Goal: Task Accomplishment & Management: Use online tool/utility

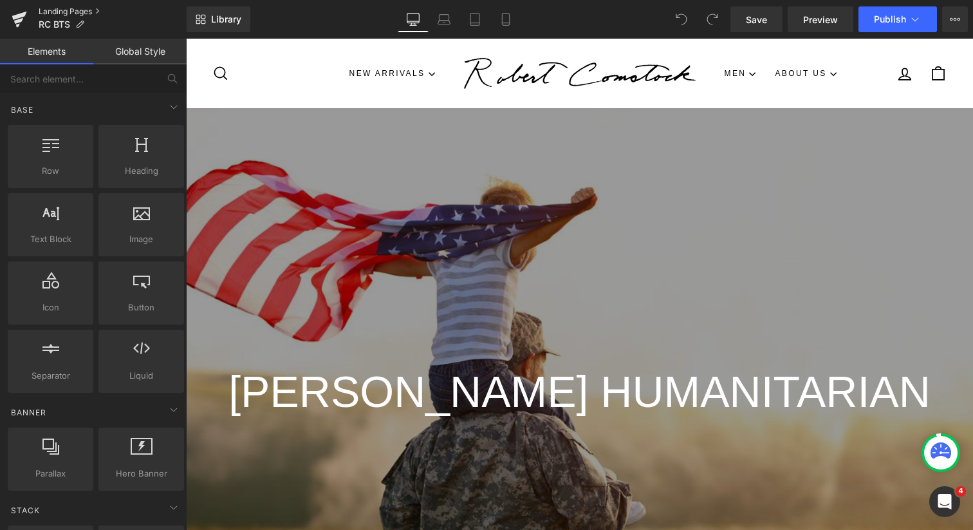
click at [68, 12] on link "Landing Pages" at bounding box center [113, 11] width 148 height 10
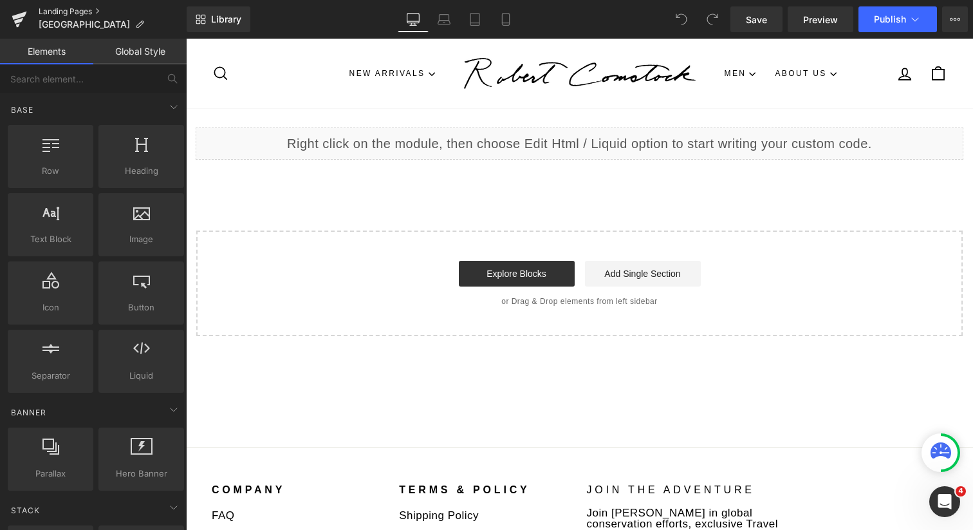
click at [79, 10] on link "Landing Pages" at bounding box center [113, 11] width 148 height 10
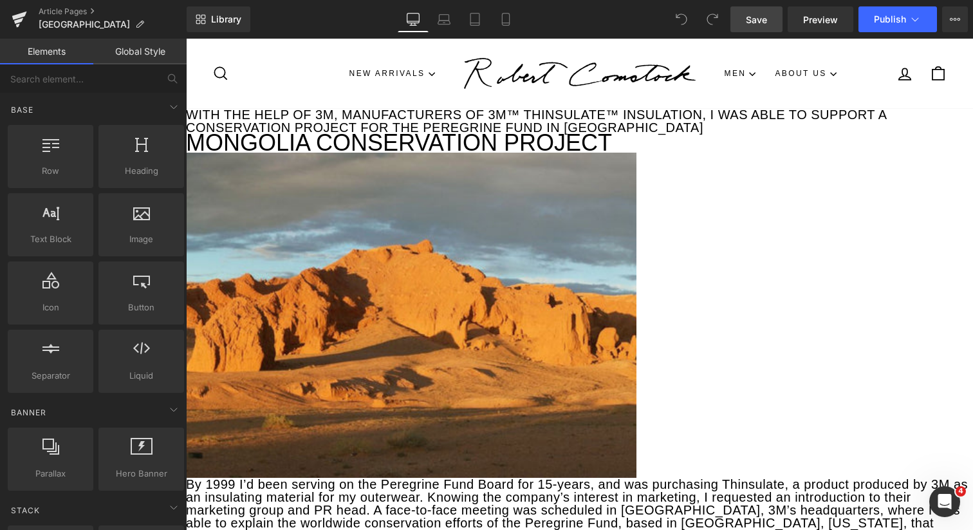
click at [761, 23] on span "Save" at bounding box center [756, 20] width 21 height 14
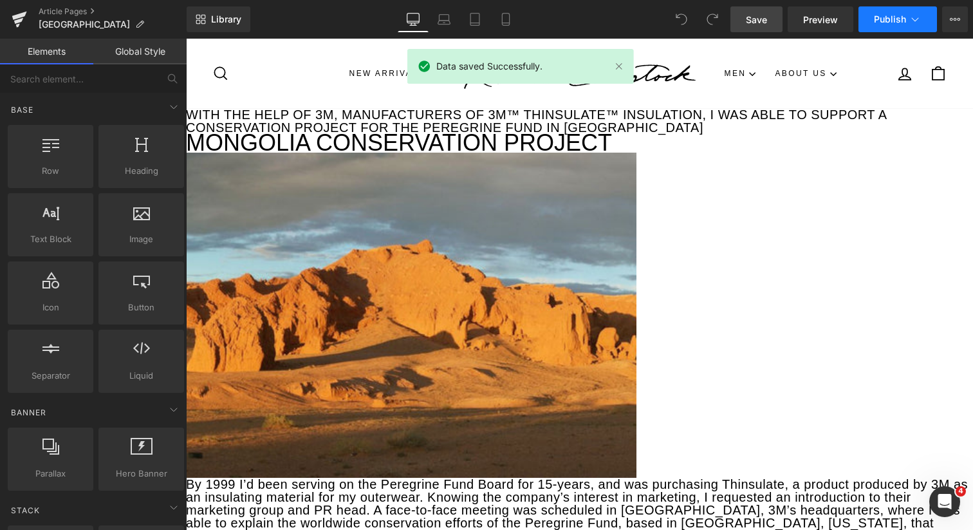
click at [889, 22] on span "Publish" at bounding box center [890, 19] width 32 height 10
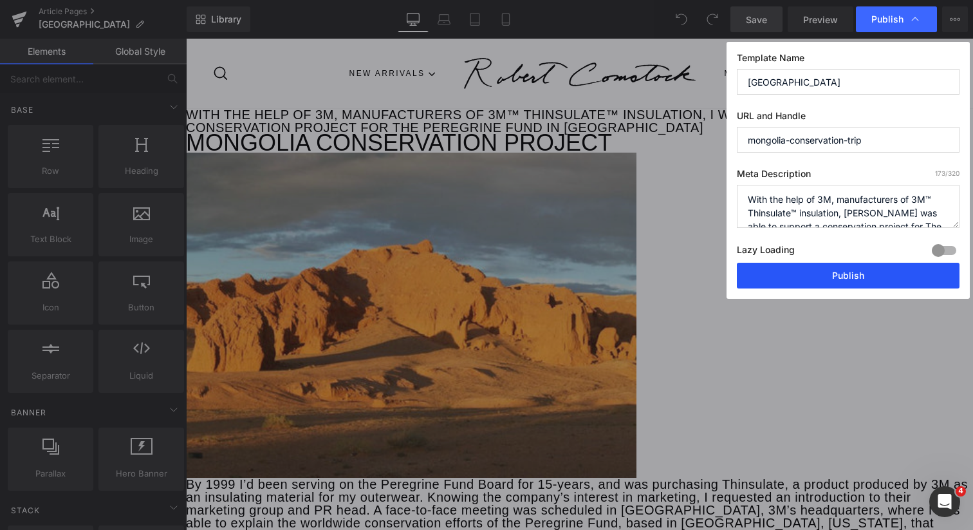
click at [847, 278] on button "Publish" at bounding box center [848, 276] width 223 height 26
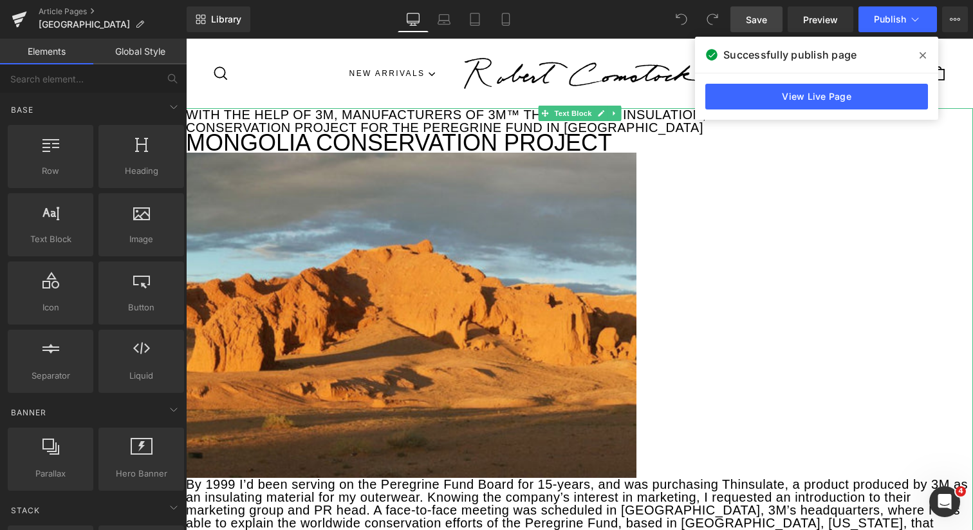
click at [781, 231] on p at bounding box center [579, 315] width 787 height 325
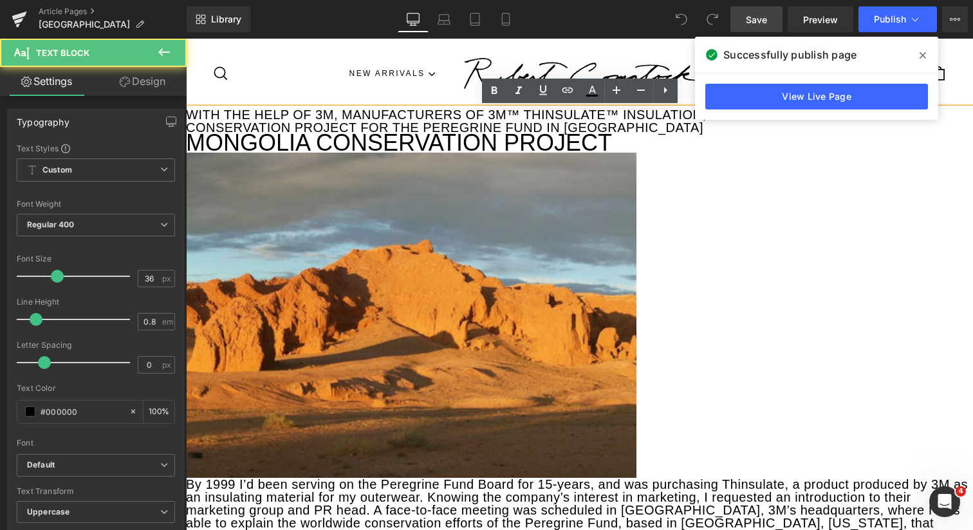
click at [557, 127] on p "WITH THE HELP OF 3M, MANUFACTURERS OF 3M™ THINSULATE™ INSULATION, I WAS ABLE TO…" at bounding box center [579, 121] width 787 height 26
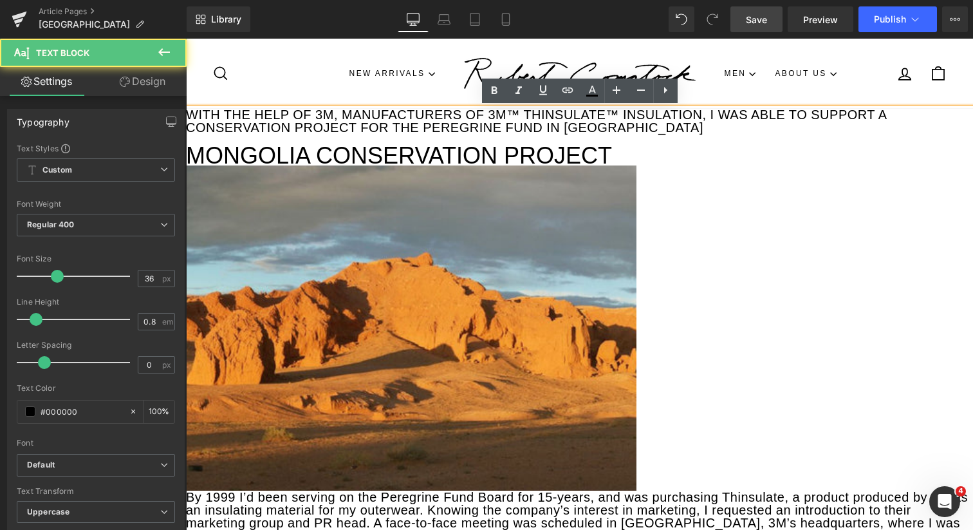
click at [409, 230] on img at bounding box center [411, 327] width 451 height 325
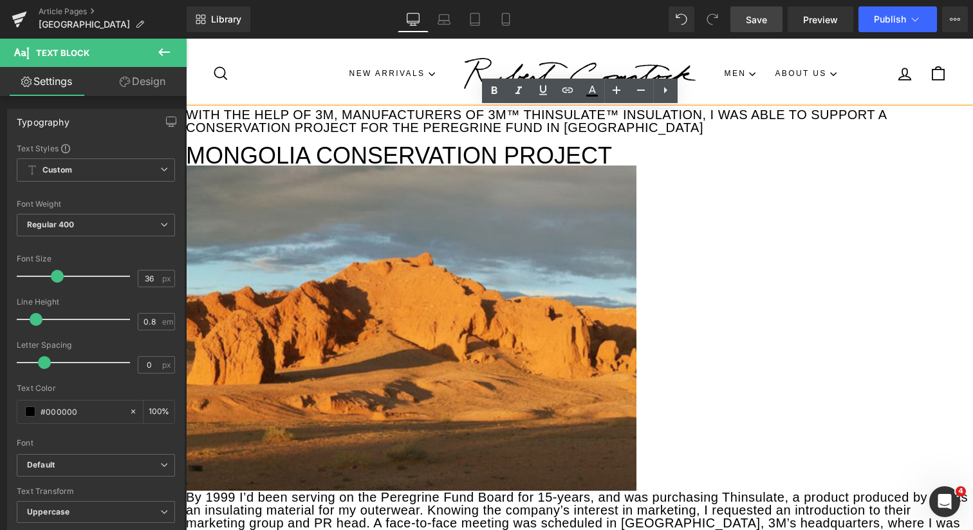
click at [371, 149] on h1 "Mongolia Conservation Project" at bounding box center [579, 156] width 787 height 19
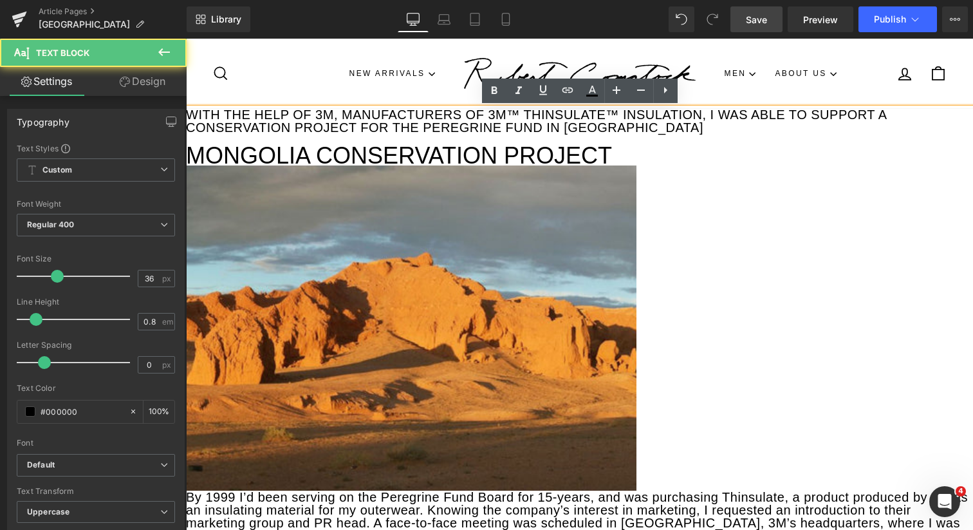
click at [190, 154] on h1 "Mongolia Conservation Project" at bounding box center [579, 156] width 787 height 19
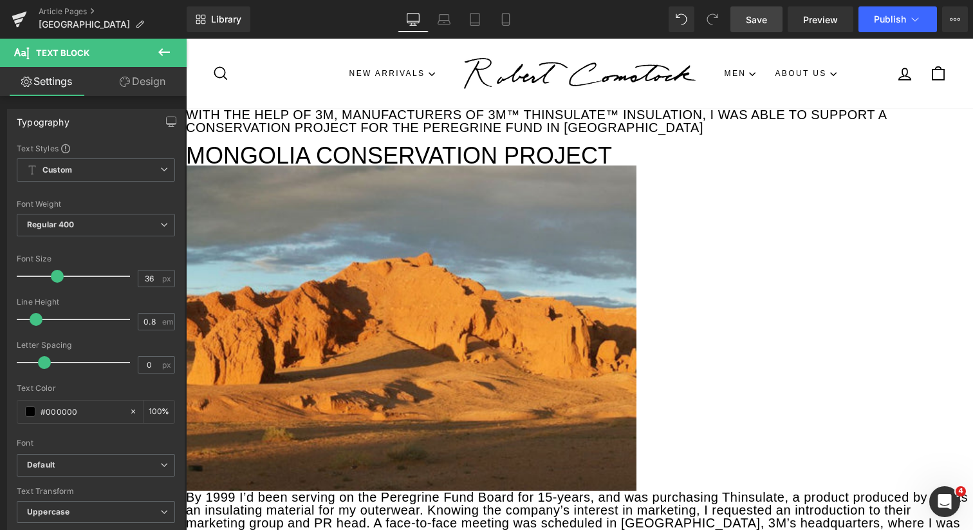
click at [160, 53] on icon at bounding box center [164, 52] width 12 height 8
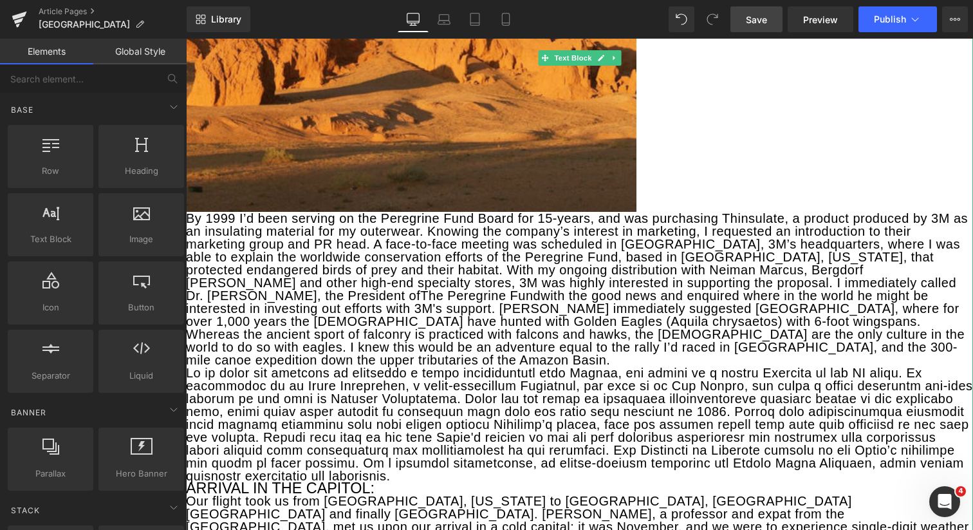
scroll to position [285, 0]
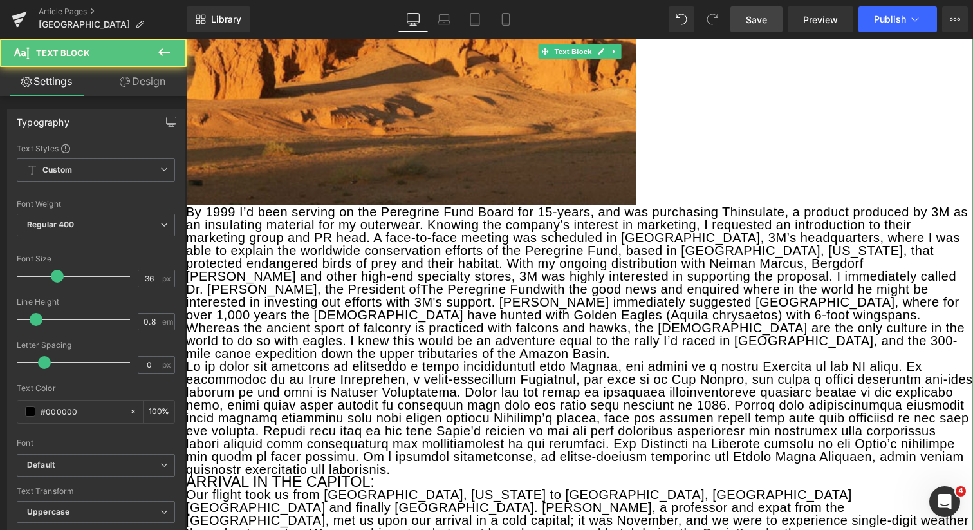
click at [651, 195] on p at bounding box center [579, 42] width 787 height 325
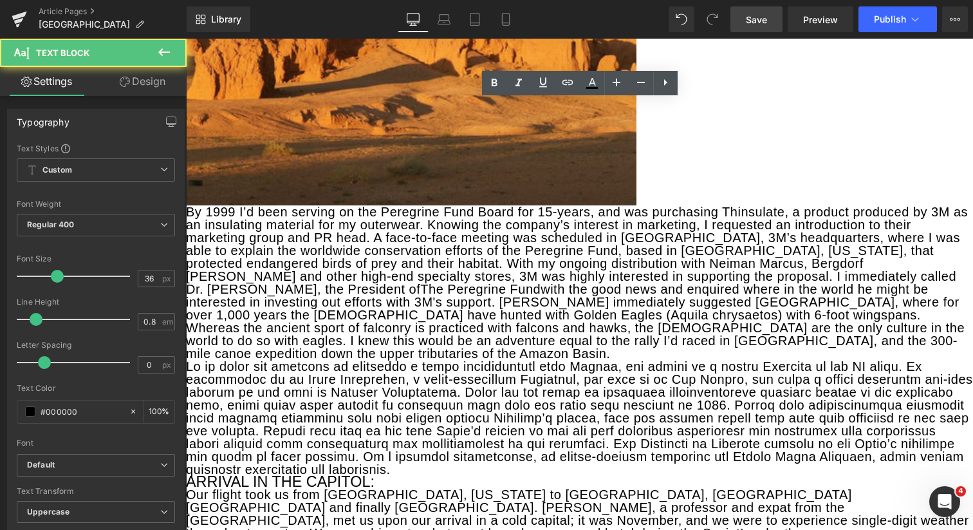
click at [191, 210] on p "By 1999 I’d been serving on the Peregrine Fund Board for 15-years, and was purc…" at bounding box center [579, 282] width 787 height 154
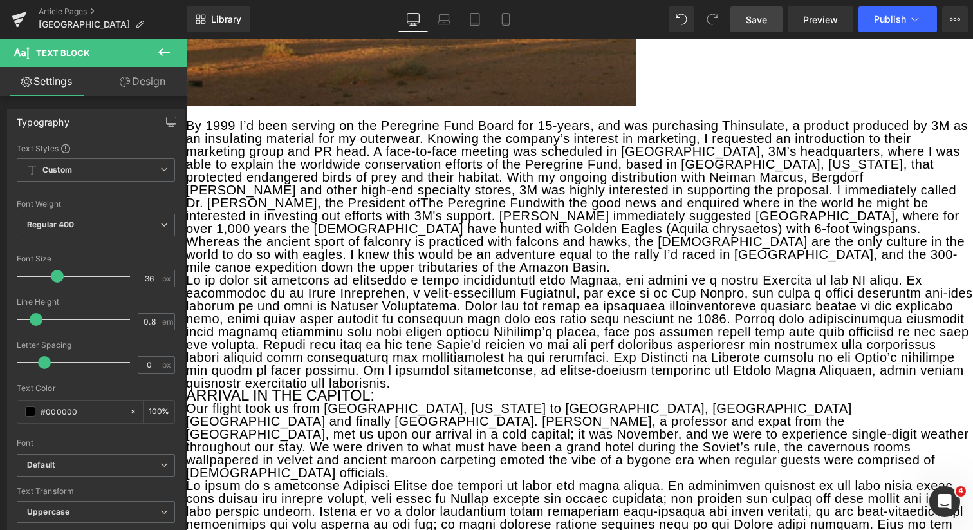
scroll to position [489, 0]
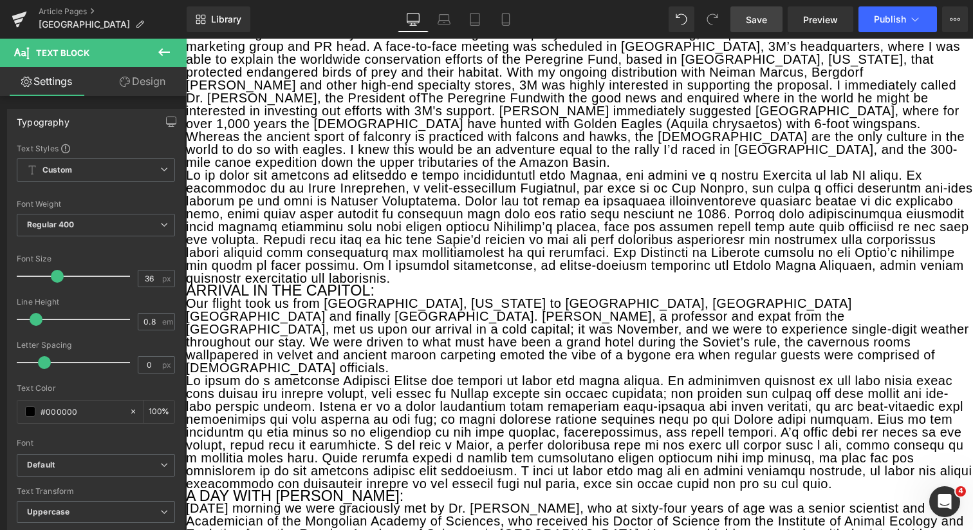
click at [360, 266] on p at bounding box center [579, 227] width 787 height 116
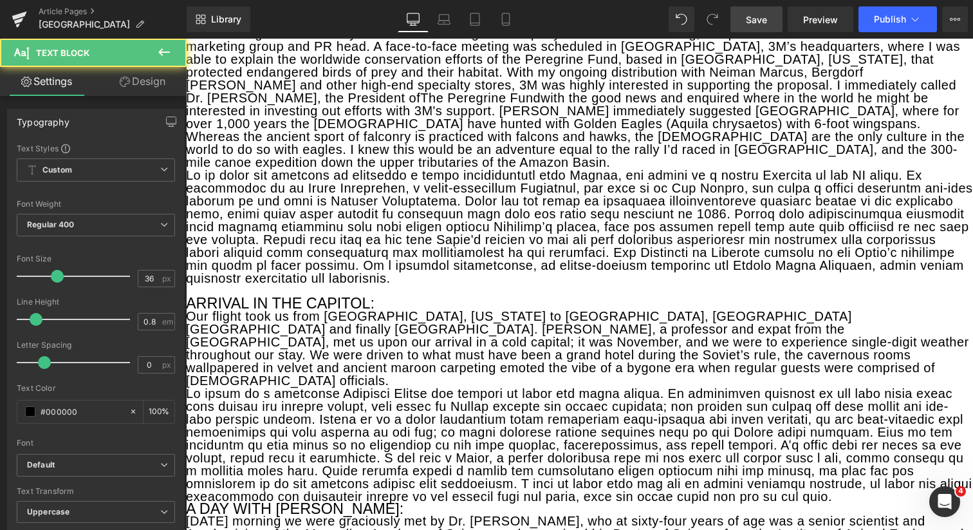
click at [363, 297] on h3 "ARRIVAL IN THE CAPITOL:" at bounding box center [579, 303] width 787 height 12
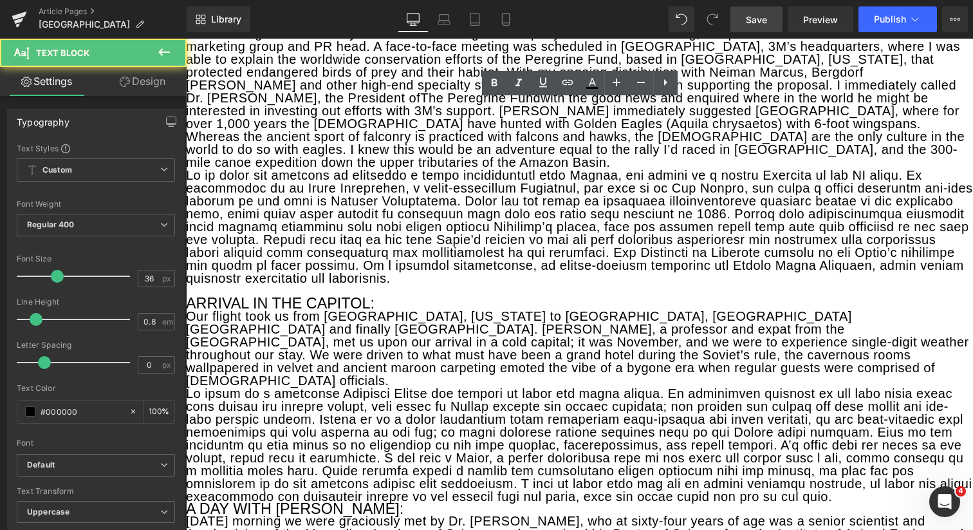
click at [295, 355] on p "Our flight took us from Boise, Idaho to San Francisco, Seoul Korea and finally …" at bounding box center [579, 348] width 787 height 77
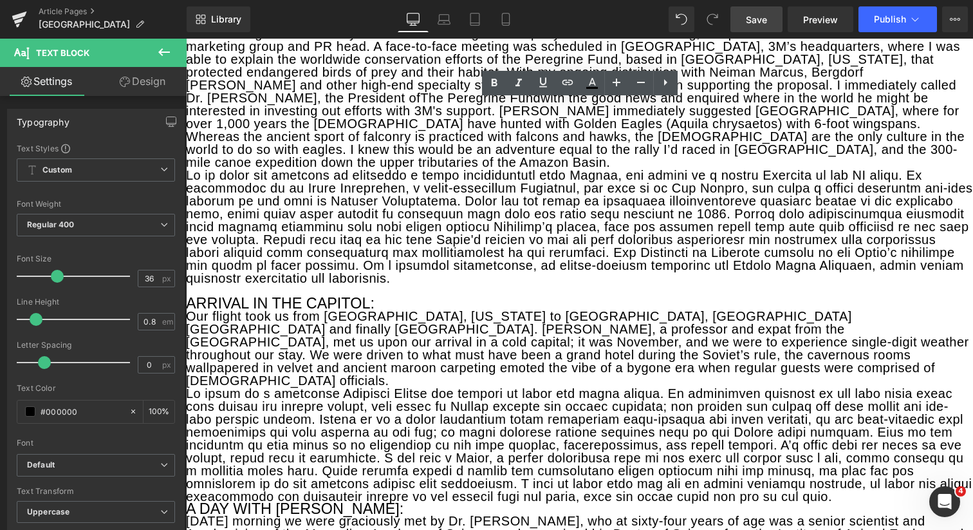
click at [378, 297] on h3 "ARRIVAL IN THE CAPITOL:" at bounding box center [579, 303] width 787 height 12
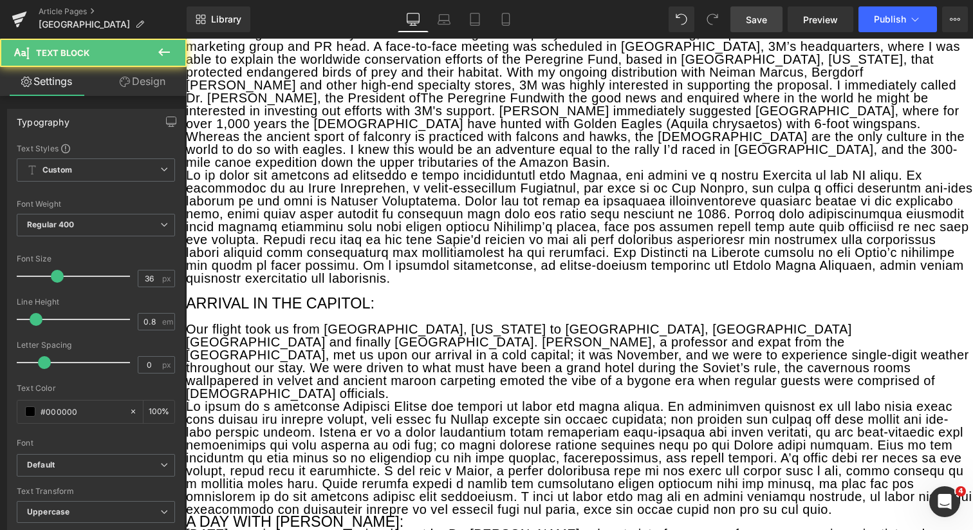
click at [264, 364] on p "Our flight took us from Boise, Idaho to San Francisco, Seoul Korea and finally …" at bounding box center [579, 360] width 787 height 77
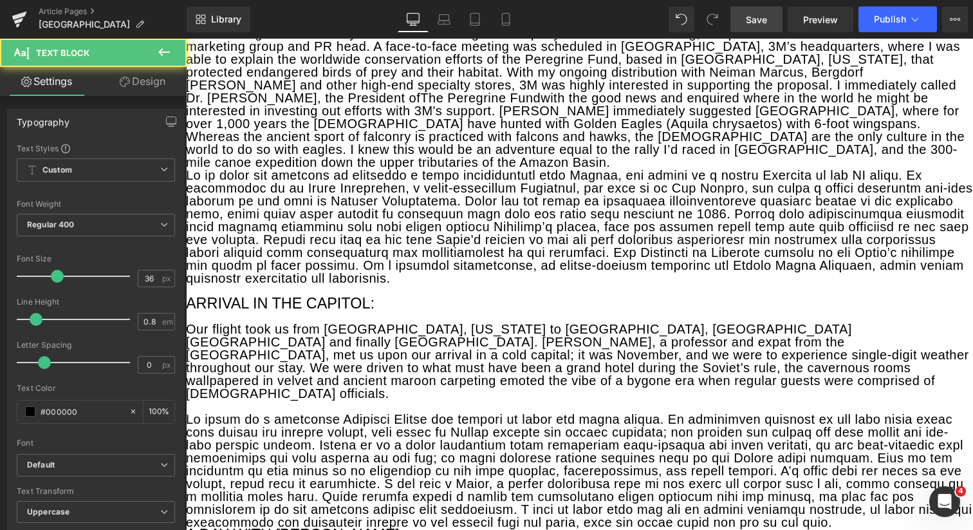
click at [246, 284] on p at bounding box center [579, 290] width 787 height 13
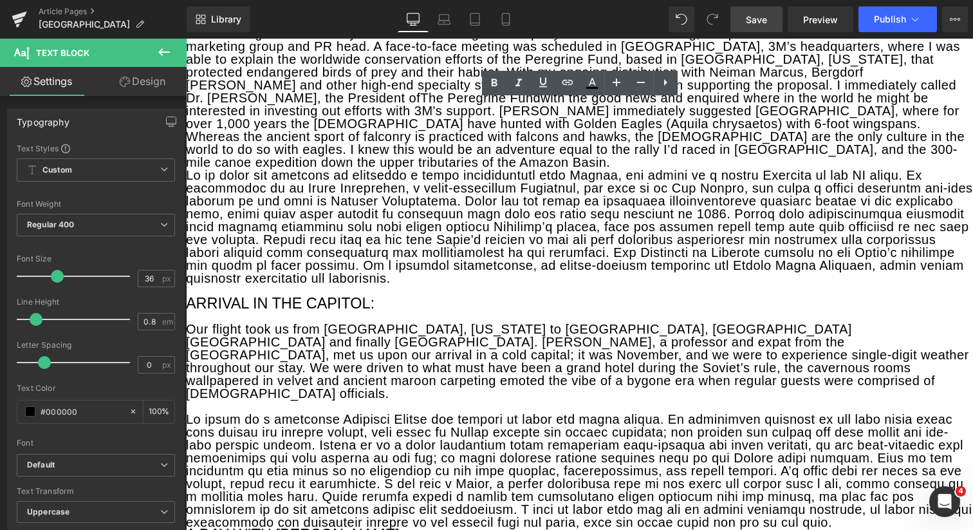
click at [367, 271] on p at bounding box center [579, 227] width 787 height 116
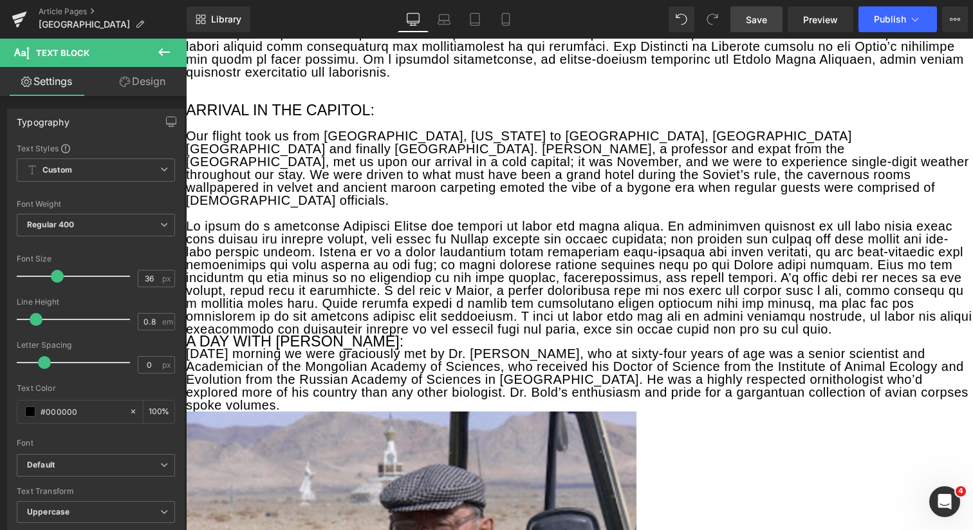
scroll to position [703, 0]
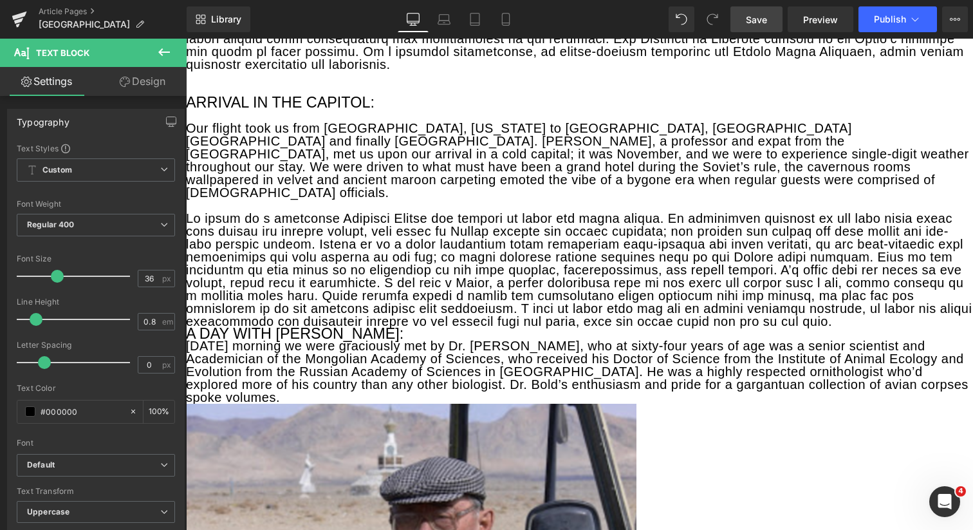
click at [711, 296] on p at bounding box center [579, 270] width 787 height 116
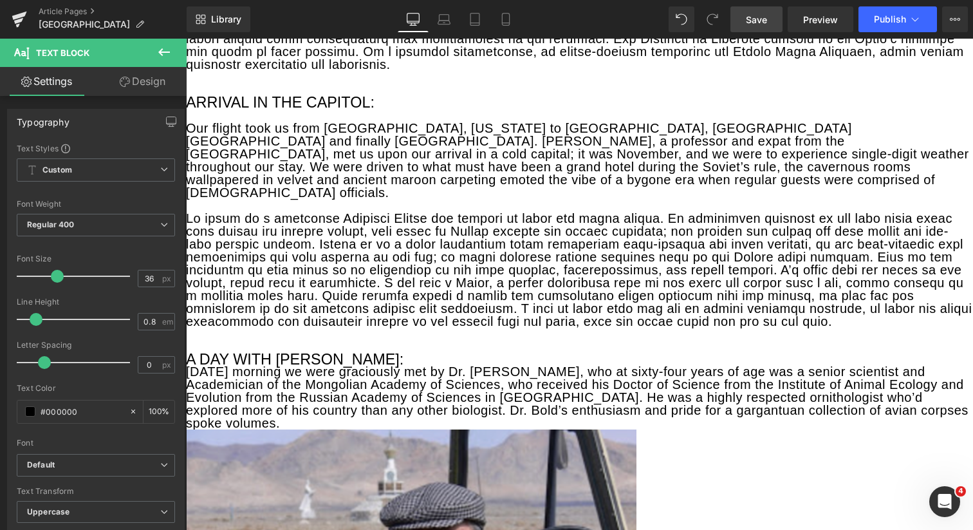
click at [797, 384] on p "On Monday morning we were graciously met by Dr. Bold, who at sixty-four years o…" at bounding box center [579, 397] width 787 height 64
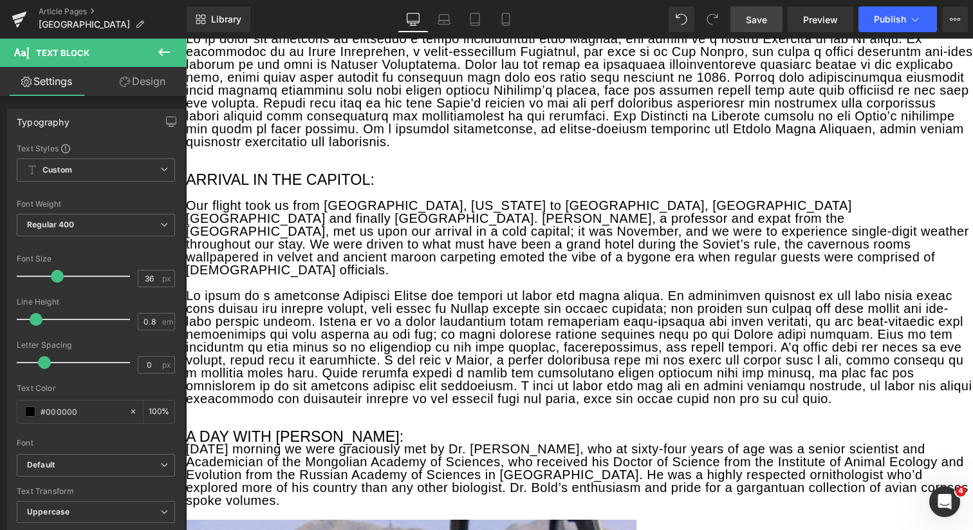
scroll to position [619, 0]
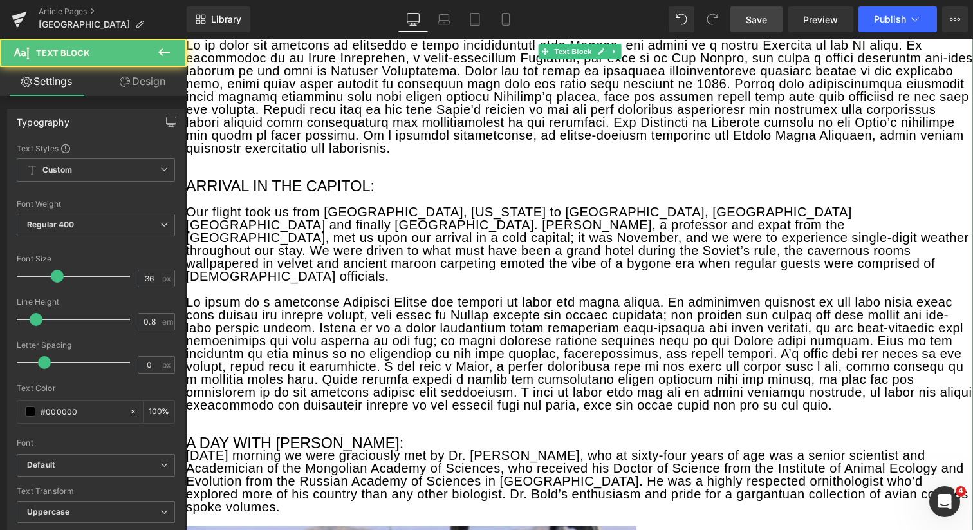
click at [190, 205] on p "Our flight took us from Boise, Idaho to San Francisco, Seoul Korea and finally …" at bounding box center [579, 243] width 787 height 77
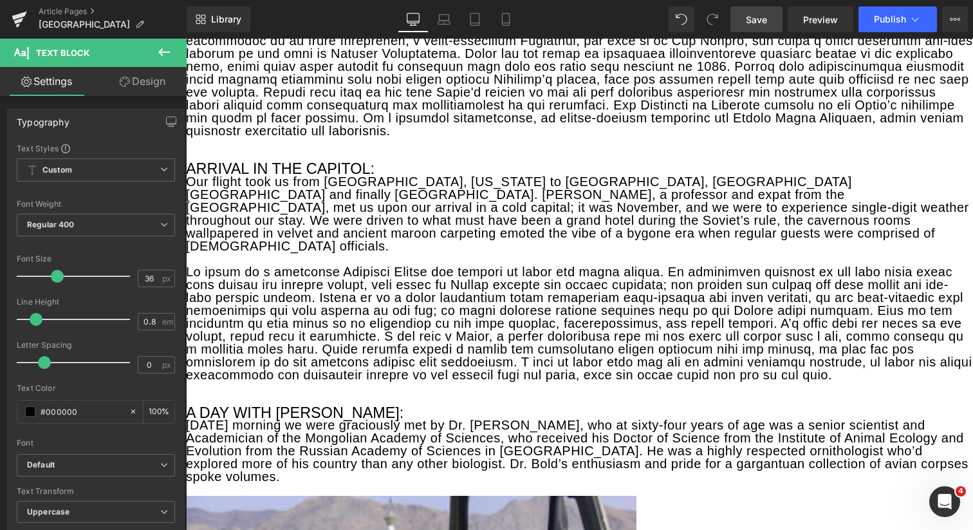
scroll to position [644, 0]
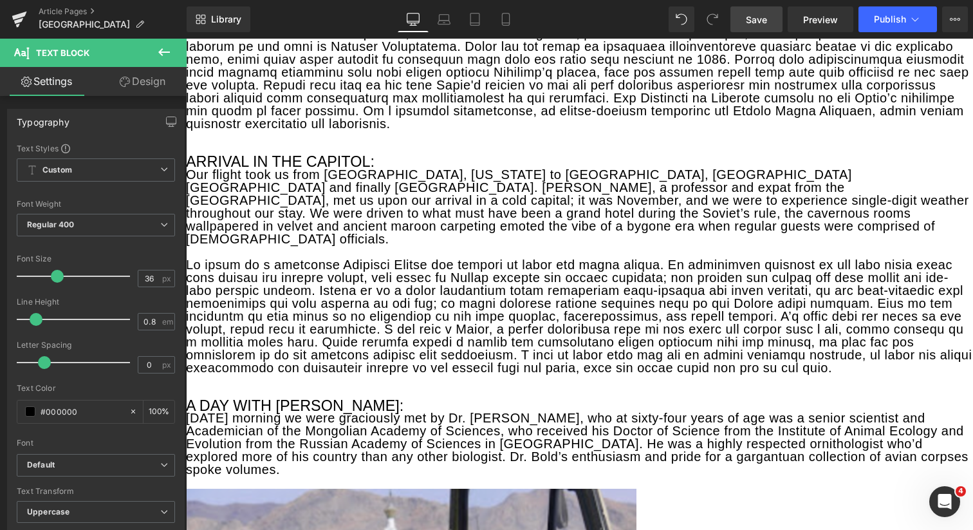
click at [145, 81] on link "Design" at bounding box center [142, 81] width 93 height 29
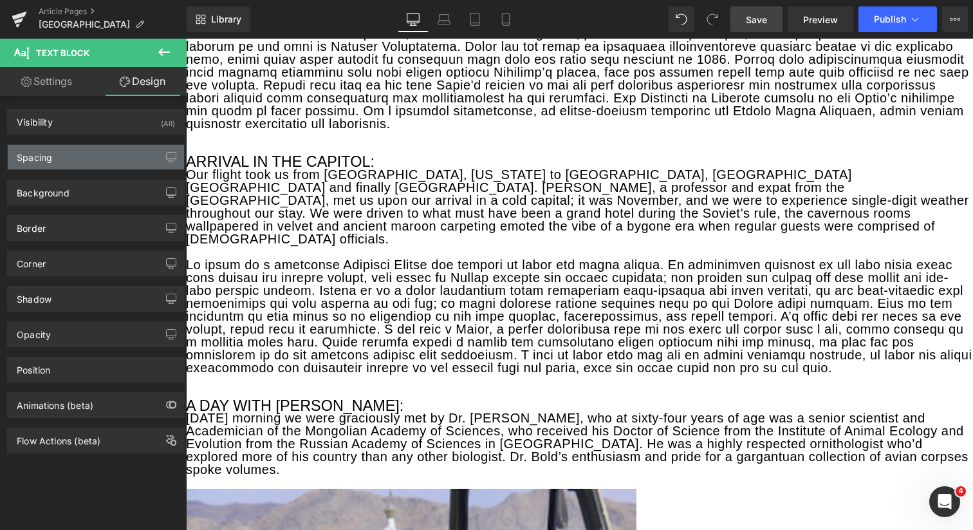
click at [99, 158] on div "Spacing" at bounding box center [96, 157] width 176 height 24
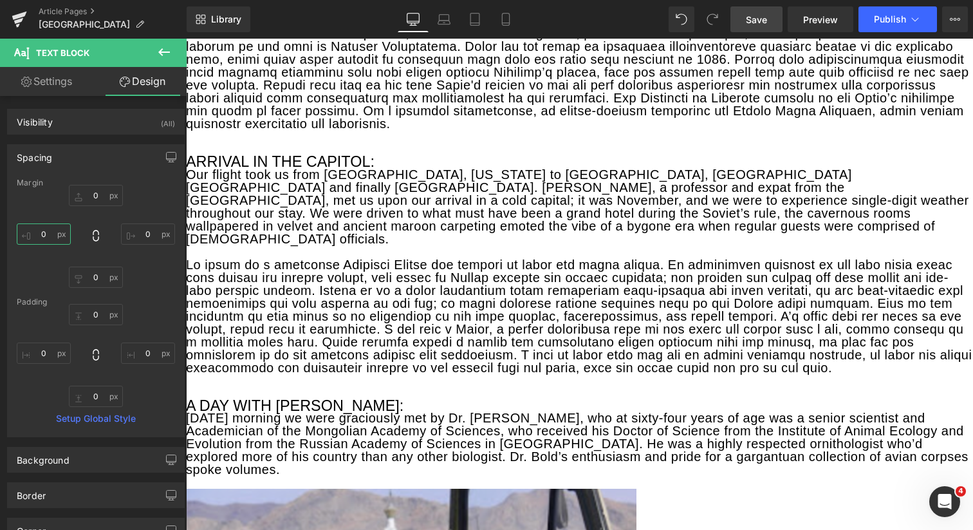
click at [44, 237] on input "0" at bounding box center [44, 233] width 54 height 21
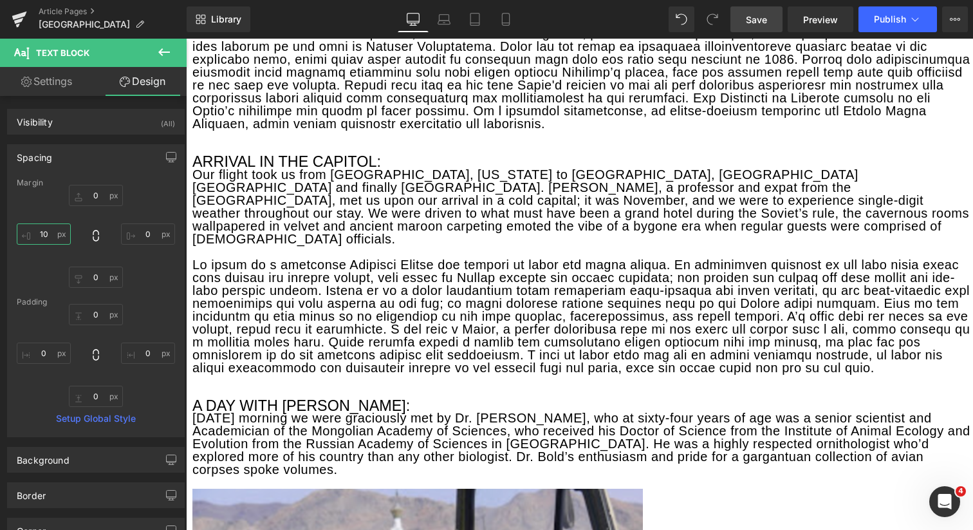
type input "1"
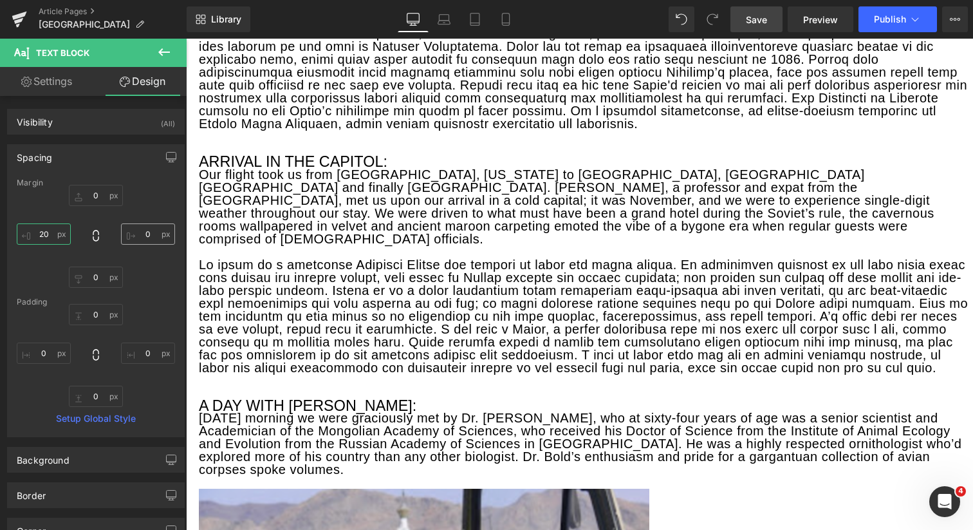
type input "20"
click at [146, 234] on input "0" at bounding box center [148, 233] width 54 height 21
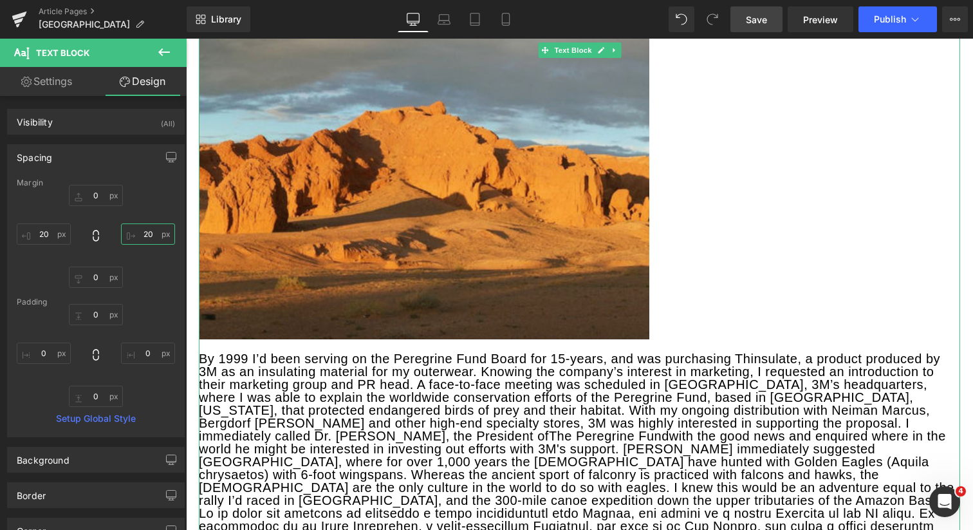
scroll to position [0, 0]
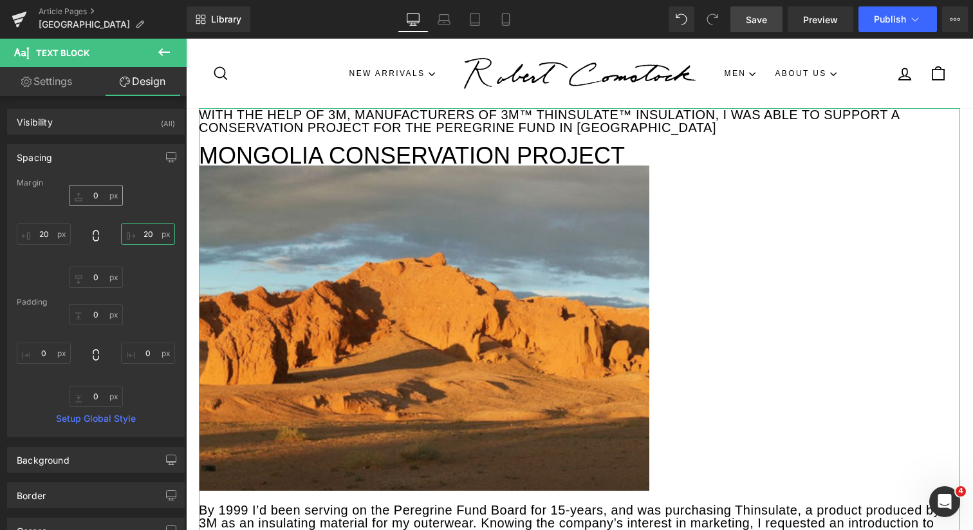
type input "20"
click at [95, 198] on input "0" at bounding box center [96, 195] width 54 height 21
type input "20"
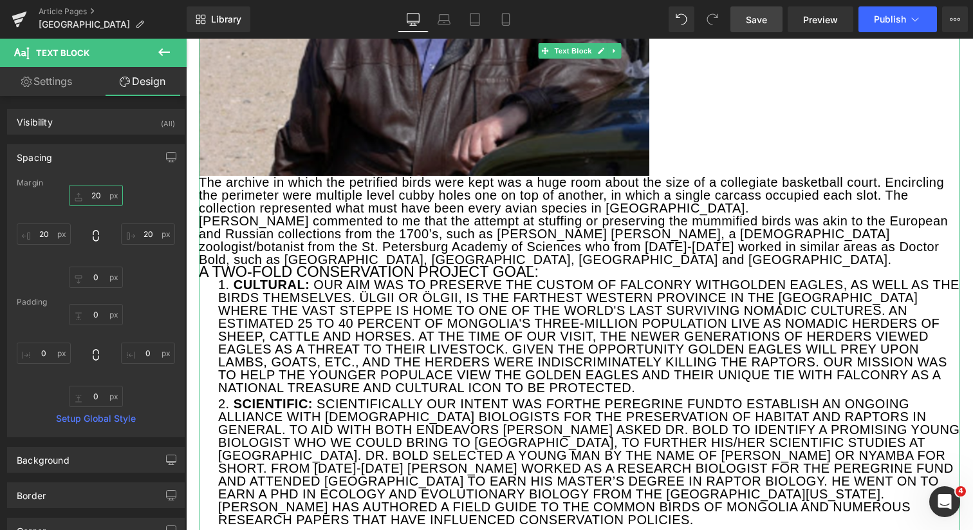
scroll to position [1335, 0]
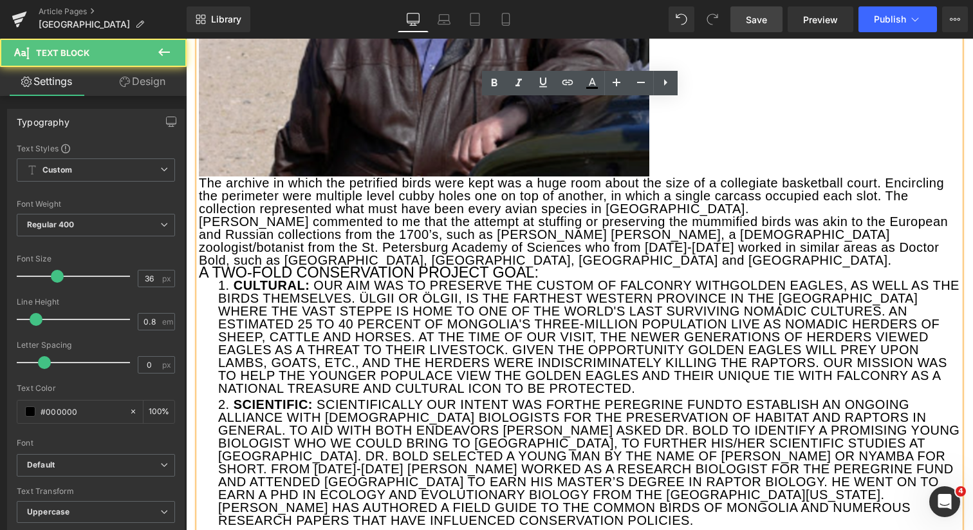
click at [203, 176] on p "The archive in which the petrified birds were kept was a huge room about the si…" at bounding box center [579, 195] width 761 height 39
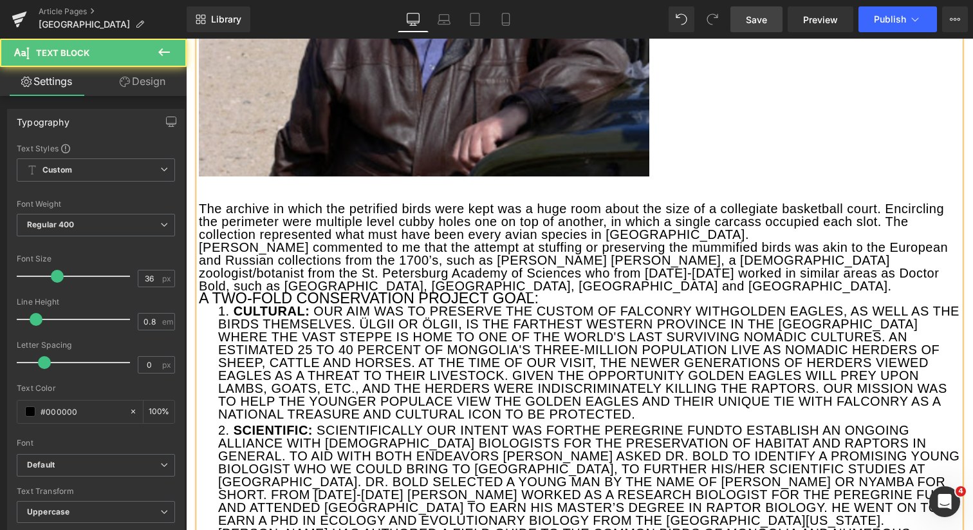
click at [199, 241] on p "Bill commented to me that the attempt at stuffing or preserving the mummified b…" at bounding box center [579, 266] width 761 height 51
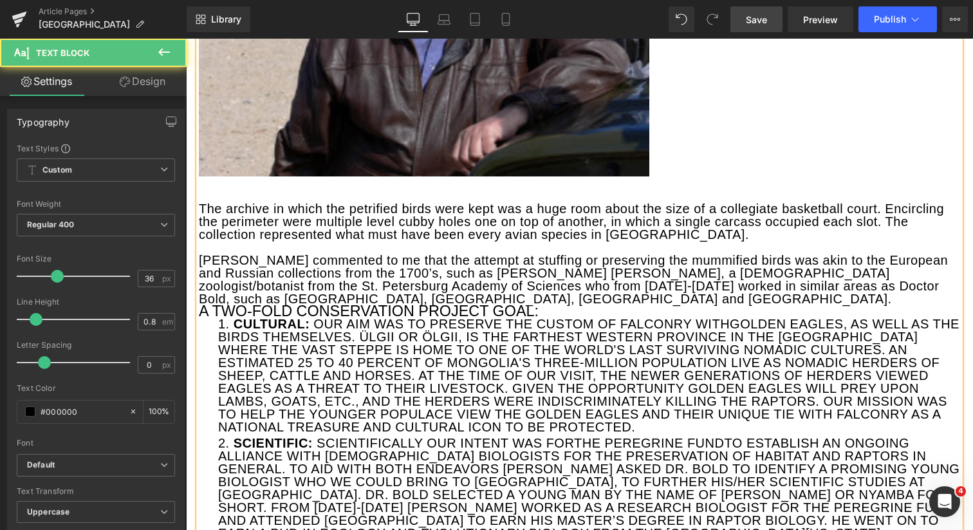
click at [200, 305] on h3 "A TWO-FOLD CONSERVATION PROJECT GOAL:" at bounding box center [579, 311] width 761 height 12
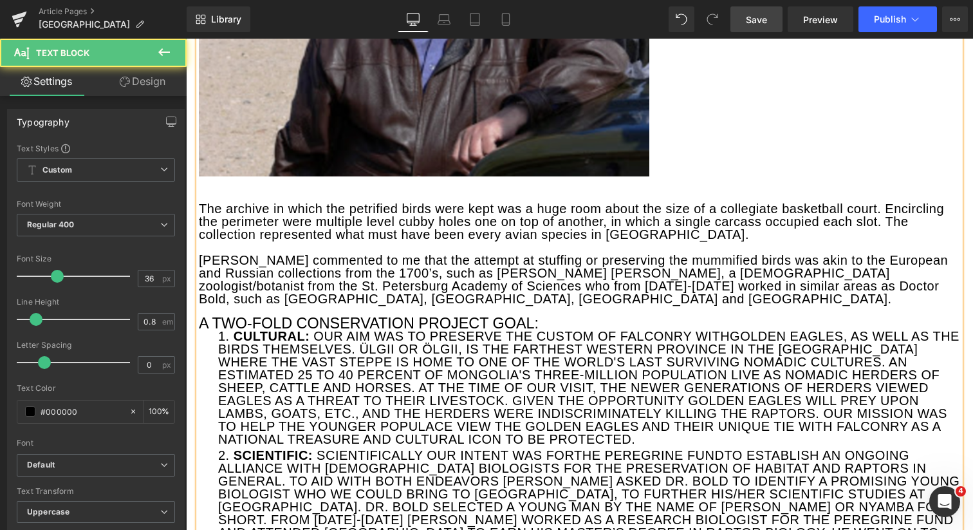
click at [220, 330] on li "CULTURAL: OUR AIM WAS TO PRESERVE THE CUSTOM OF FALCONRY WITH GOLDEN EAGLES , A…" at bounding box center [589, 388] width 742 height 116
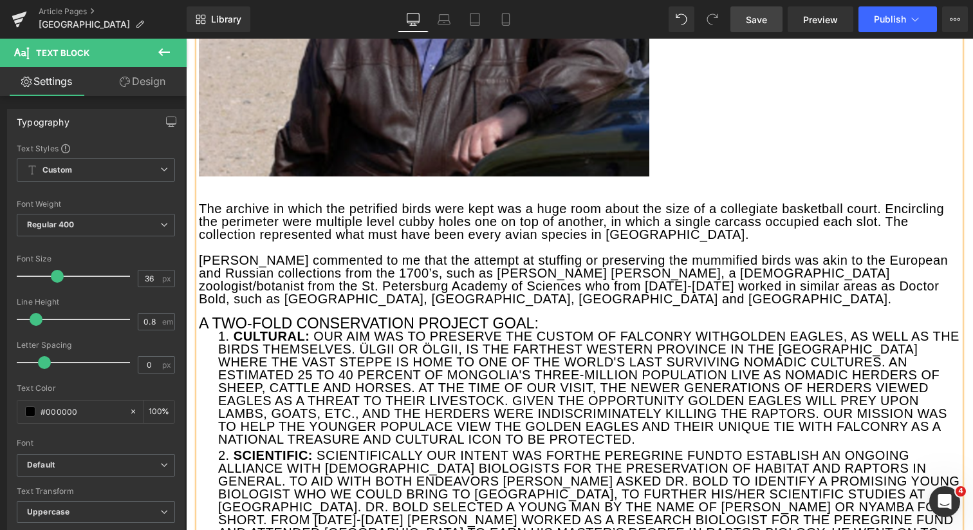
click at [527, 317] on h3 "A TWO-FOLD CONSERVATION PROJECT GOAL:" at bounding box center [579, 323] width 761 height 12
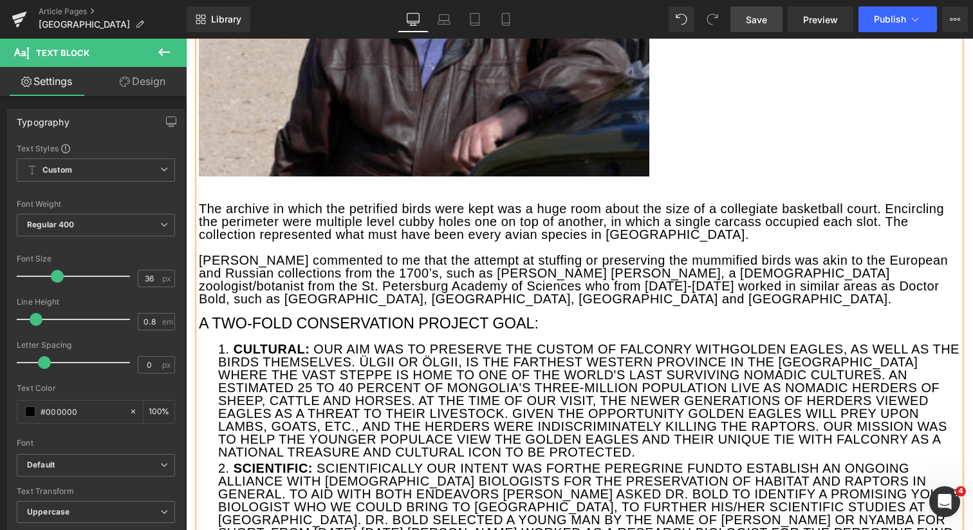
click at [947, 375] on li "CULTURAL: OUR AIM WAS TO PRESERVE THE CUSTOM OF FALCONRY WITH GOLDEN EAGLES , A…" at bounding box center [589, 400] width 742 height 116
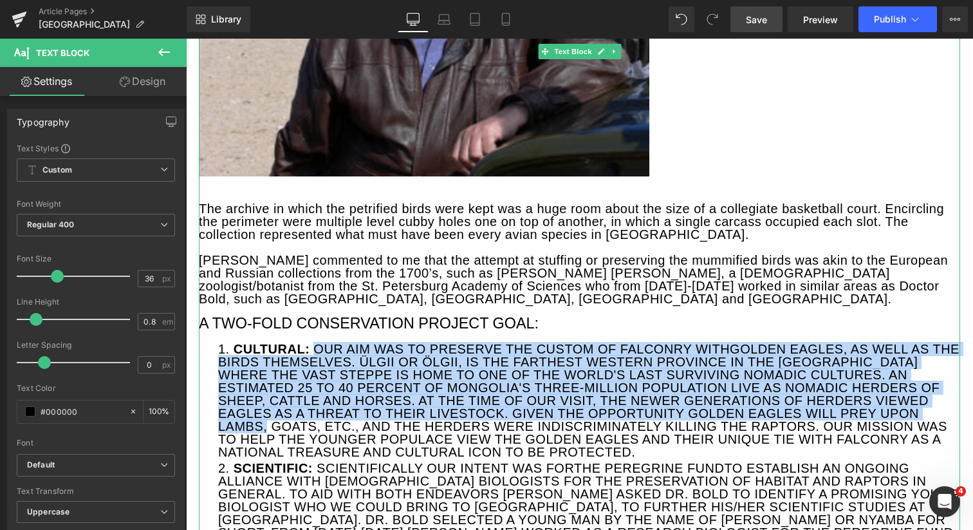
drag, startPoint x: 310, startPoint y: 284, endPoint x: 599, endPoint y: 349, distance: 296.1
click at [599, 349] on li "CULTURAL: OUR AIM WAS TO PRESERVE THE CUSTOM OF FALCONRY WITH GOLDEN EAGLES , A…" at bounding box center [589, 400] width 742 height 116
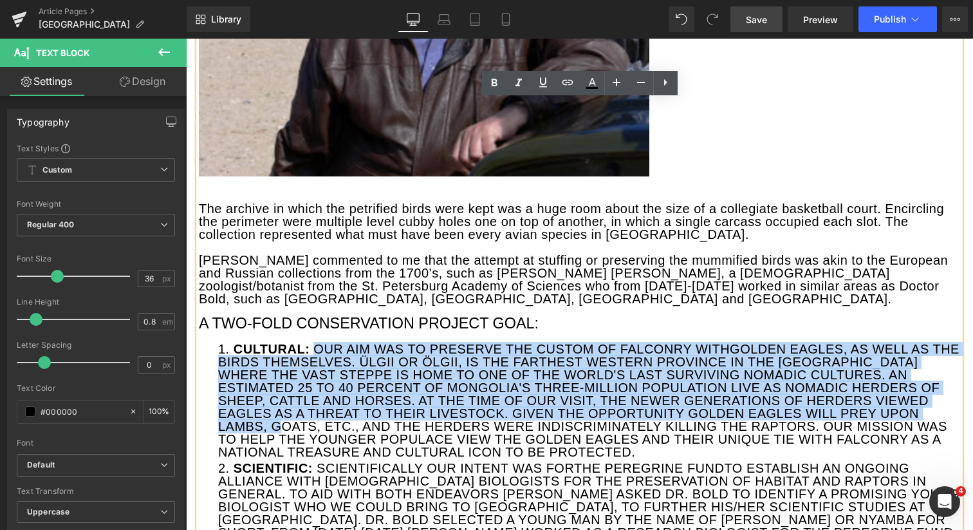
click at [539, 342] on li "CULTURAL: OUR AIM WAS TO PRESERVE THE CUSTOM OF FALCONRY WITH GOLDEN EAGLES , A…" at bounding box center [589, 400] width 742 height 116
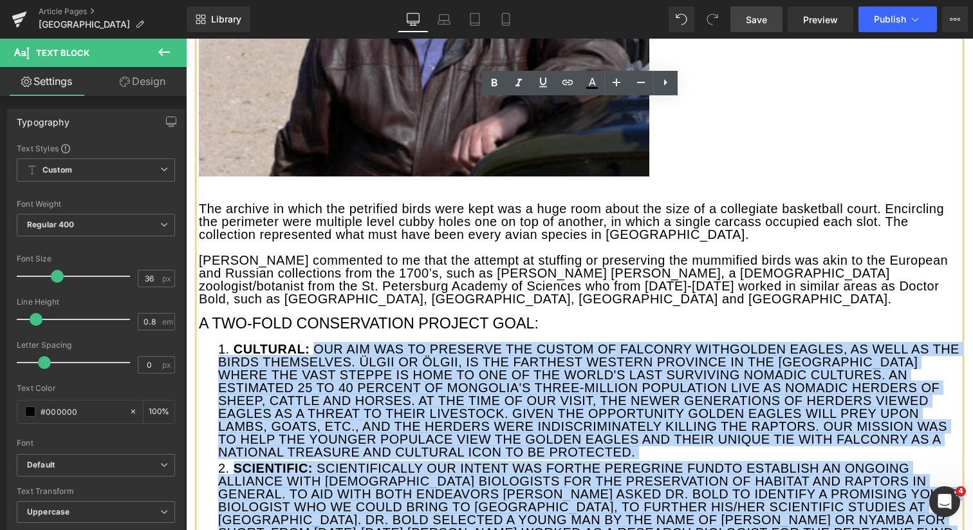
drag, startPoint x: 309, startPoint y: 280, endPoint x: 786, endPoint y: 492, distance: 522.4
click at [786, 492] on ol "CULTURAL: OUR AIM WAS TO PRESERVE THE CUSTOM OF FALCONRY WITH GOLDEN EAGLES , A…" at bounding box center [589, 466] width 742 height 248
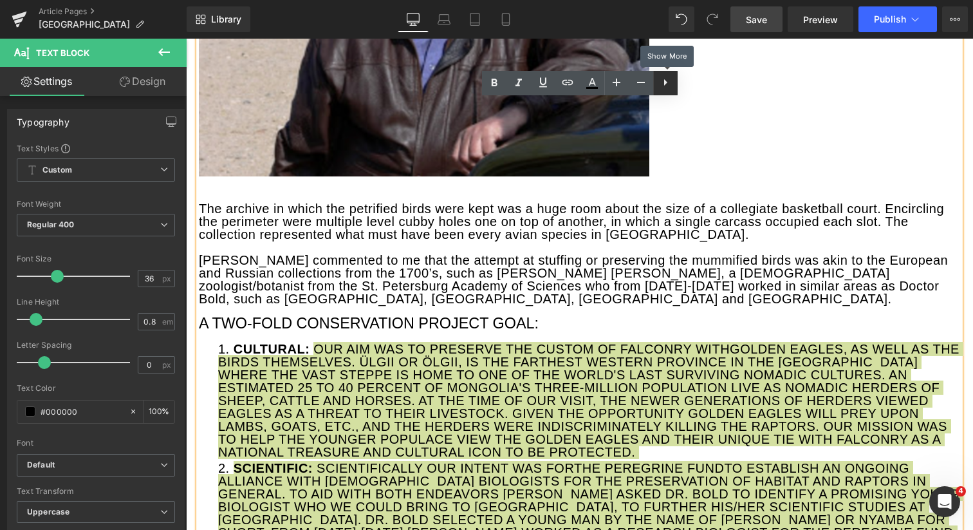
click at [0, 0] on icon at bounding box center [0, 0] width 0 height 0
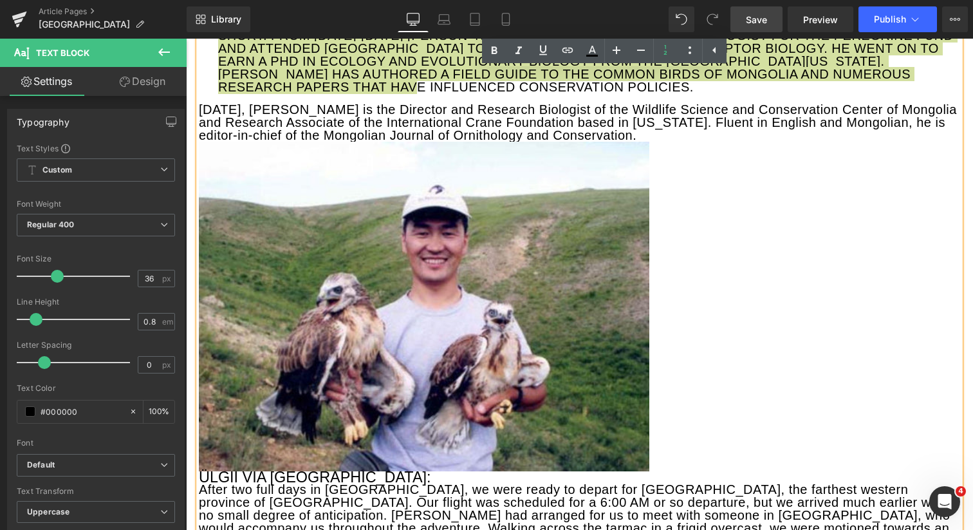
scroll to position [1904, 0]
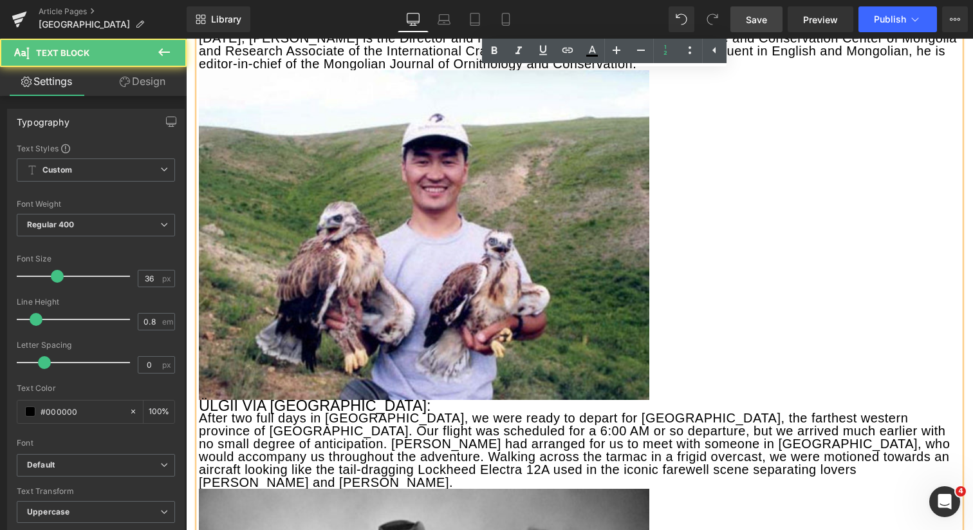
click at [203, 400] on h3 "ÜLGII VIA CASABLANCA:" at bounding box center [579, 406] width 761 height 12
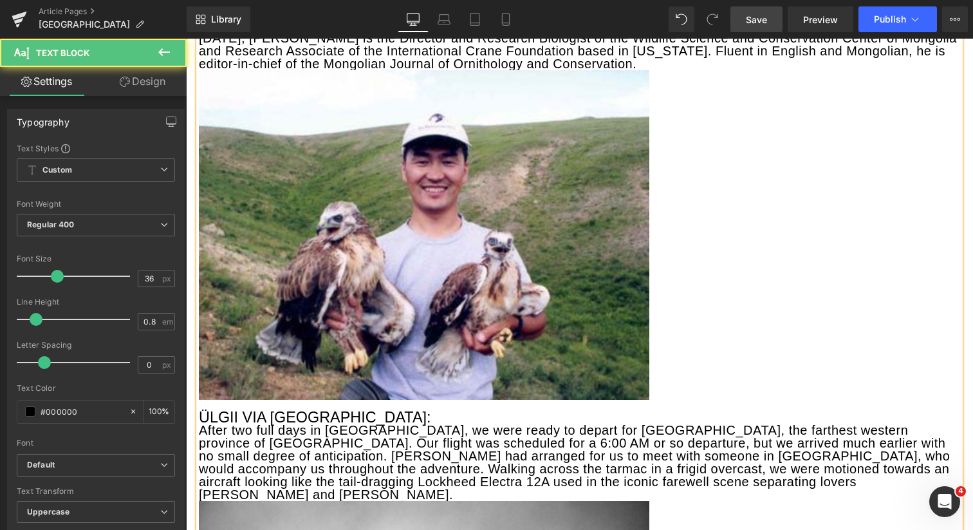
click at [662, 423] on p "After two full days in Ulaanbaatar, we were ready to depart for Ülgii, the fart…" at bounding box center [579, 461] width 761 height 77
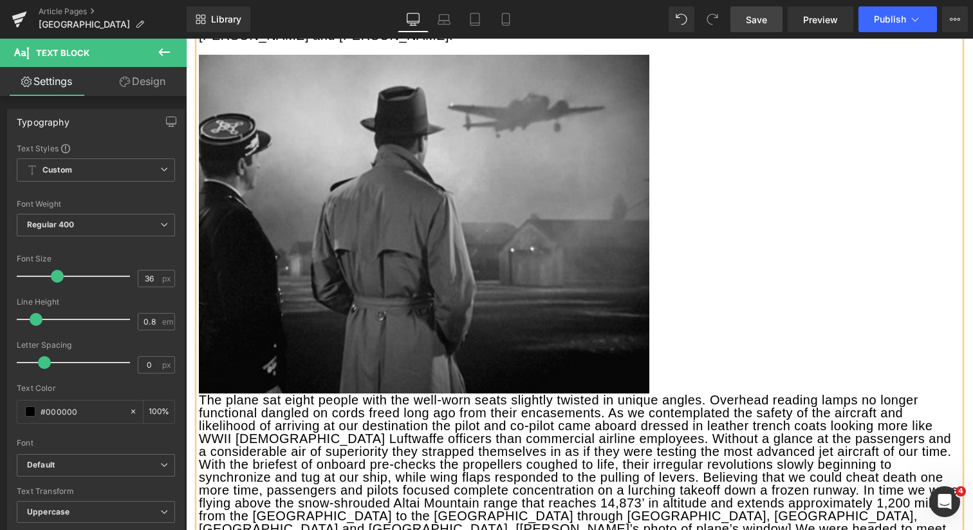
scroll to position [2367, 0]
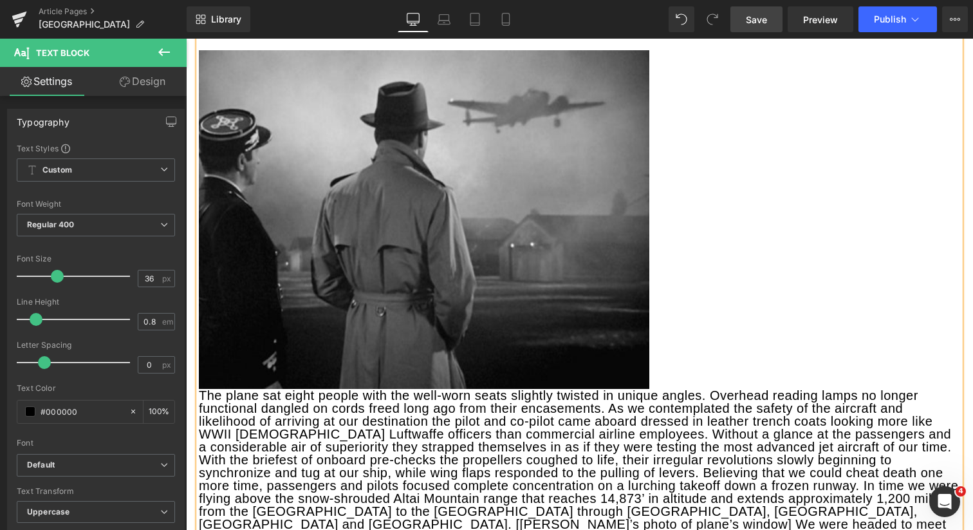
click at [201, 389] on p "The plane sat eight people with the well-worn seats slightly twisted in unique …" at bounding box center [579, 421] width 761 height 64
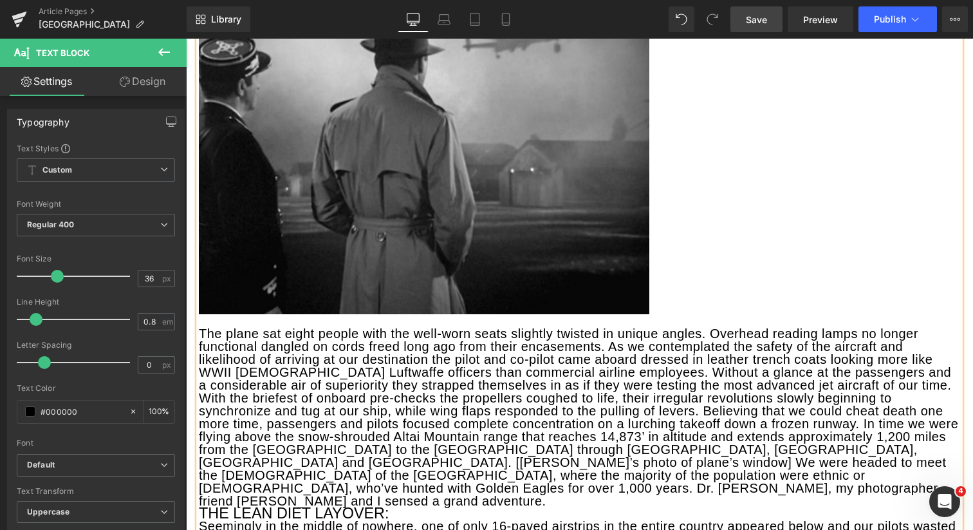
scroll to position [2533, 0]
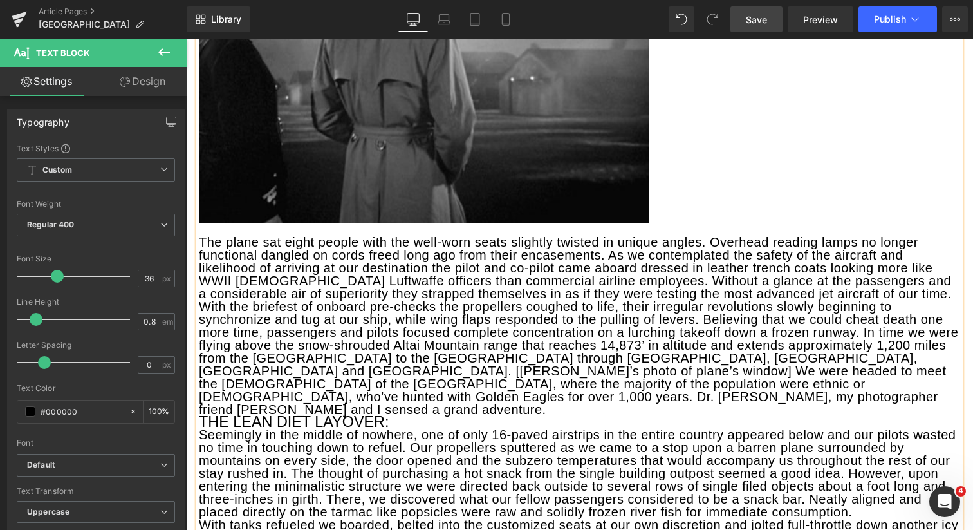
click at [203, 416] on h3 "THE LEAN DIET LAYOVER:" at bounding box center [579, 422] width 761 height 12
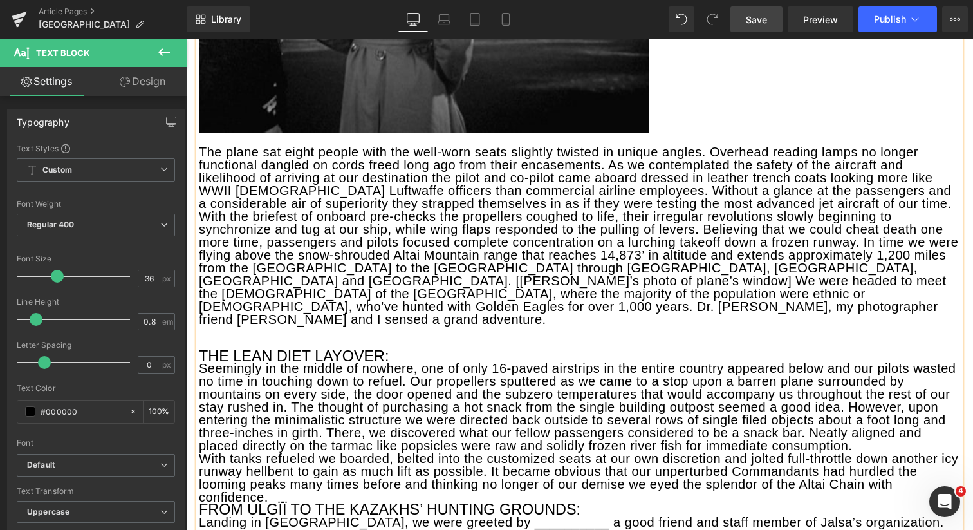
scroll to position [2637, 0]
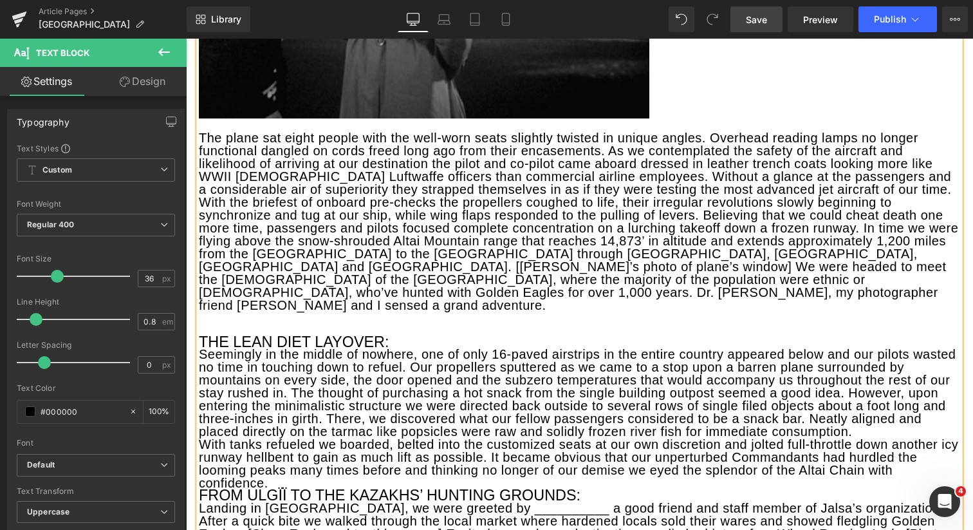
click at [201, 489] on h3 "FROM ULGÏÏ TO THE KAZAKHS’ HUNTING GROUNDS:" at bounding box center [579, 495] width 761 height 12
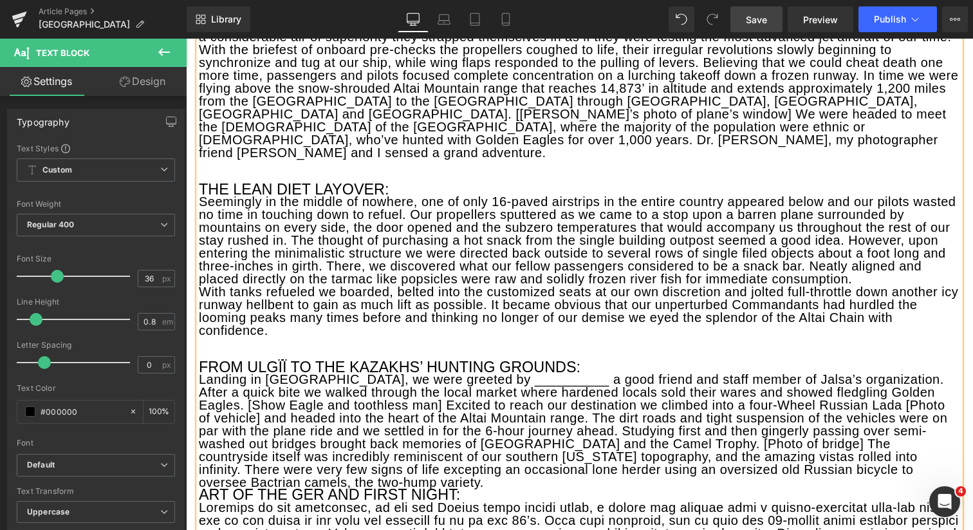
scroll to position [2838, 0]
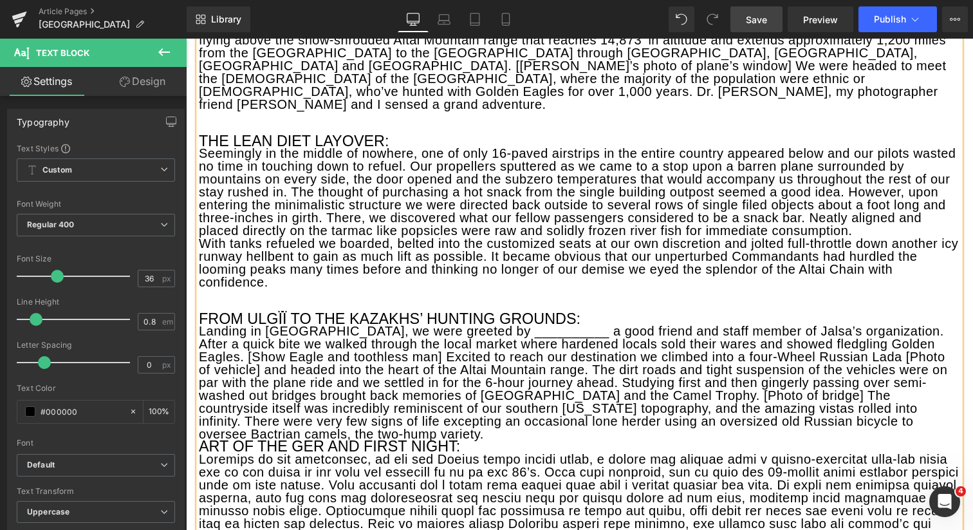
click at [203, 440] on h3 "ART OF THE GER AND FIRST NIGHT:" at bounding box center [579, 446] width 761 height 12
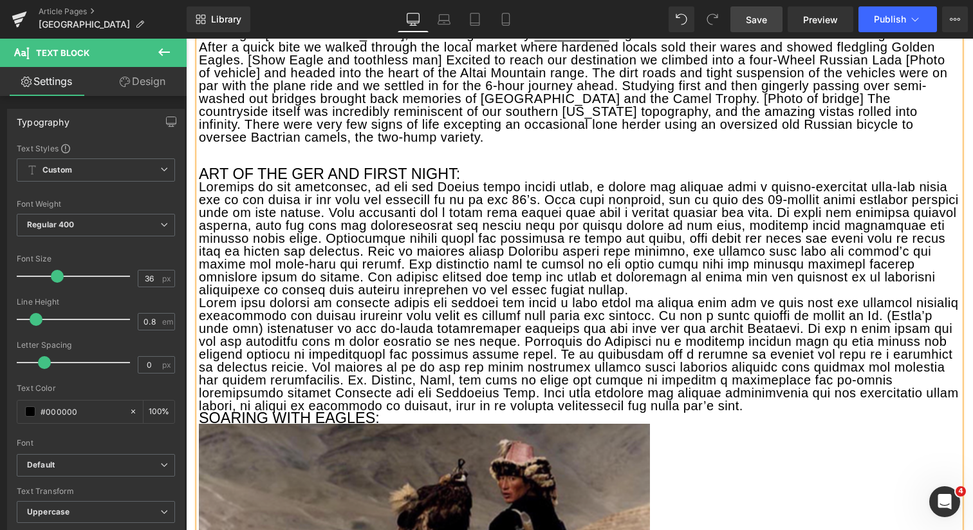
scroll to position [3140, 0]
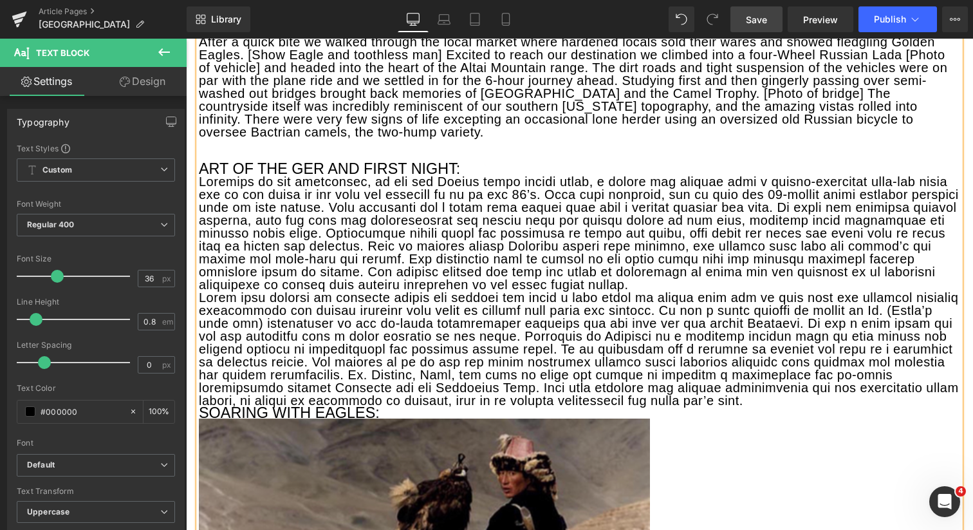
click at [199, 291] on p at bounding box center [579, 349] width 761 height 116
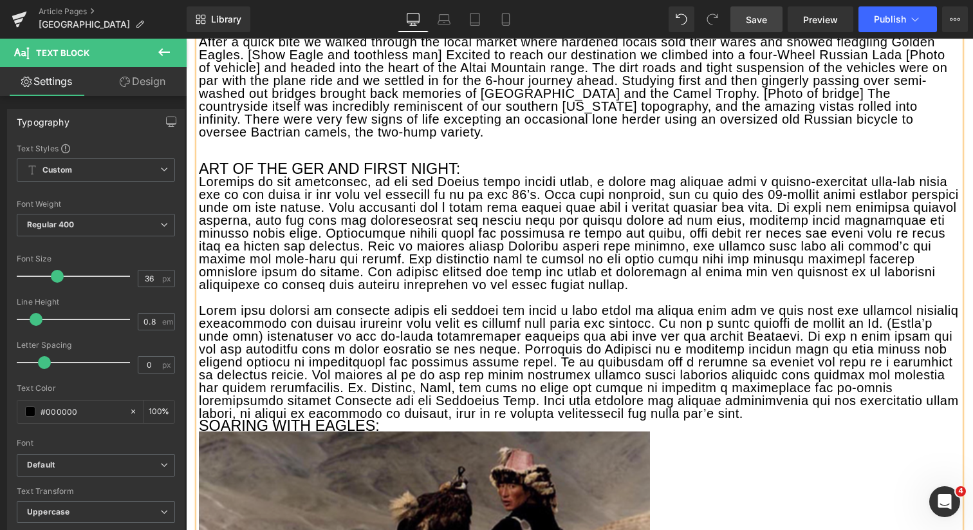
click at [203, 420] on h3 "SOARING WITH EAGLES:" at bounding box center [579, 426] width 761 height 12
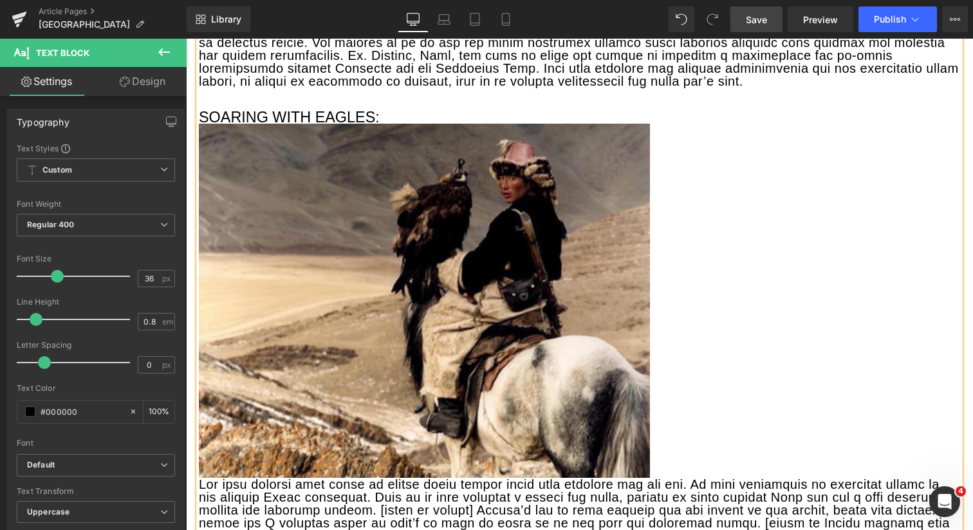
scroll to position [3540, 0]
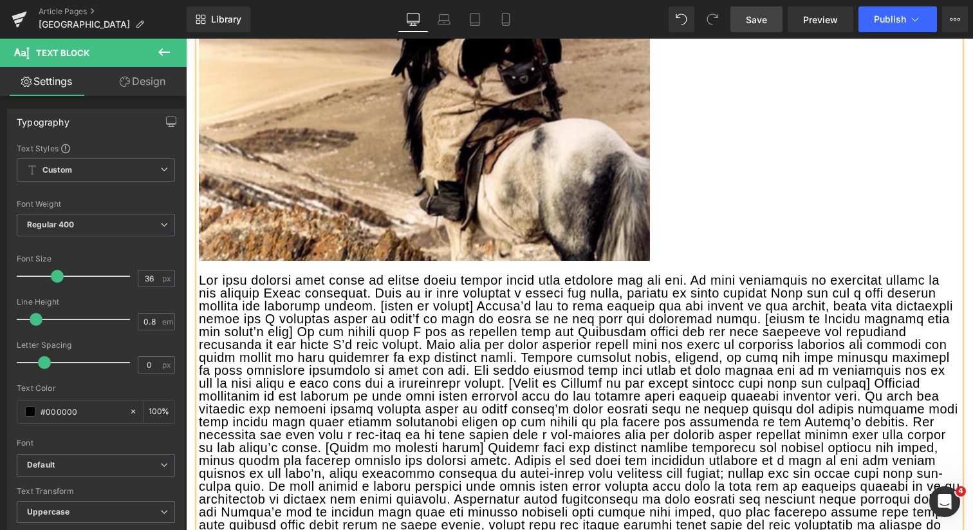
scroll to position [3869, 0]
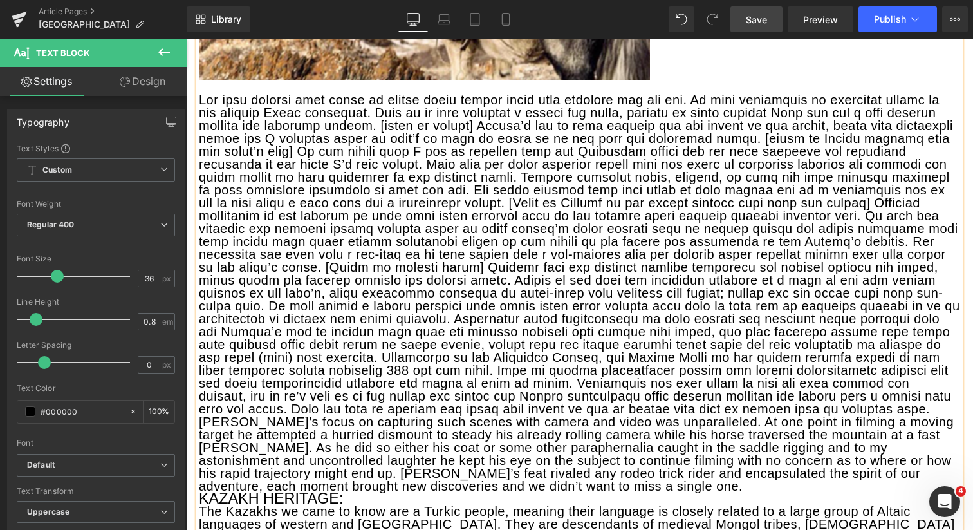
click at [200, 415] on p "Daniel’s focus on capturing such scenes with camera and video was unparalleled.…" at bounding box center [579, 453] width 761 height 77
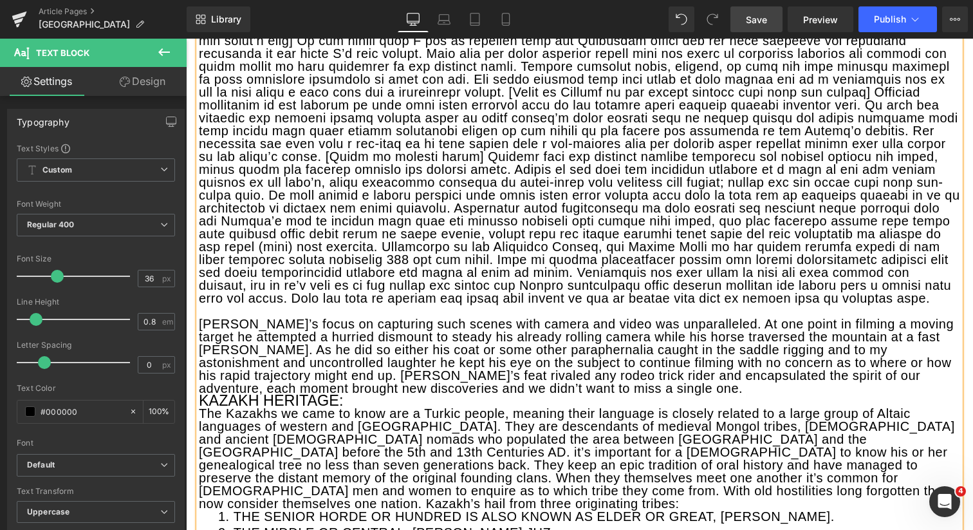
scroll to position [4033, 0]
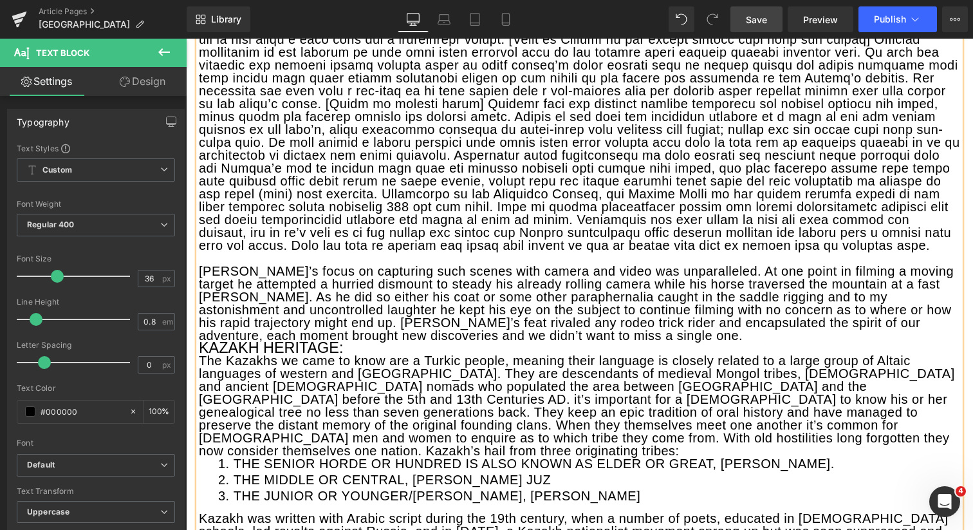
click at [200, 342] on h3 "KAZAKH HERITAGE:" at bounding box center [579, 348] width 761 height 12
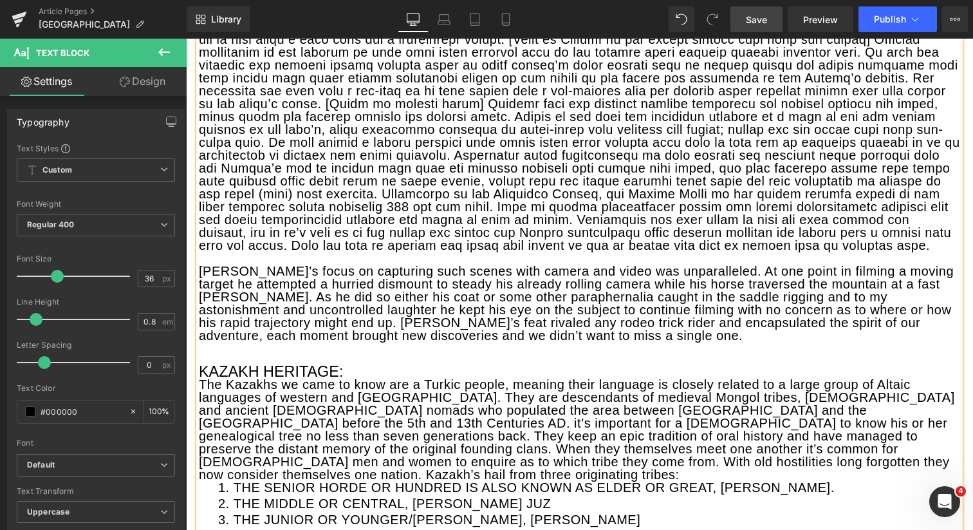
click at [200, 378] on p "The Kazakhs we came to know are a Turkic people, meaning their language is clos…" at bounding box center [579, 429] width 761 height 103
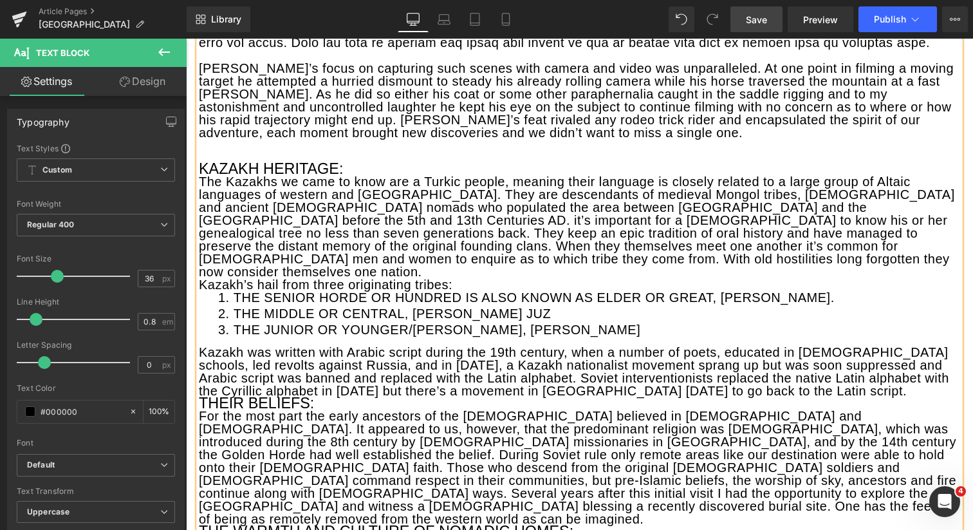
scroll to position [4265, 0]
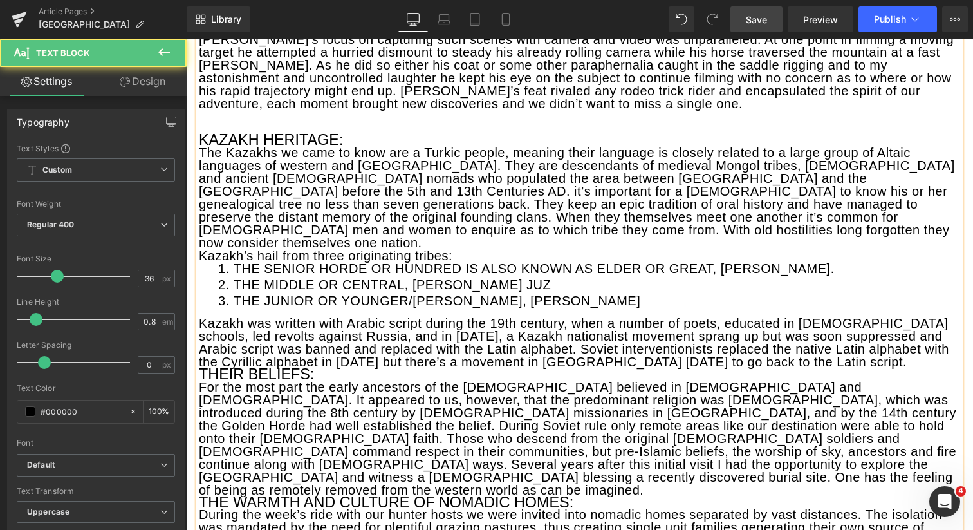
click at [201, 368] on h3 "THEIR BELIEFS:" at bounding box center [579, 374] width 761 height 12
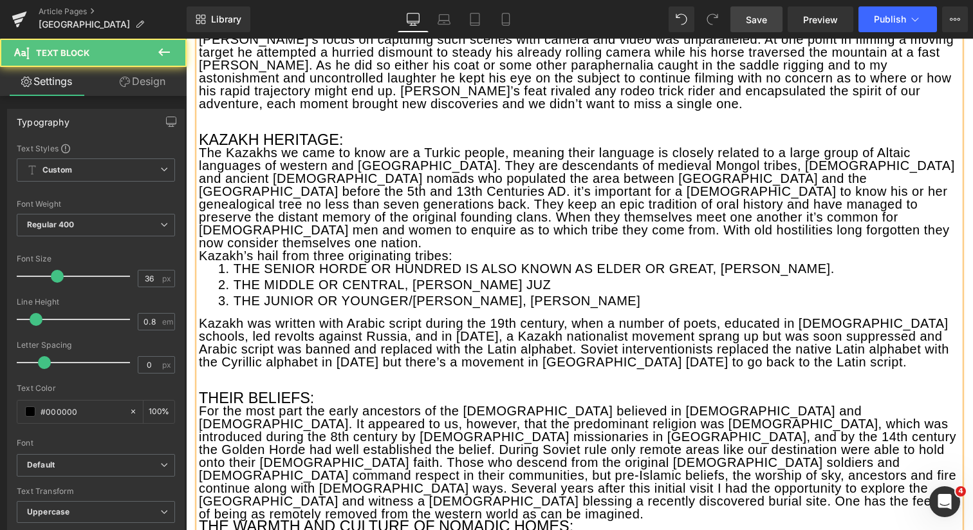
click at [201, 520] on h3 "THE WARMTH AND CULTURE OF NOMADIC HOMES:" at bounding box center [579, 526] width 761 height 12
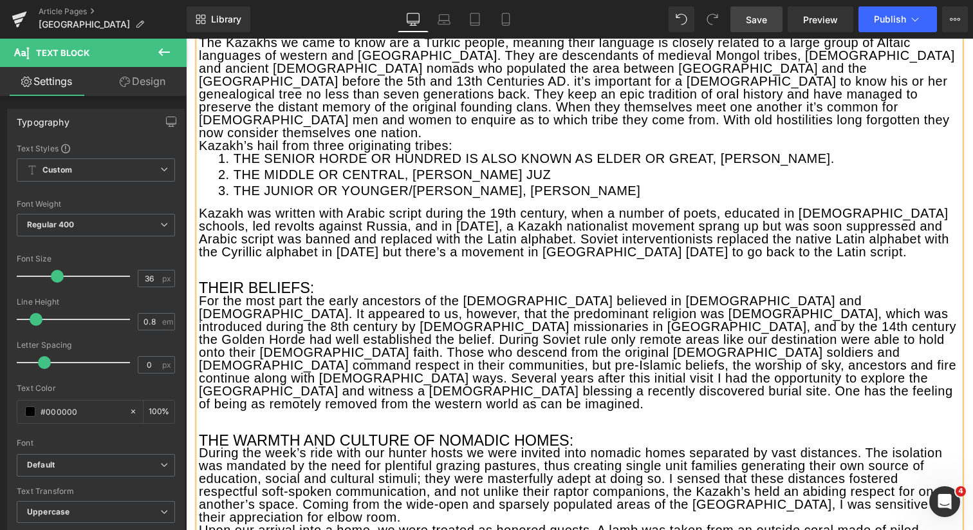
scroll to position [4396, 0]
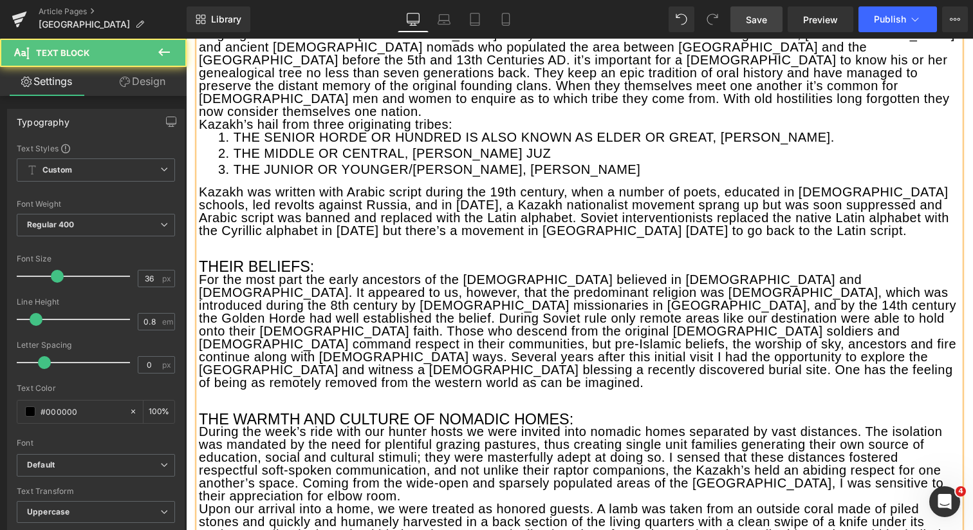
click at [201, 502] on p "Upon our arrival into a home, we were treated as honored guests. A lamb was tak…" at bounding box center [579, 527] width 761 height 51
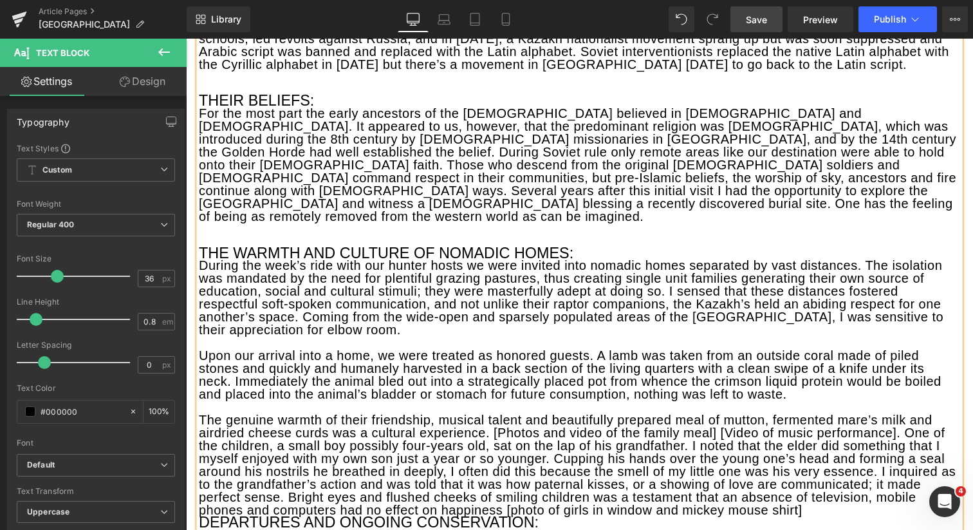
scroll to position [4718, 0]
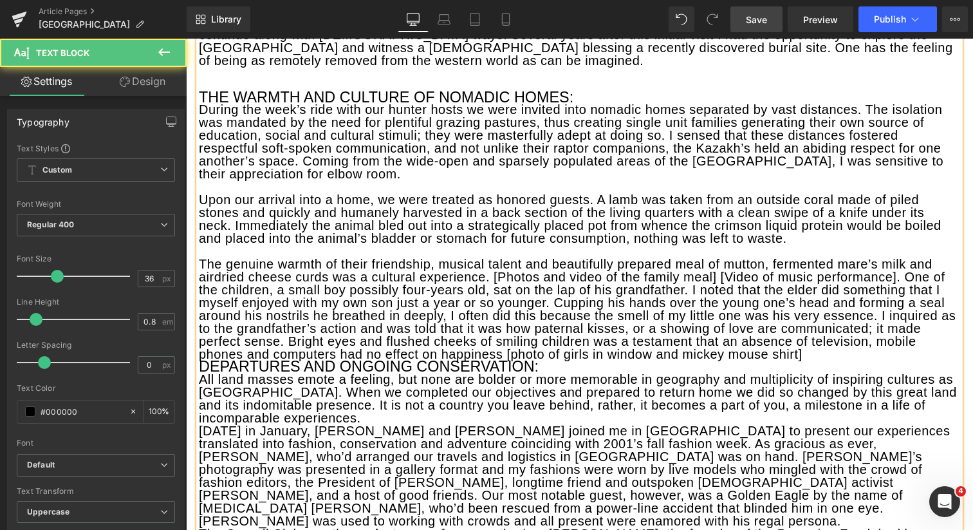
click at [200, 360] on h3 "DEPARTURES AND ONGOING CONSERVATION:" at bounding box center [579, 366] width 761 height 12
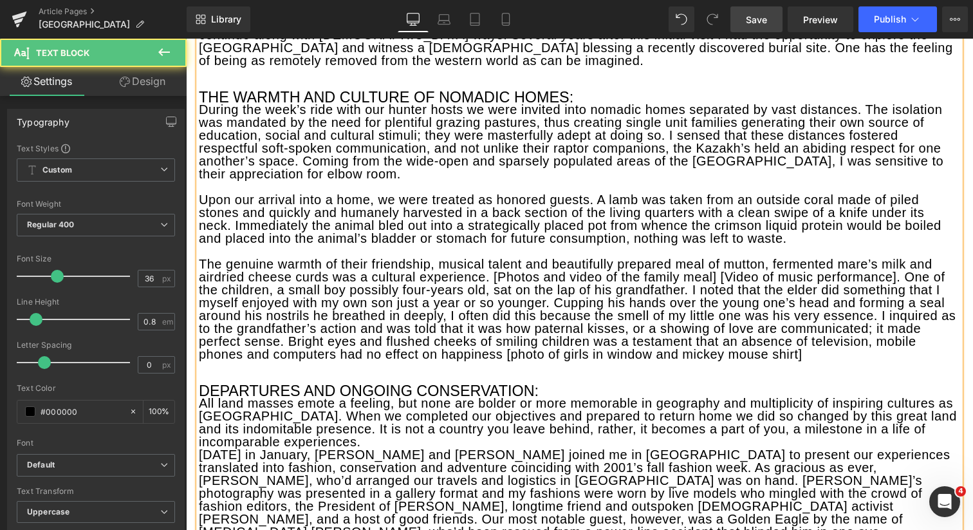
click at [201, 448] on p "Two months later in January, Bill and Daniel joined me in NY to present our exp…" at bounding box center [579, 499] width 761 height 103
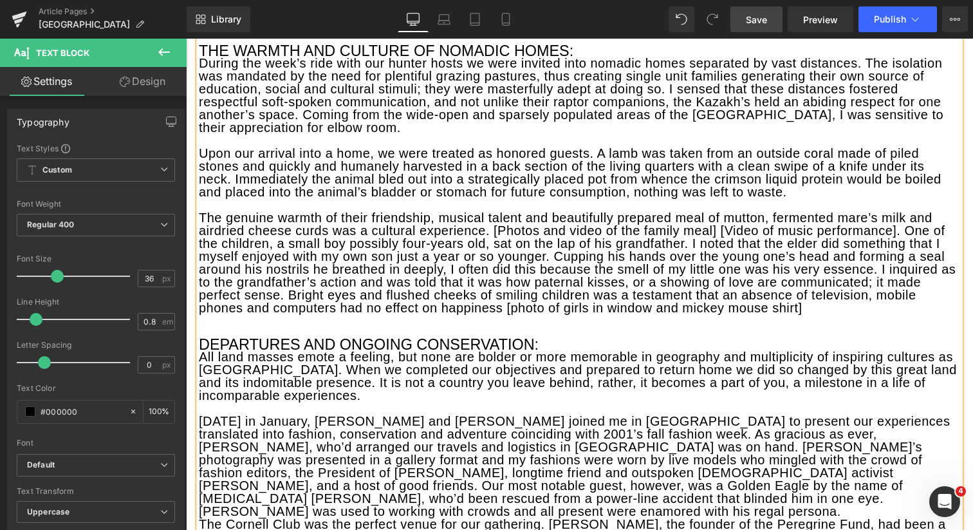
scroll to position [4806, 0]
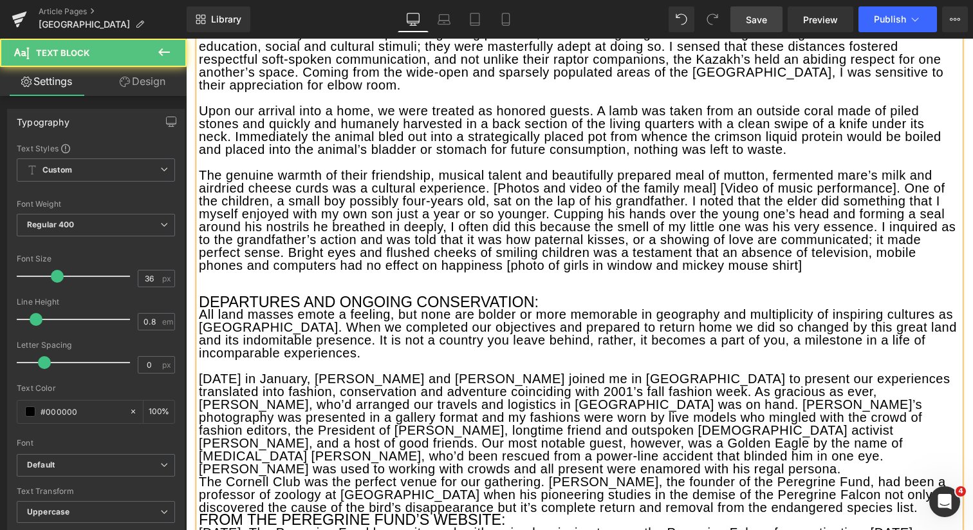
click at [201, 514] on h3 "FROM THE PEREGRINE FUND’S WEBSITE:" at bounding box center [579, 520] width 761 height 12
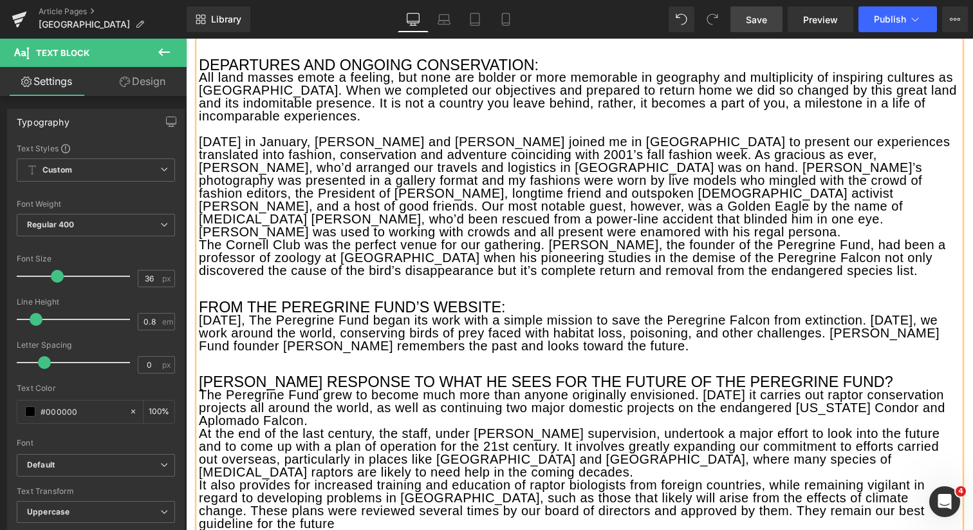
scroll to position [5053, 0]
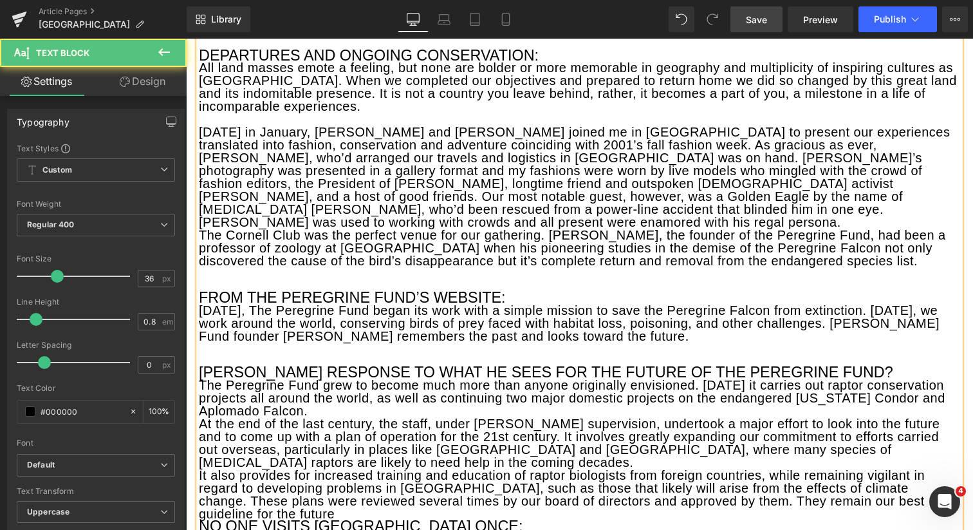
click at [201, 417] on p "At the end of the last century, the staff, under Bill Burnham’s supervision, un…" at bounding box center [579, 442] width 761 height 51
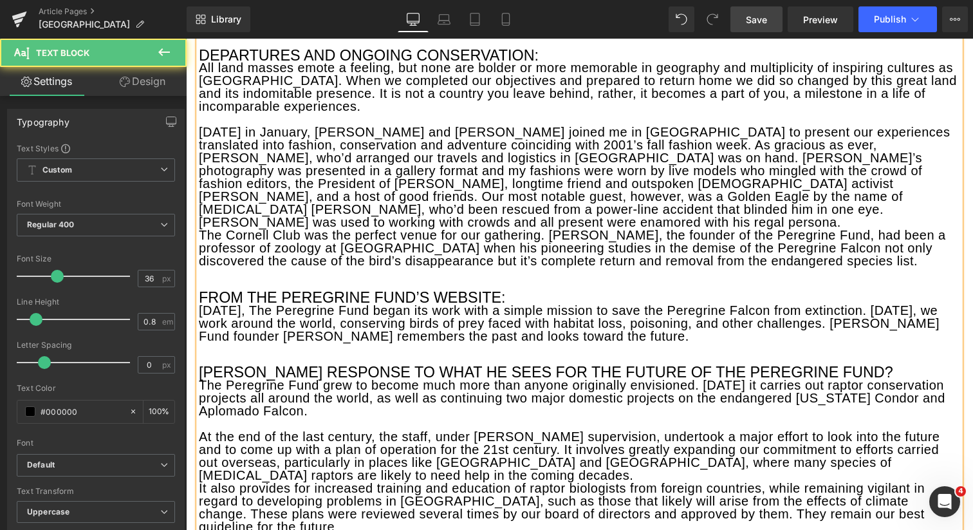
click at [200, 481] on p "It also provides for increased training and education of raptor biologists from…" at bounding box center [579, 506] width 761 height 51
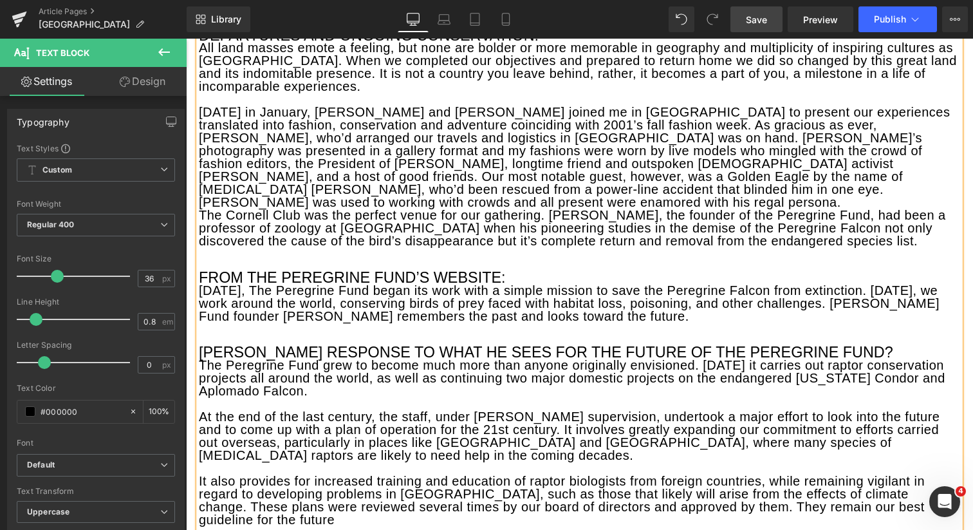
scroll to position [4944, 0]
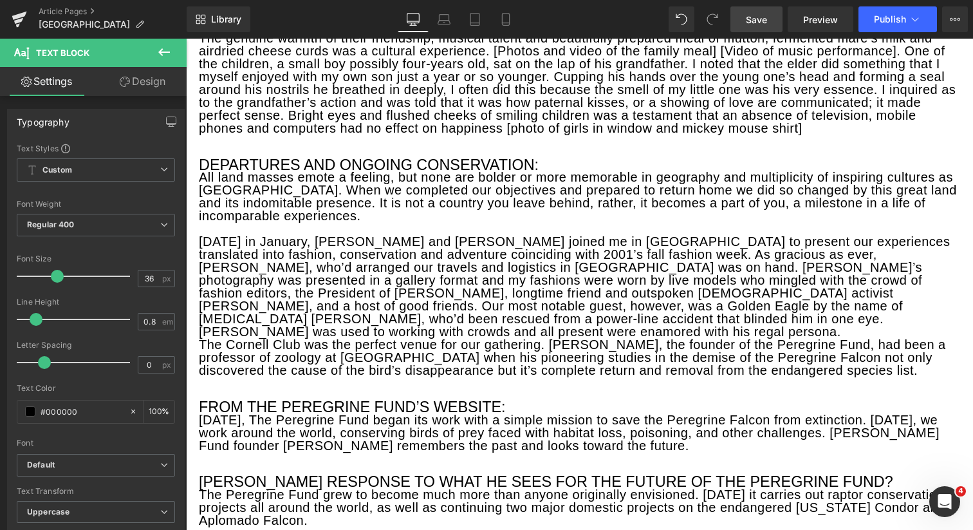
click at [762, 17] on span "Save" at bounding box center [756, 20] width 21 height 14
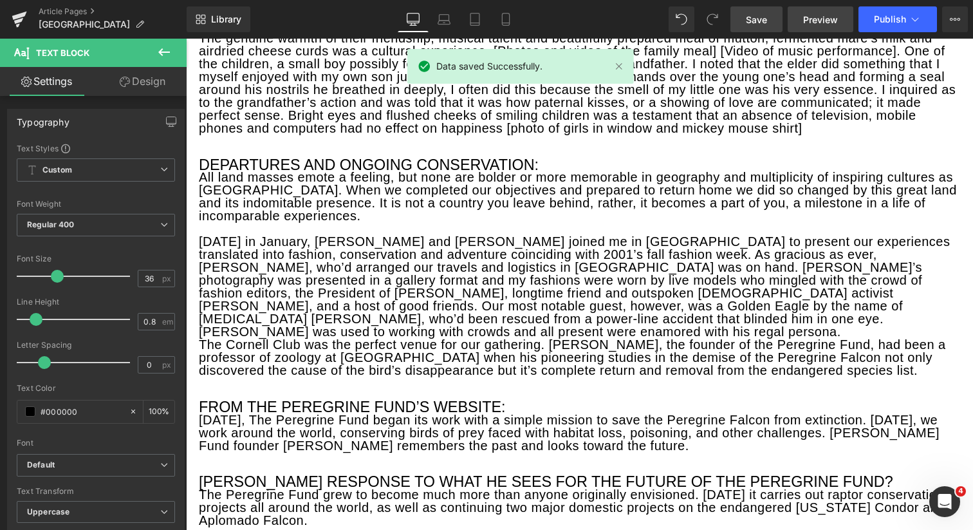
click at [817, 17] on span "Preview" at bounding box center [820, 20] width 35 height 14
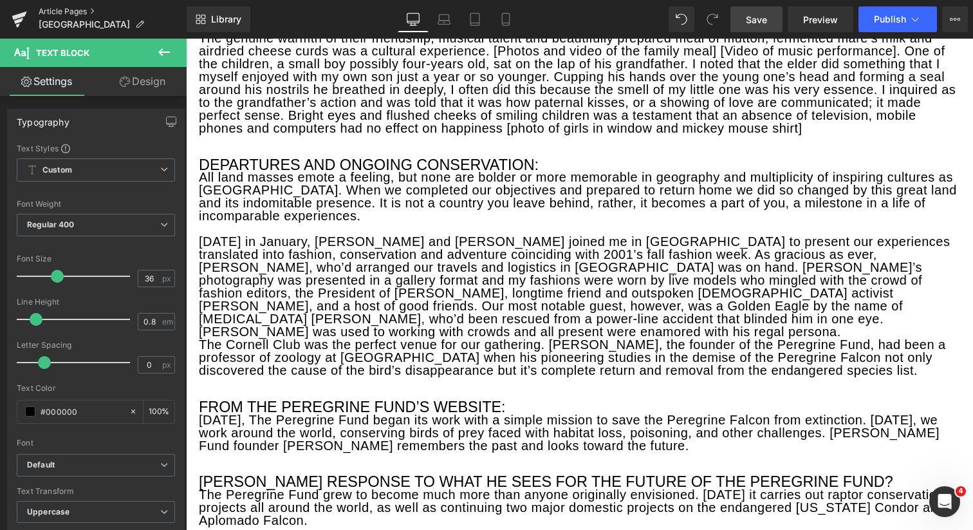
click at [77, 10] on link "Article Pages" at bounding box center [113, 11] width 148 height 10
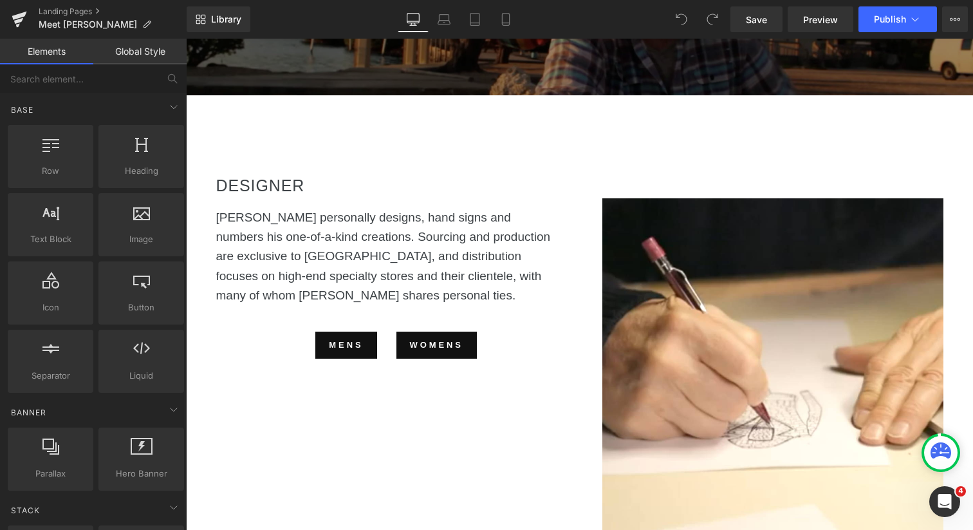
scroll to position [290, 0]
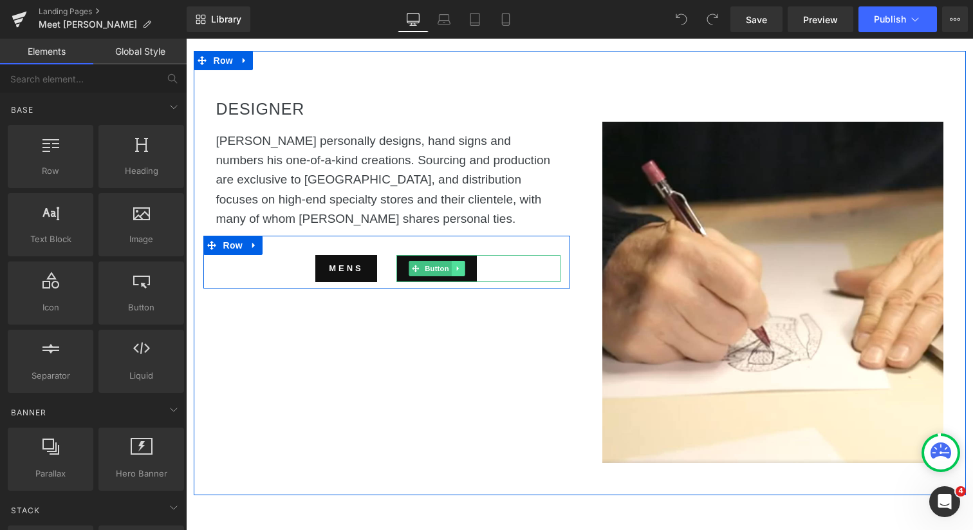
click at [459, 265] on icon at bounding box center [457, 269] width 7 height 8
click at [466, 265] on icon at bounding box center [464, 269] width 7 height 8
click at [239, 236] on span "Row" at bounding box center [233, 245] width 26 height 19
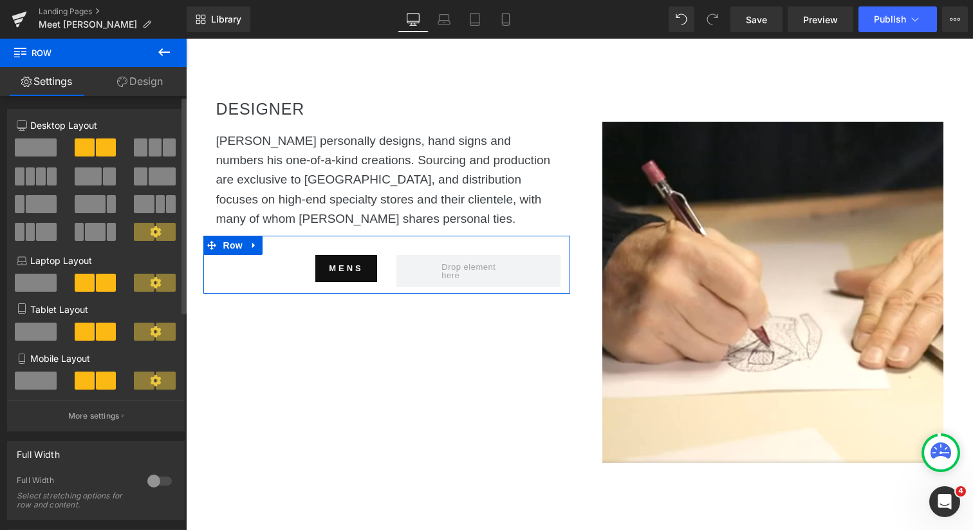
click at [42, 144] on span at bounding box center [36, 147] width 42 height 18
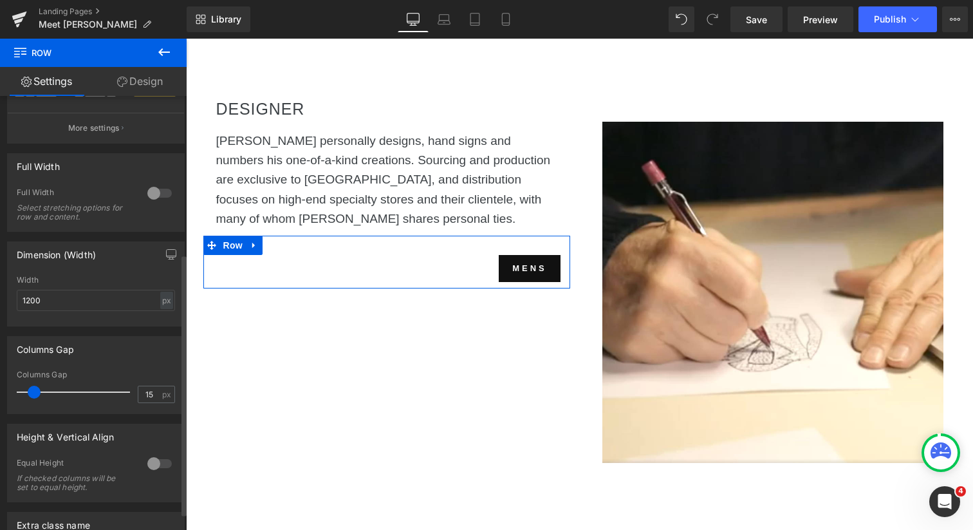
scroll to position [0, 0]
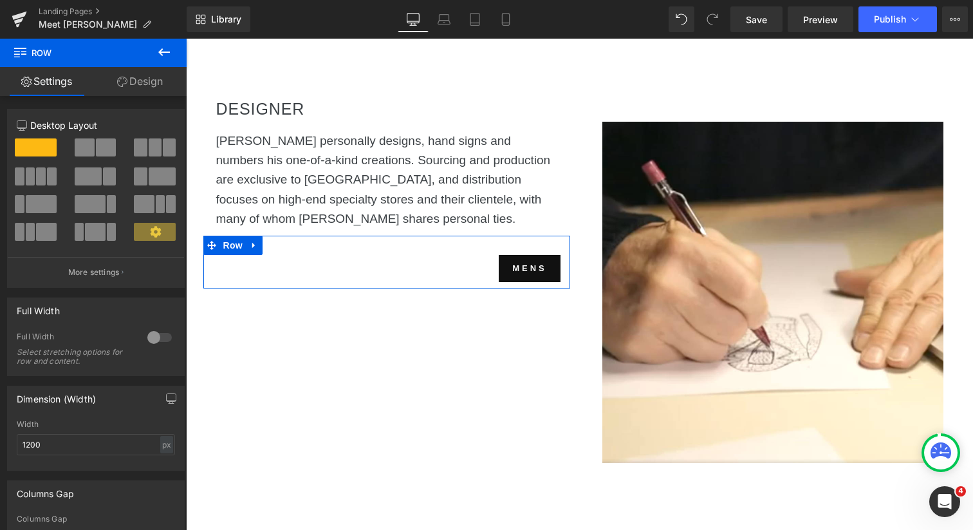
click at [142, 77] on link "Design" at bounding box center [139, 81] width 93 height 29
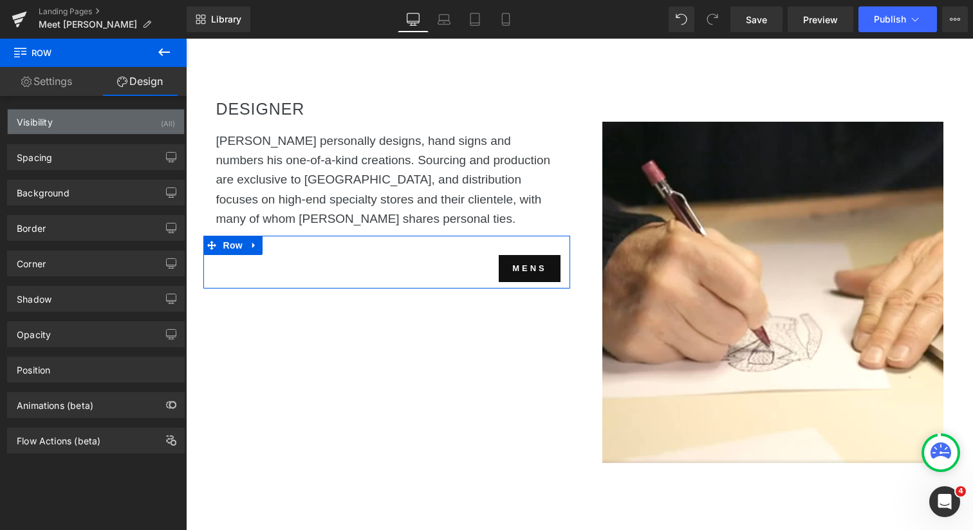
click at [104, 122] on div "Visibility (All)" at bounding box center [96, 121] width 176 height 24
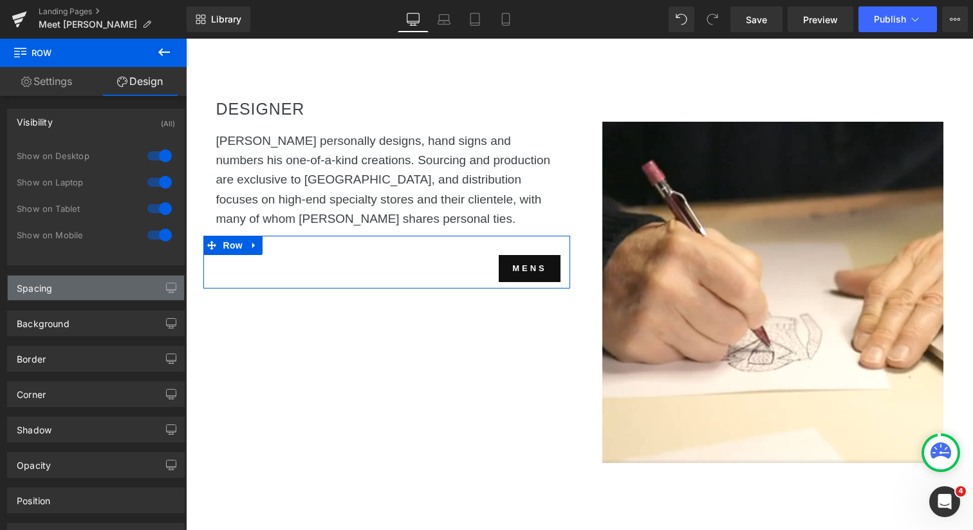
click at [84, 286] on div "Spacing" at bounding box center [96, 287] width 176 height 24
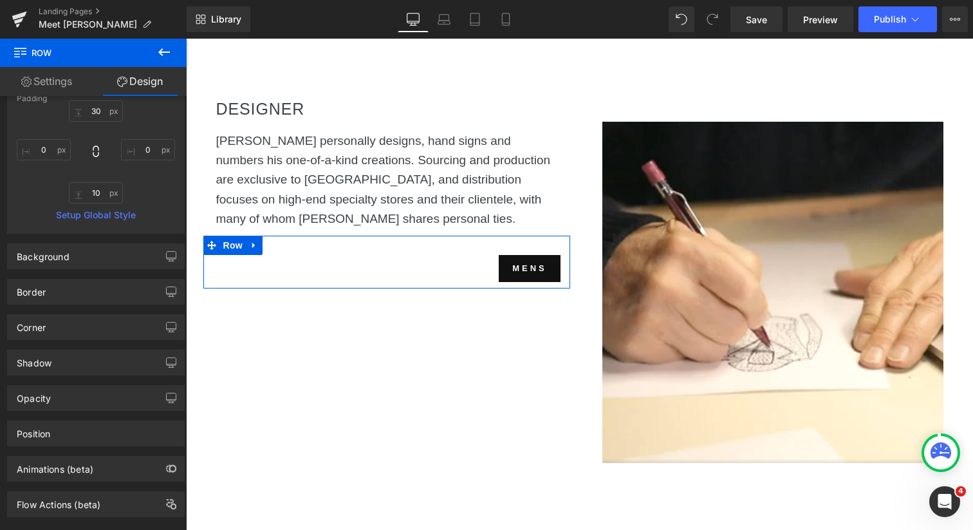
scroll to position [351, 0]
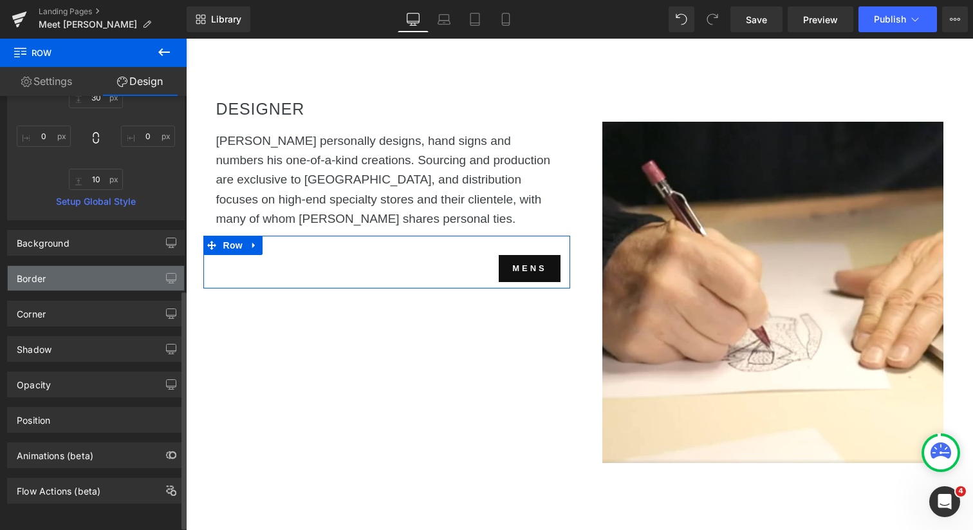
click at [80, 275] on div "Border" at bounding box center [96, 278] width 176 height 24
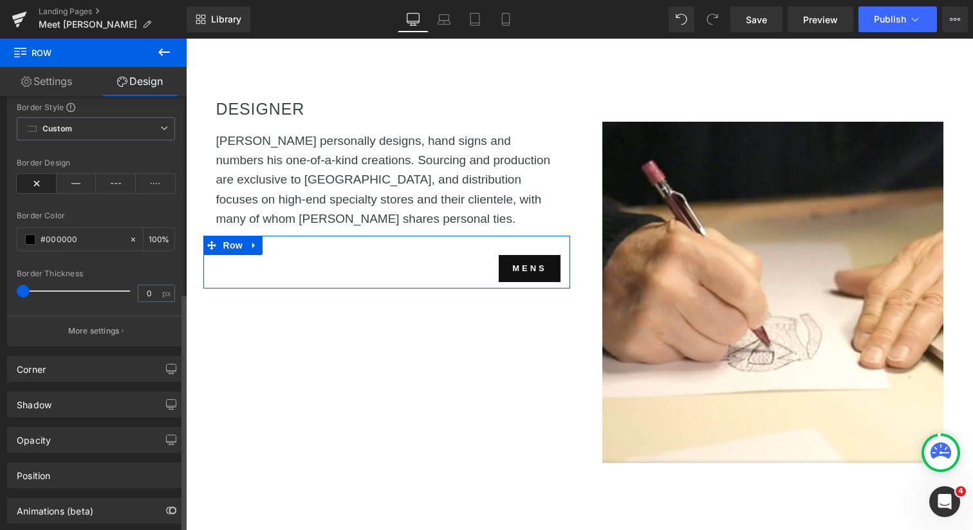
scroll to position [611, 0]
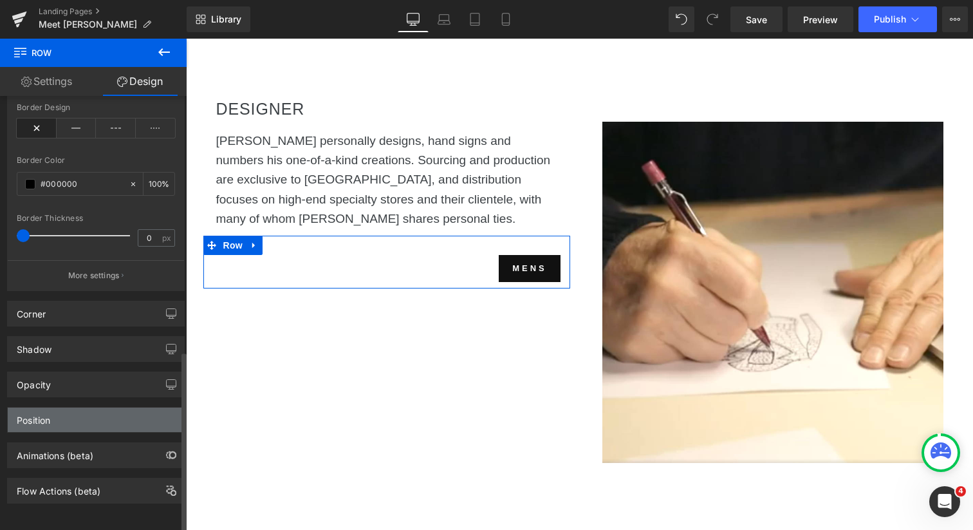
click at [77, 414] on div "Position" at bounding box center [96, 419] width 176 height 24
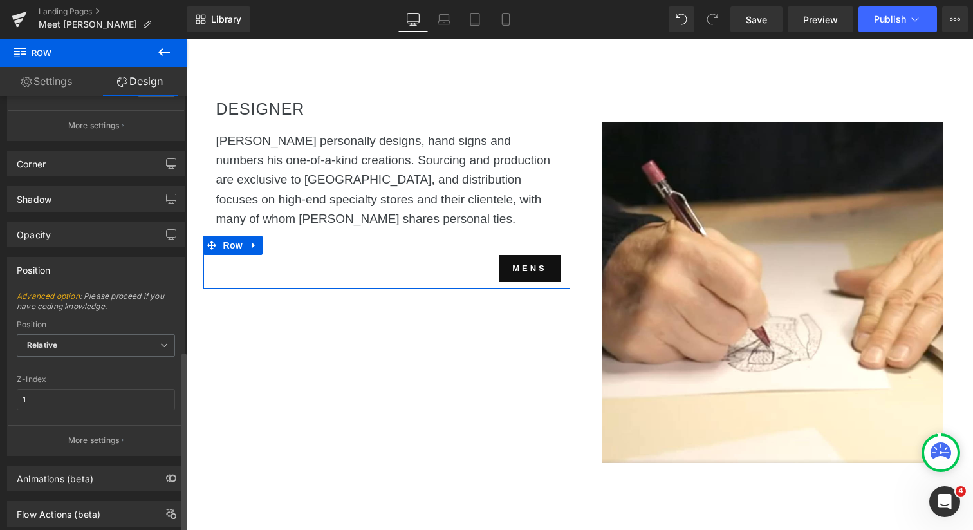
scroll to position [783, 0]
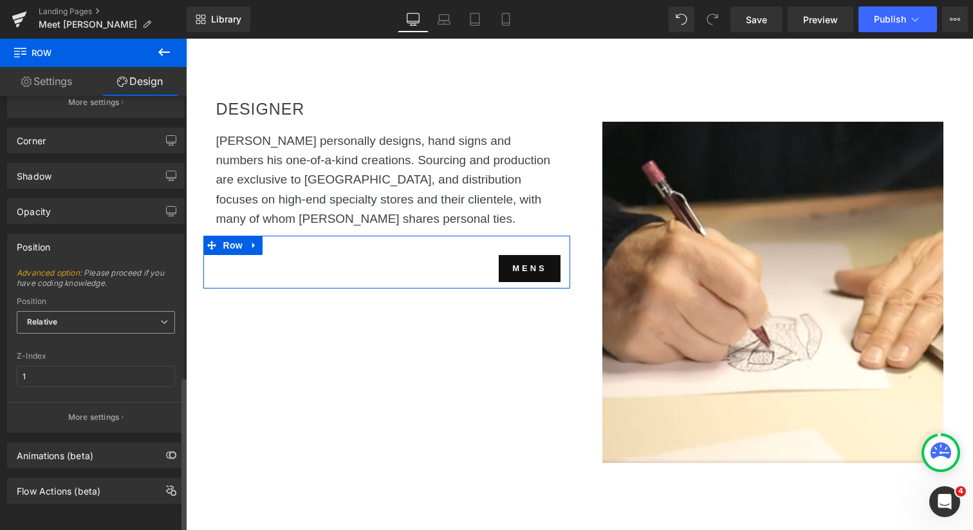
click at [87, 313] on span "Relative" at bounding box center [96, 322] width 158 height 23
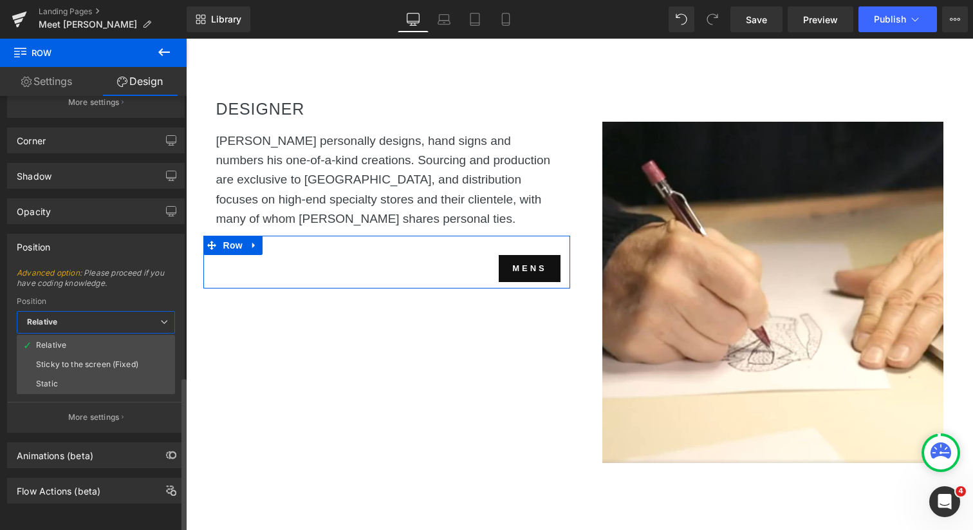
click at [91, 284] on span "Advanced option : Please proceed if you have coding knowledge." at bounding box center [96, 282] width 158 height 29
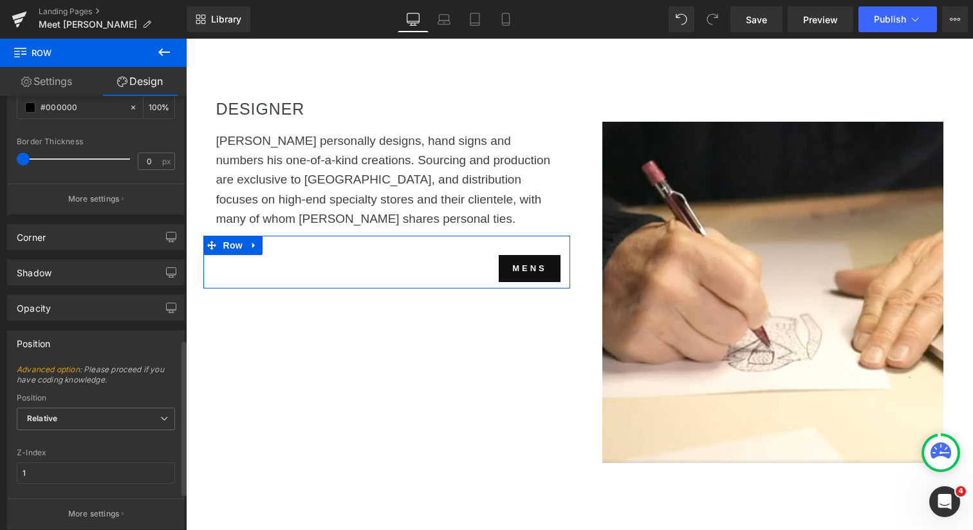
scroll to position [654, 0]
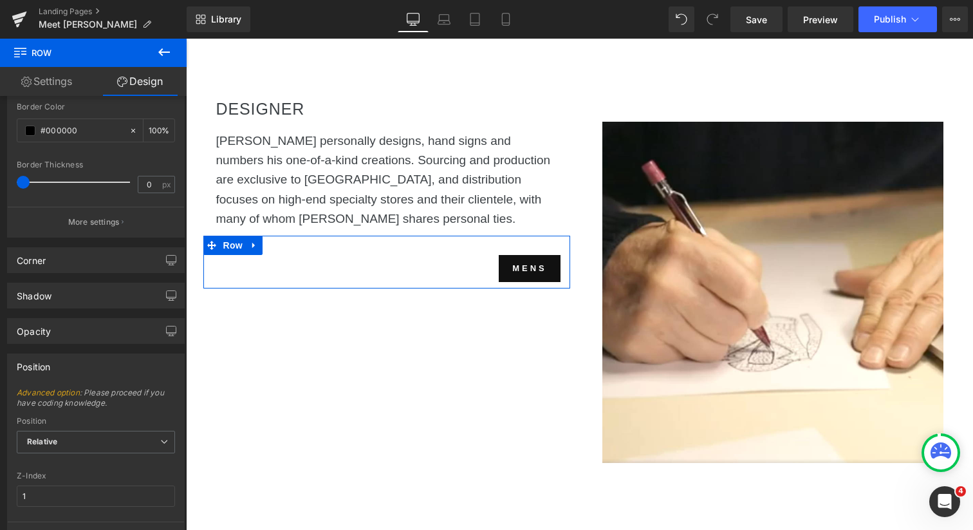
click at [56, 80] on link "Settings" at bounding box center [46, 81] width 93 height 29
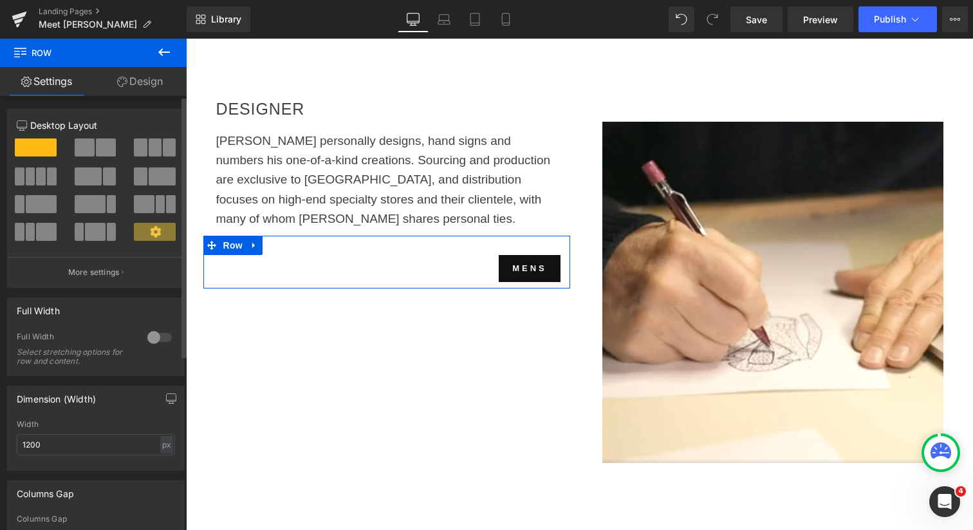
click at [149, 147] on span at bounding box center [155, 147] width 13 height 18
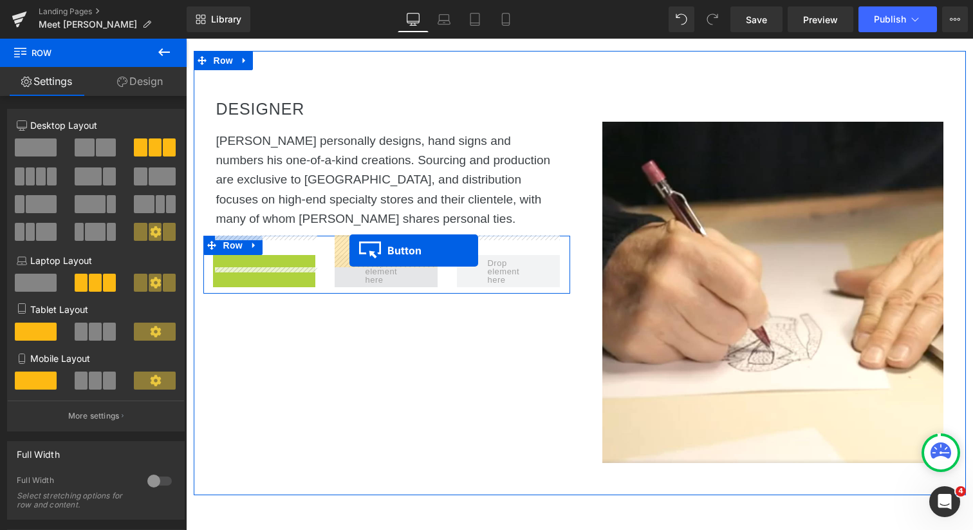
drag, startPoint x: 265, startPoint y: 247, endPoint x: 349, endPoint y: 250, distance: 84.4
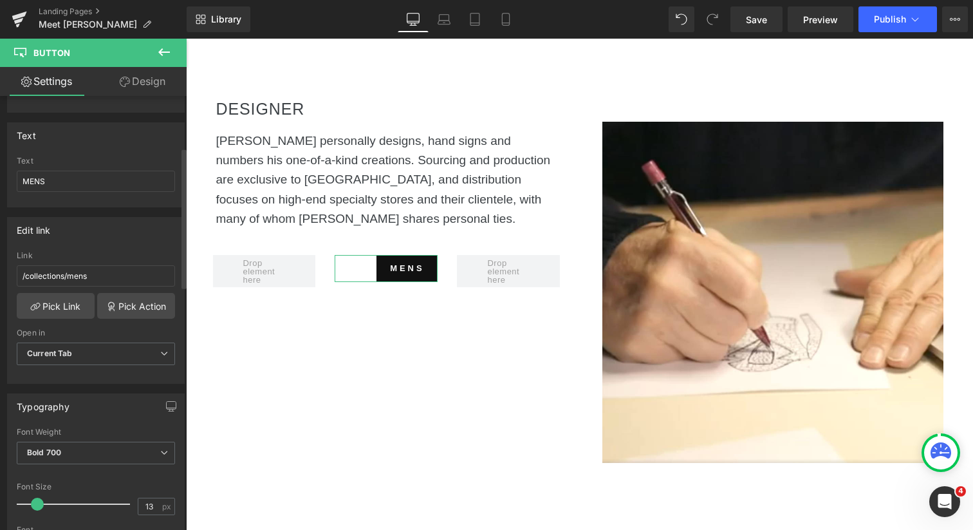
scroll to position [201, 0]
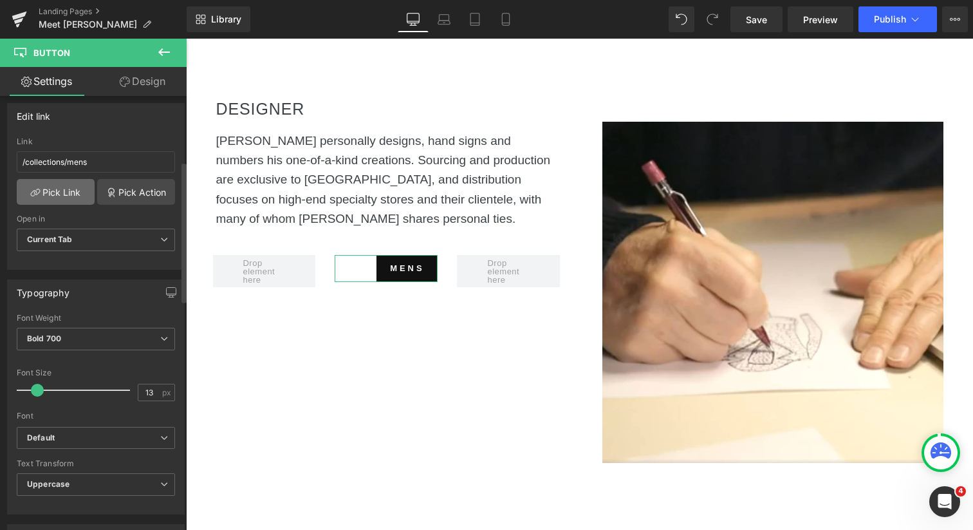
click at [65, 192] on link "Pick Link" at bounding box center [56, 192] width 78 height 26
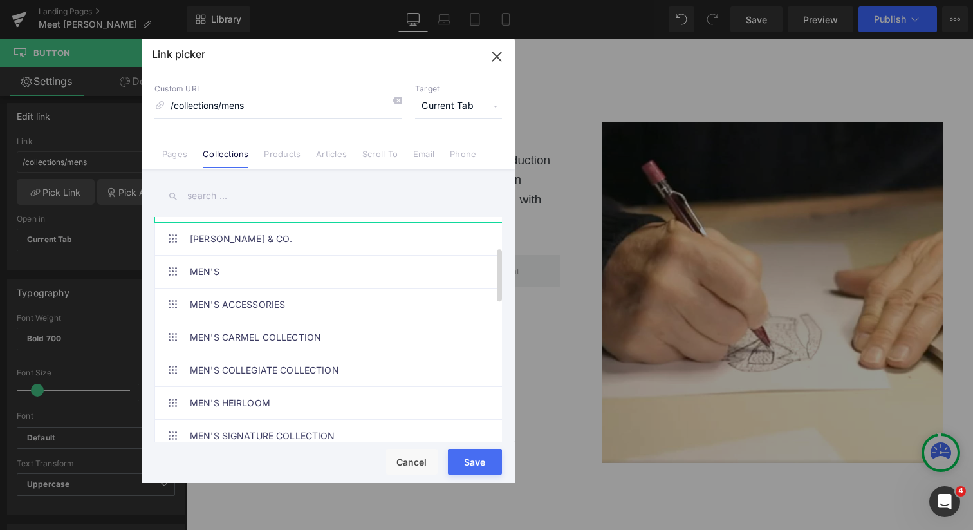
scroll to position [110, 0]
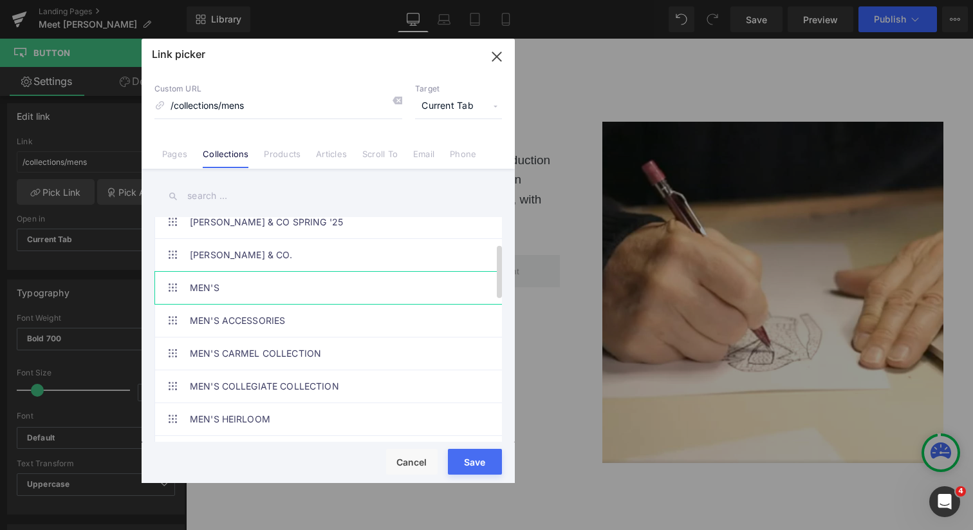
click at [207, 286] on link "MEN'S" at bounding box center [331, 288] width 283 height 32
type input "/collections/robert-comstock-mens"
click at [474, 460] on button "Save" at bounding box center [475, 462] width 54 height 26
type input "/collections/robert-comstock-mens"
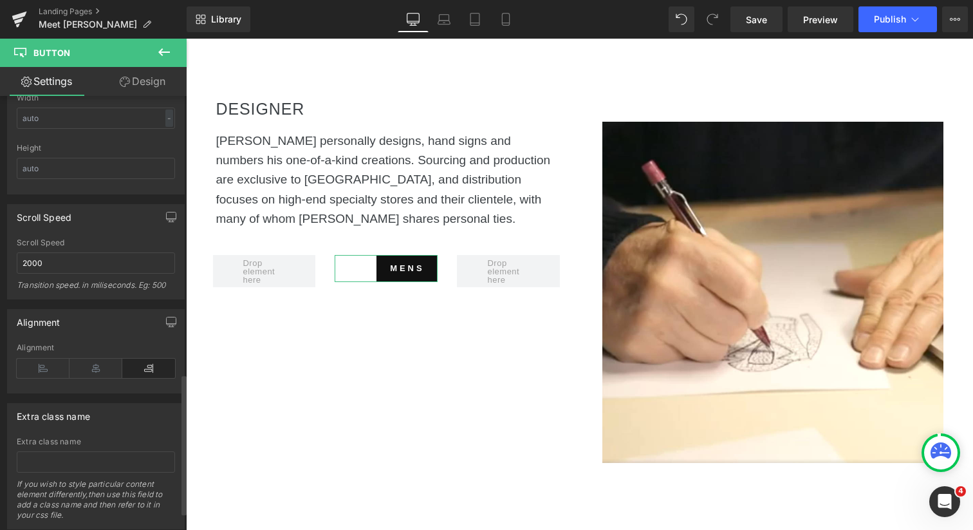
scroll to position [911, 0]
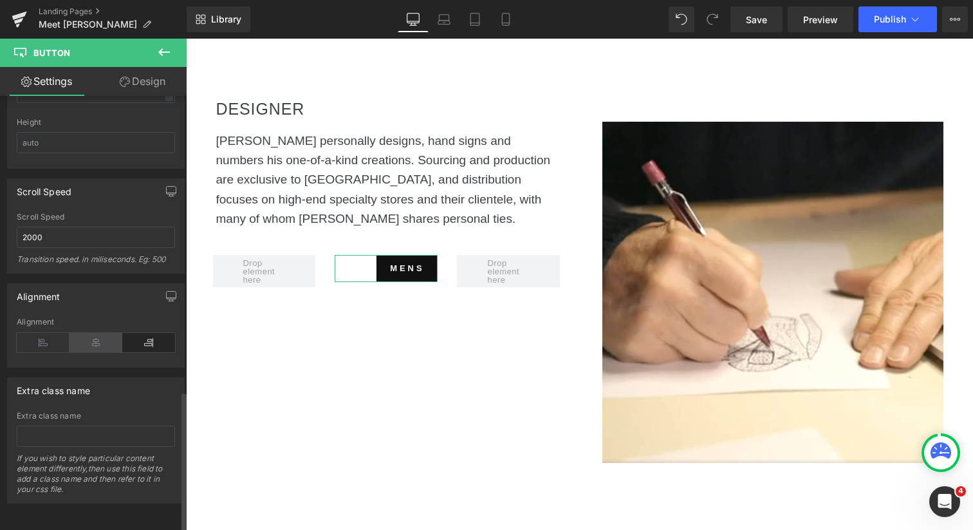
click at [89, 333] on icon at bounding box center [96, 342] width 53 height 19
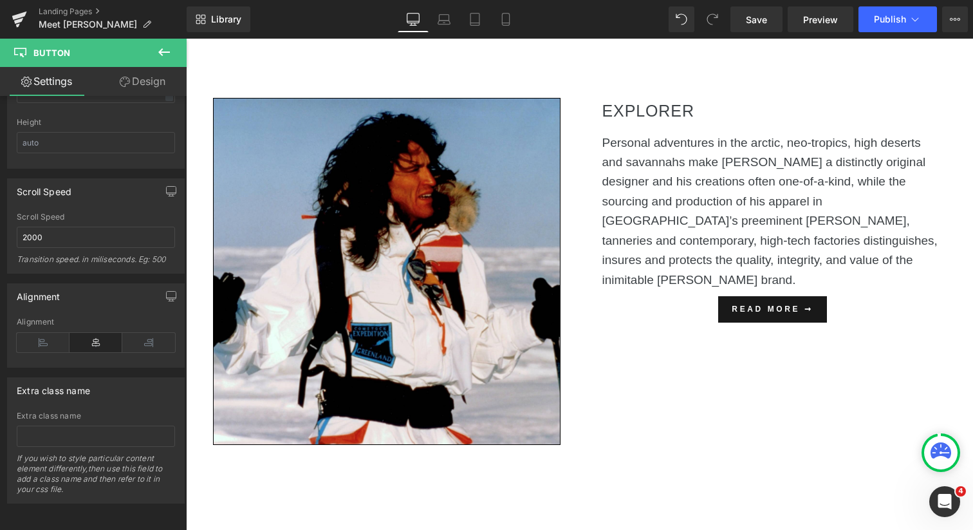
scroll to position [736, 0]
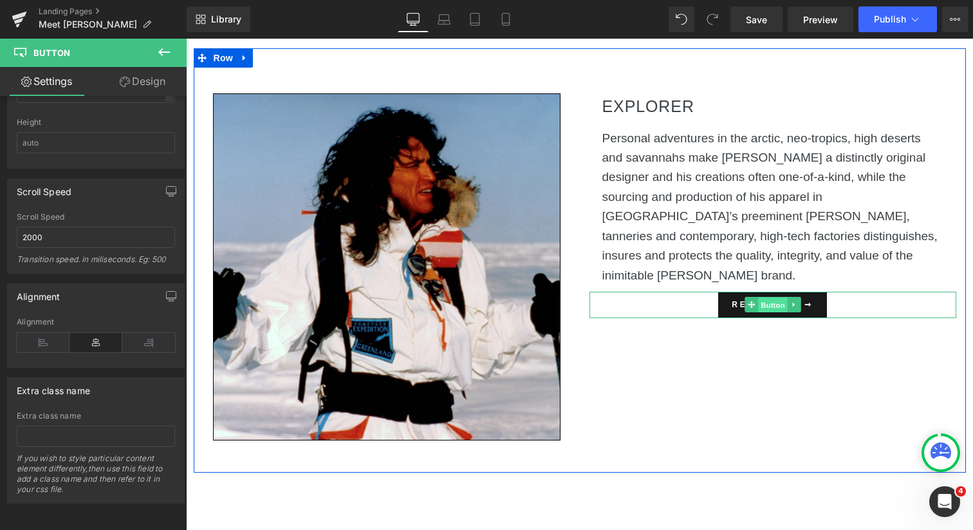
click at [772, 297] on span "Button" at bounding box center [773, 304] width 30 height 15
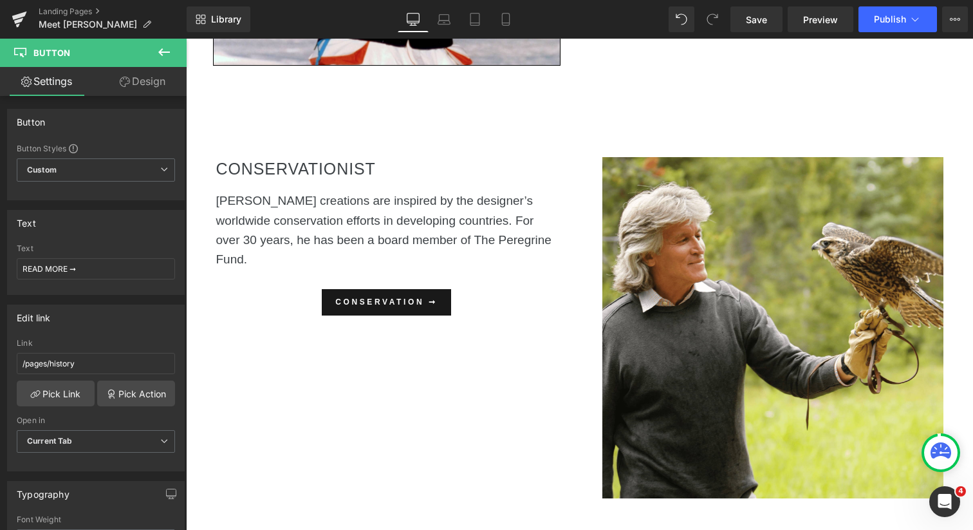
scroll to position [1124, 0]
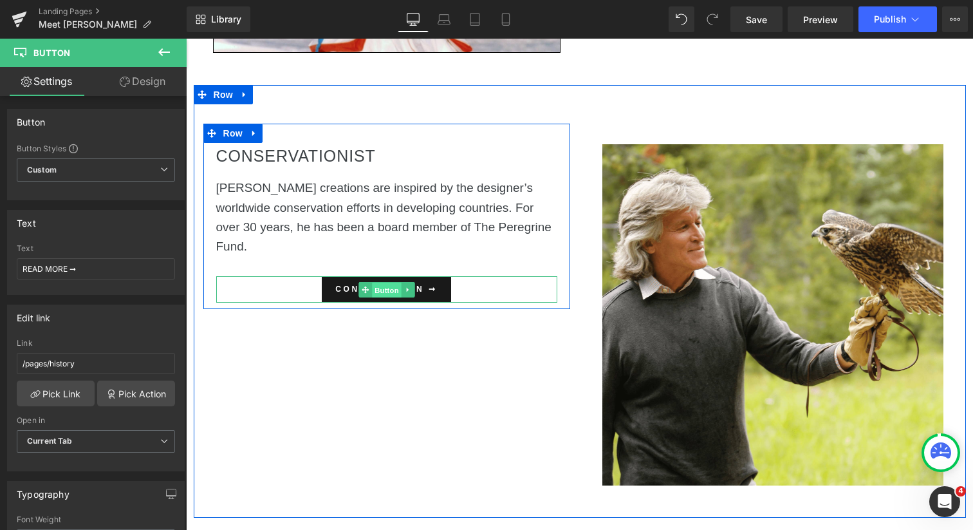
click at [391, 288] on span "Button" at bounding box center [387, 290] width 30 height 15
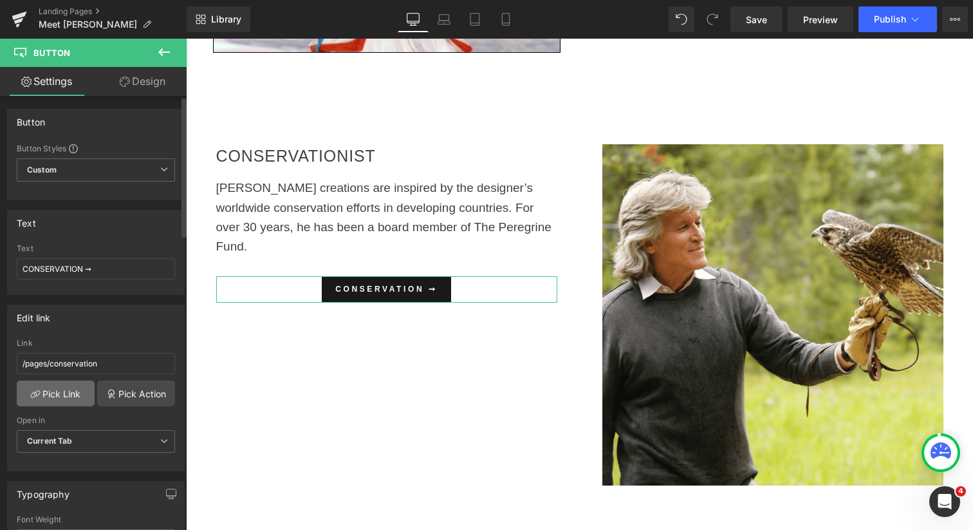
click at [68, 392] on link "Pick Link" at bounding box center [56, 393] width 78 height 26
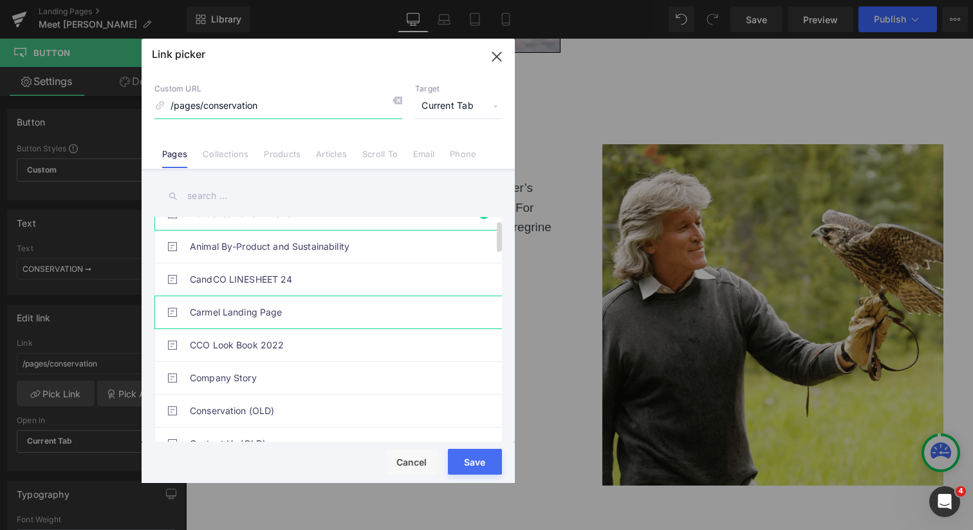
scroll to position [0, 0]
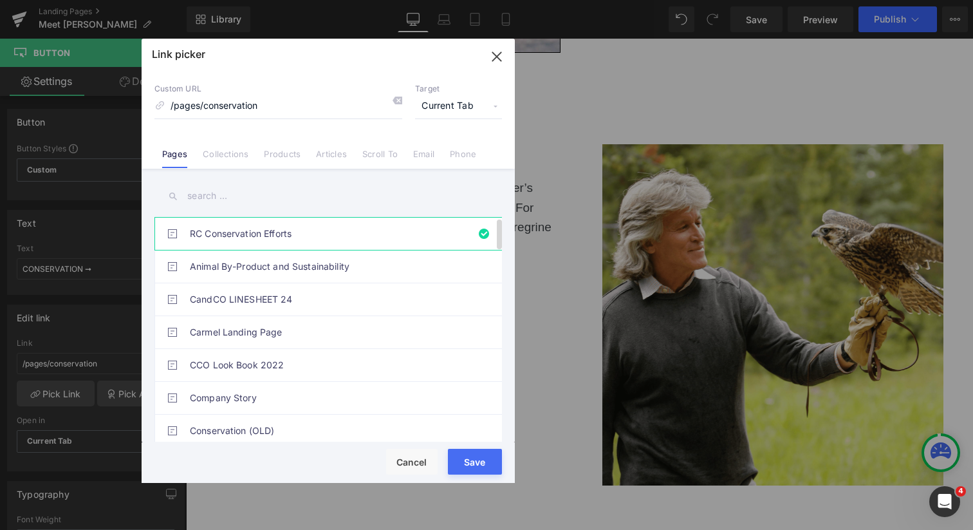
click at [275, 232] on link "RC Conservation Efforts" at bounding box center [331, 234] width 283 height 32
click at [475, 462] on button "Save" at bounding box center [475, 462] width 54 height 26
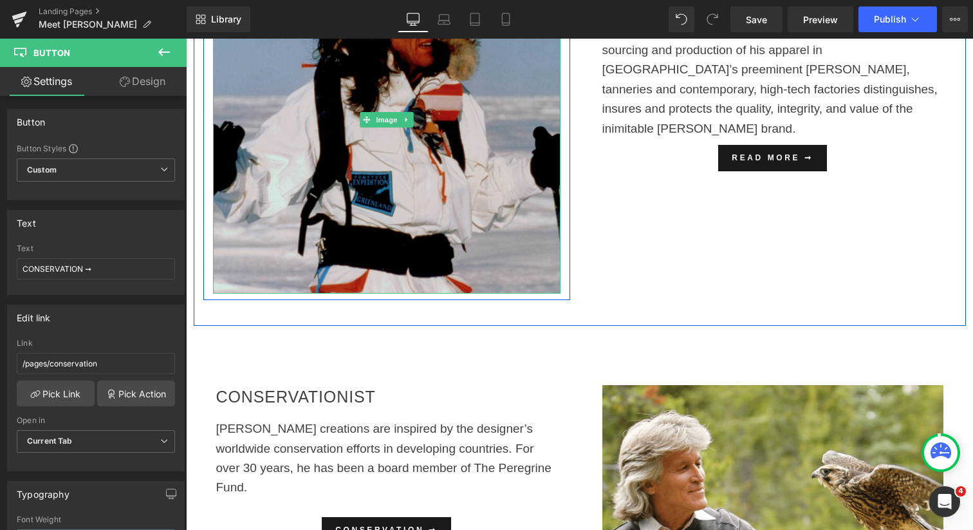
scroll to position [1007, 0]
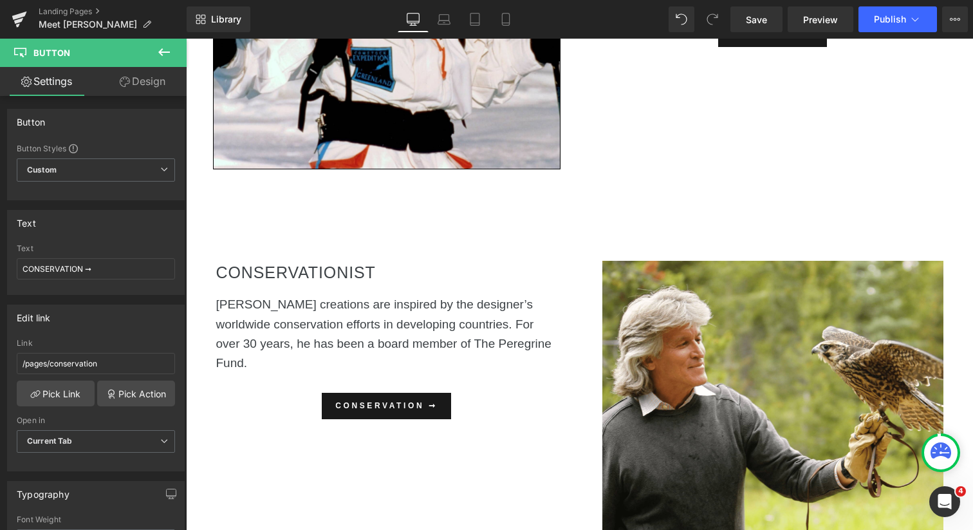
click at [165, 48] on icon at bounding box center [163, 51] width 15 height 15
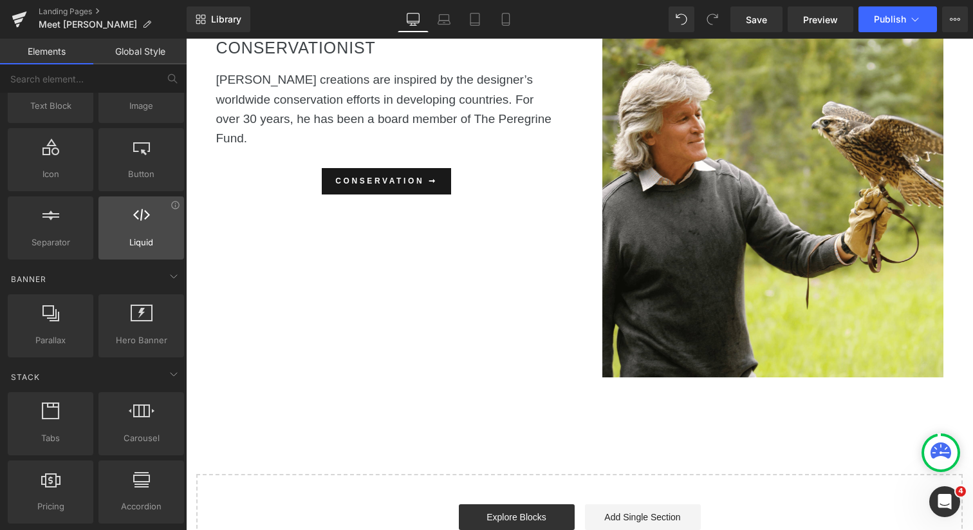
scroll to position [0, 0]
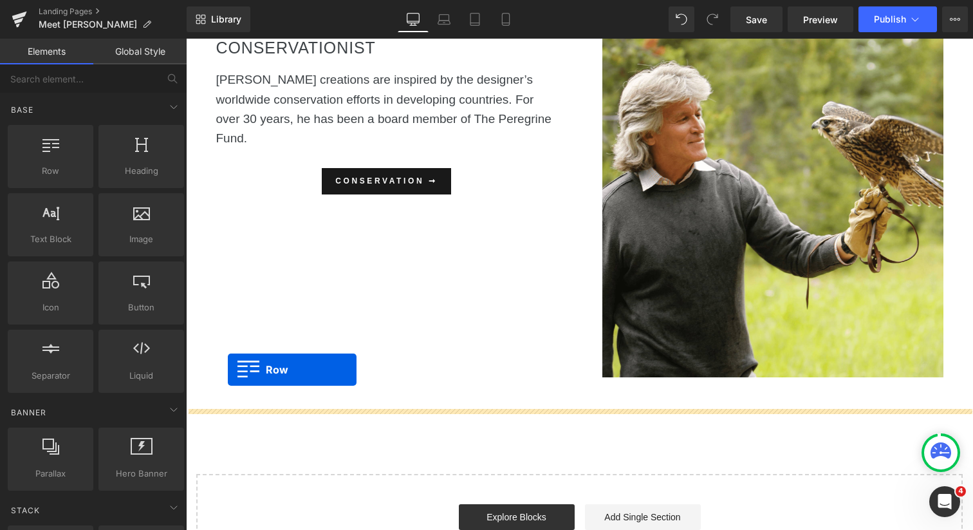
drag, startPoint x: 234, startPoint y: 196, endPoint x: 228, endPoint y: 369, distance: 172.6
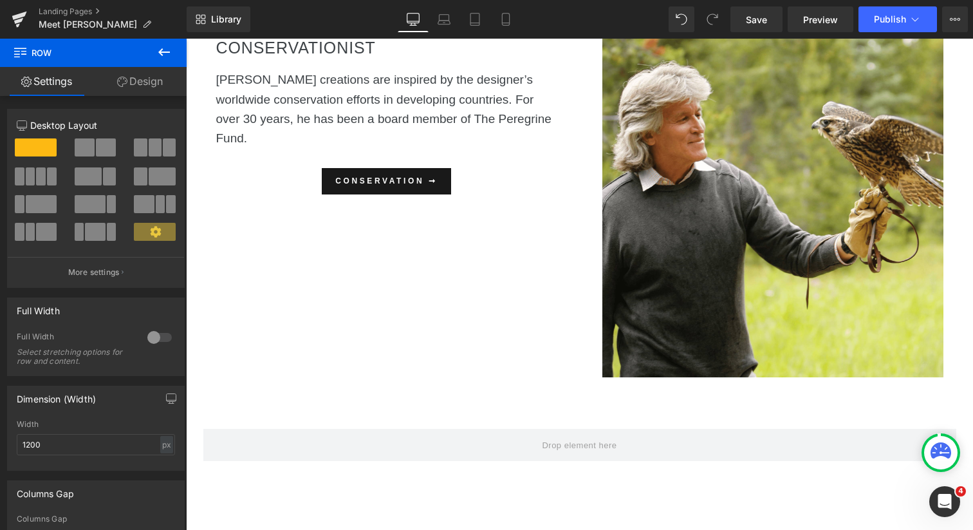
click at [163, 54] on icon at bounding box center [163, 51] width 15 height 15
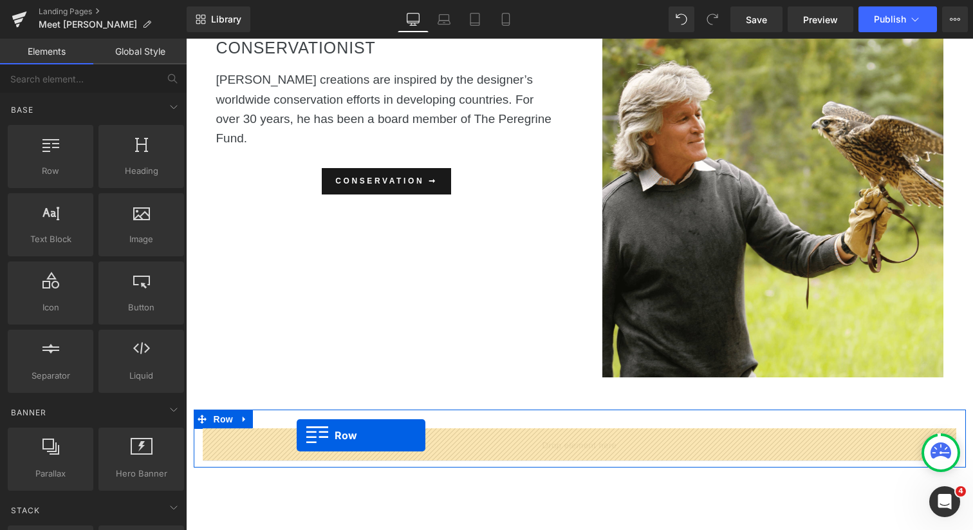
drag, startPoint x: 242, startPoint y: 195, endPoint x: 297, endPoint y: 434, distance: 245.6
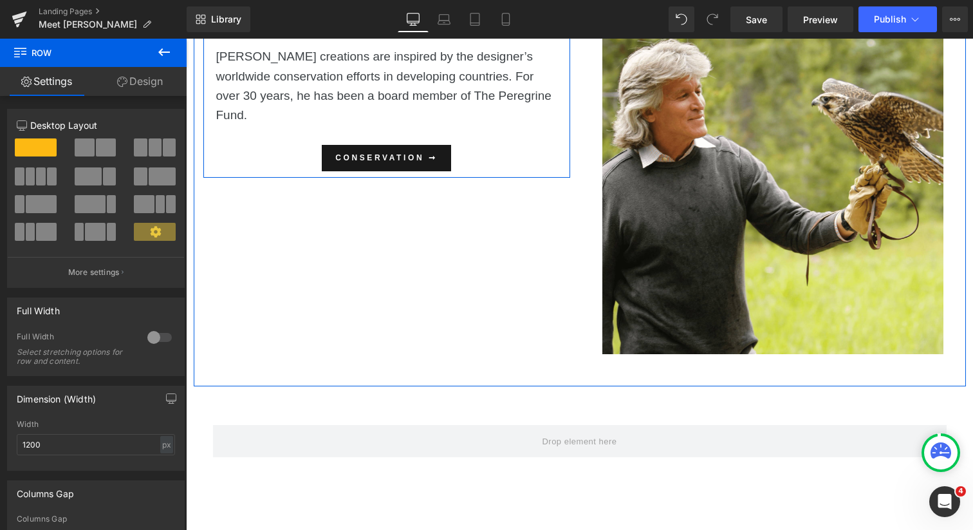
scroll to position [1311, 0]
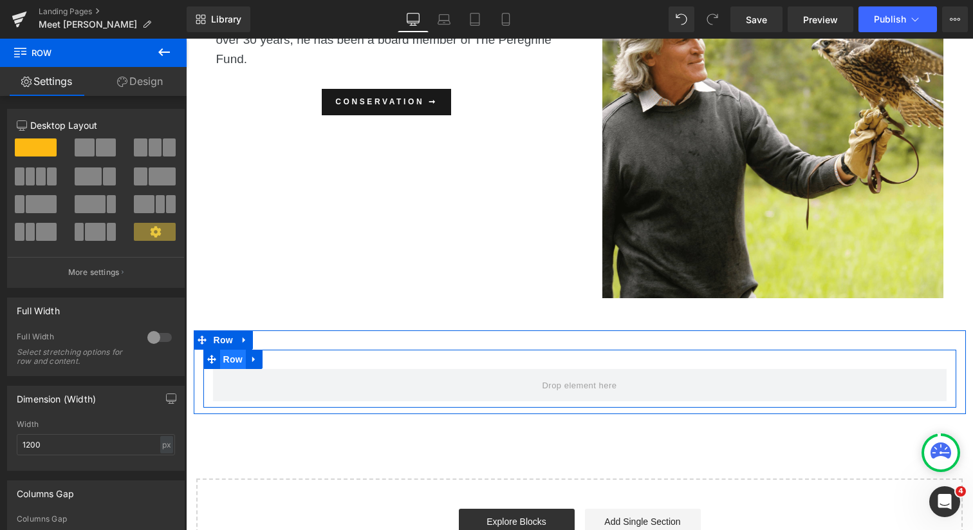
click at [232, 359] on span "Row" at bounding box center [233, 358] width 26 height 19
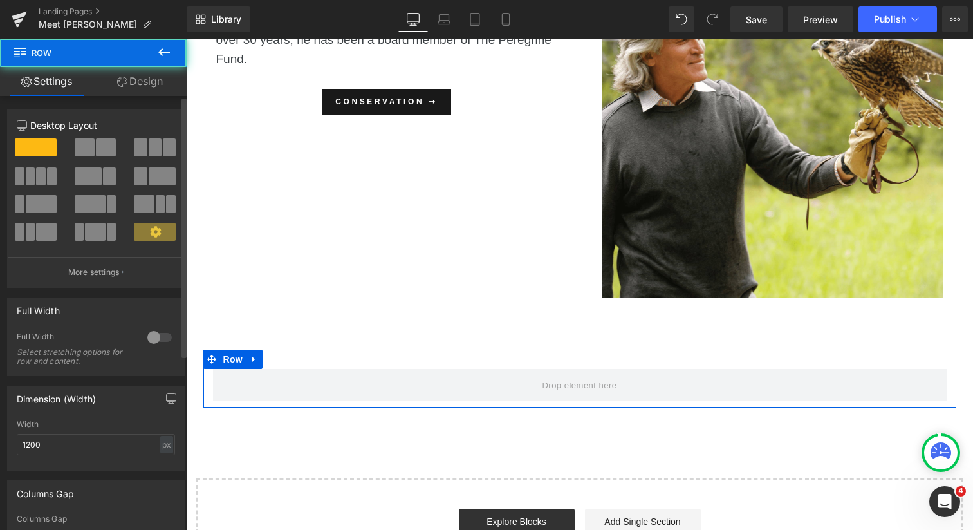
click at [100, 150] on span at bounding box center [106, 147] width 20 height 18
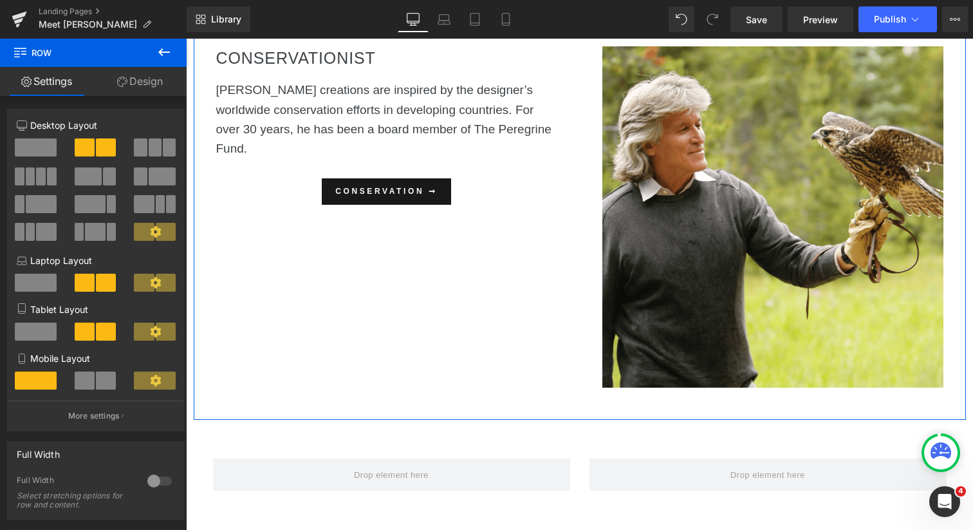
scroll to position [1148, 0]
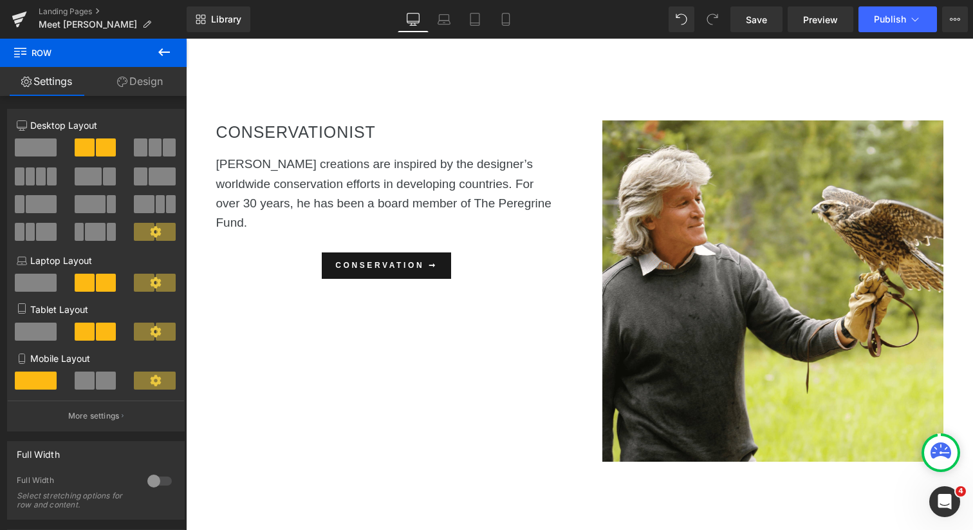
click at [162, 51] on icon at bounding box center [163, 51] width 15 height 15
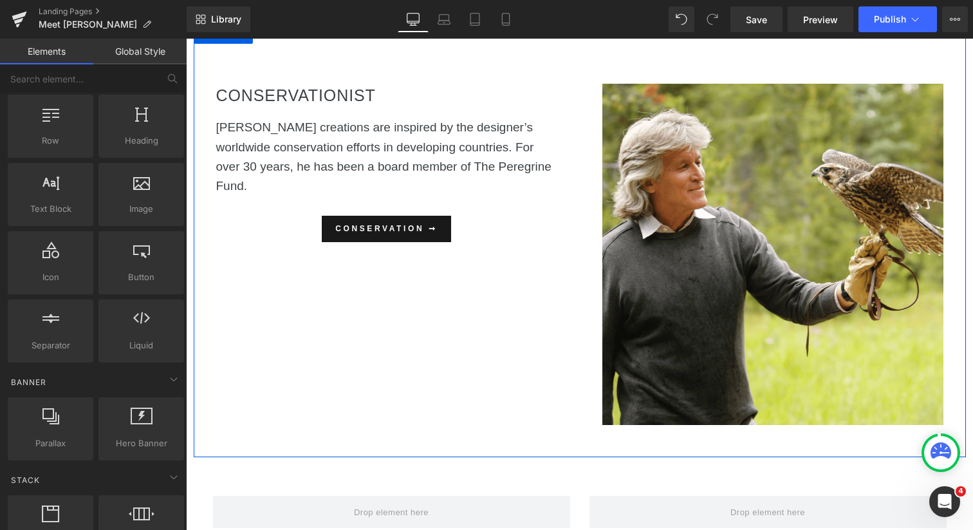
scroll to position [1187, 0]
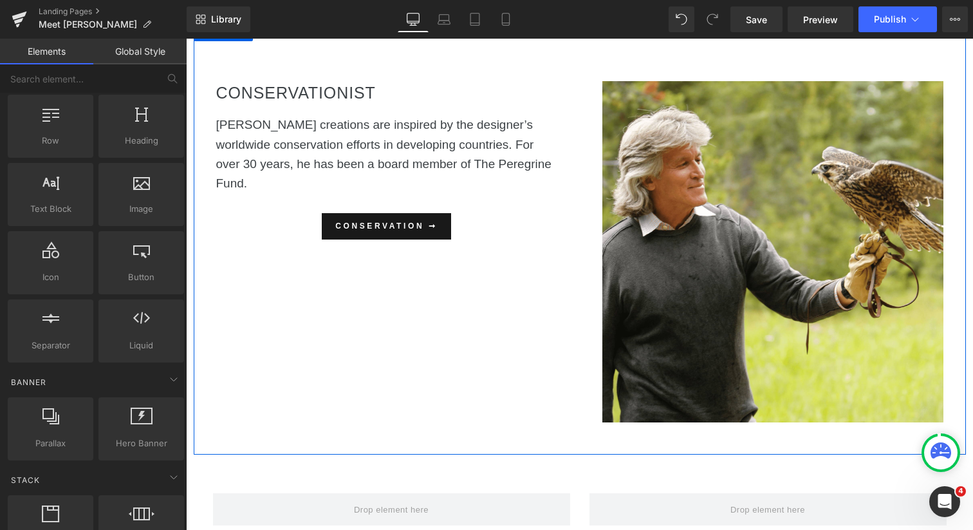
click at [344, 95] on h2 "CONSERVATIONIST" at bounding box center [386, 93] width 341 height 26
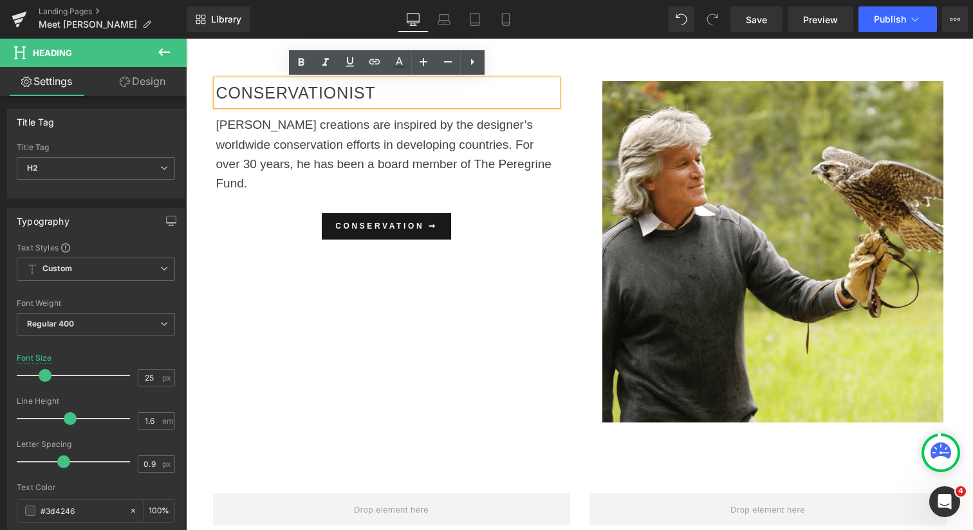
click at [351, 267] on div "CONSERVATIONIST Heading Robert Comstock creations are inspired by the designer’…" at bounding box center [580, 238] width 772 height 433
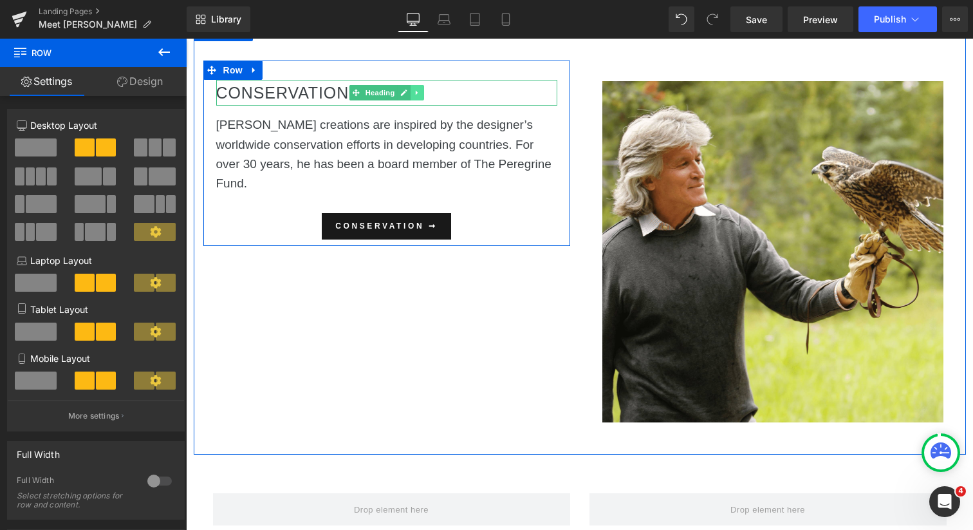
click at [416, 91] on icon at bounding box center [417, 93] width 2 height 5
click at [411, 90] on icon at bounding box center [410, 92] width 7 height 7
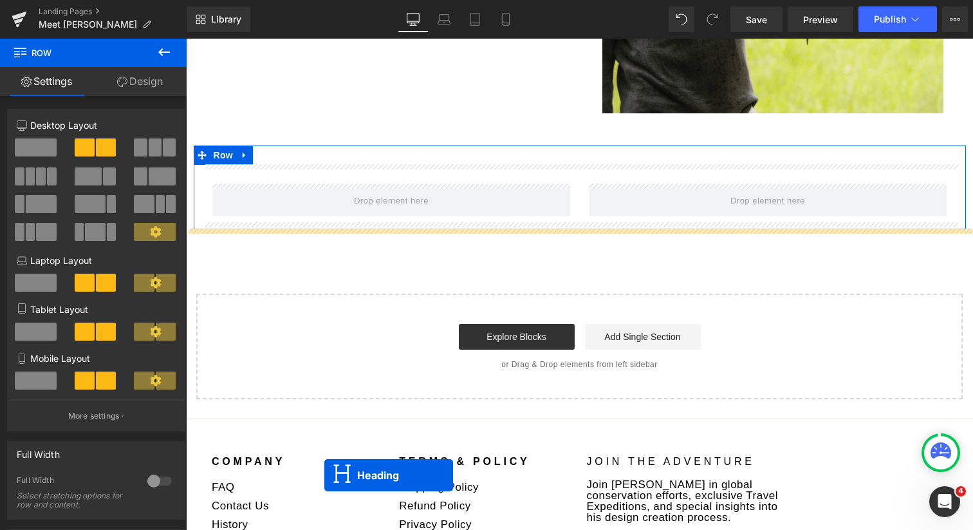
scroll to position [1560, 0]
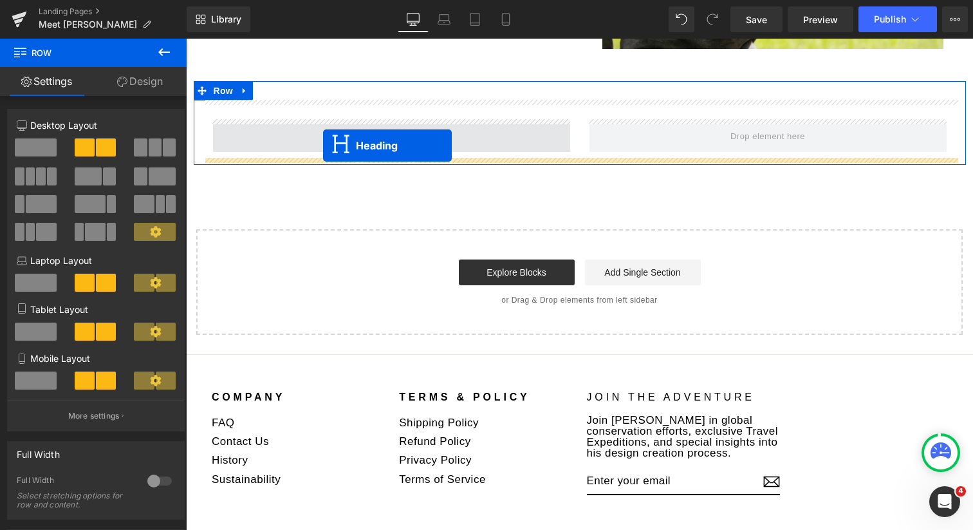
drag, startPoint x: 354, startPoint y: 119, endPoint x: 323, endPoint y: 145, distance: 40.2
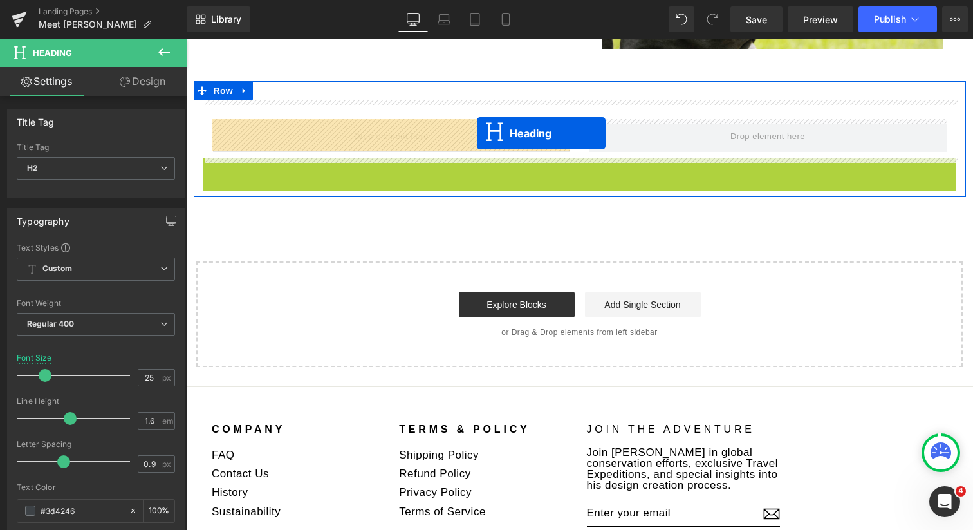
drag, startPoint x: 549, startPoint y: 171, endPoint x: 477, endPoint y: 133, distance: 81.2
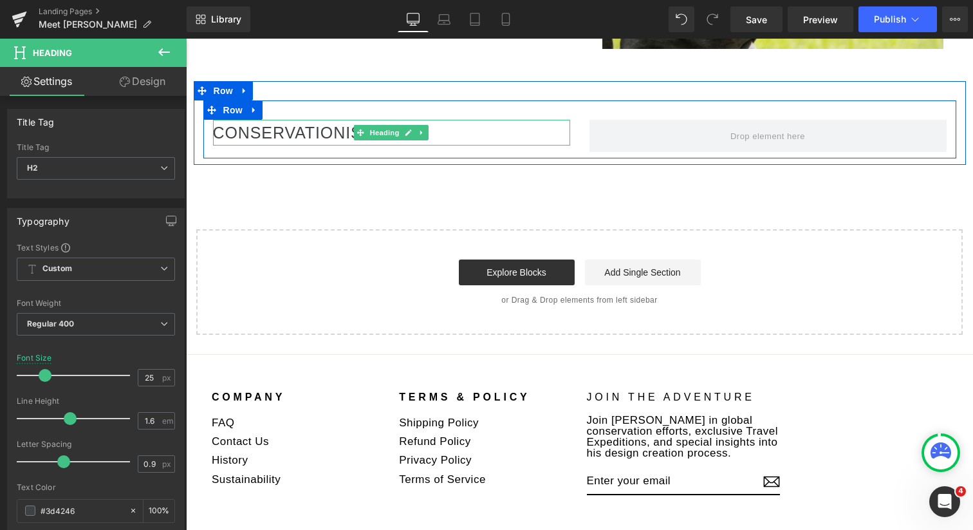
click at [329, 131] on h2 "CONSERVATIONIST" at bounding box center [391, 133] width 357 height 26
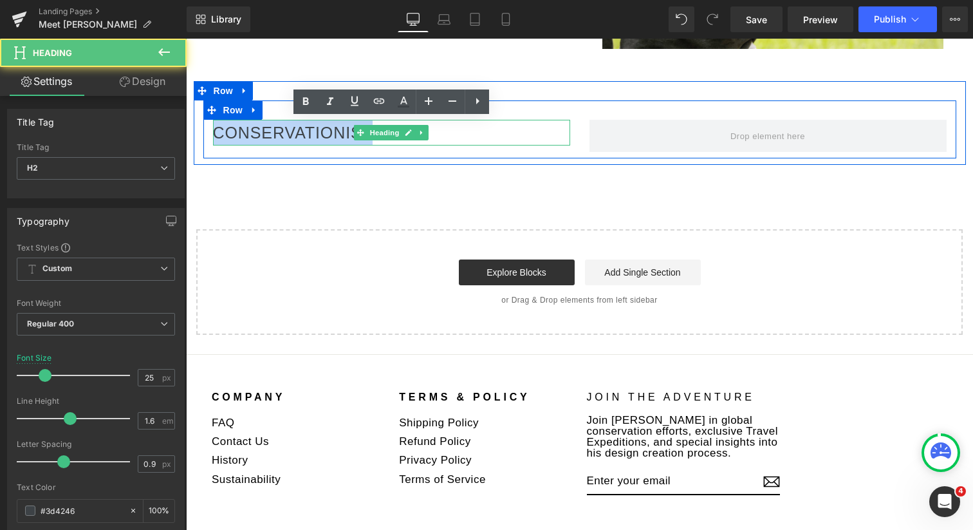
click at [329, 131] on h2 "CONSERVATIONIST" at bounding box center [391, 133] width 357 height 26
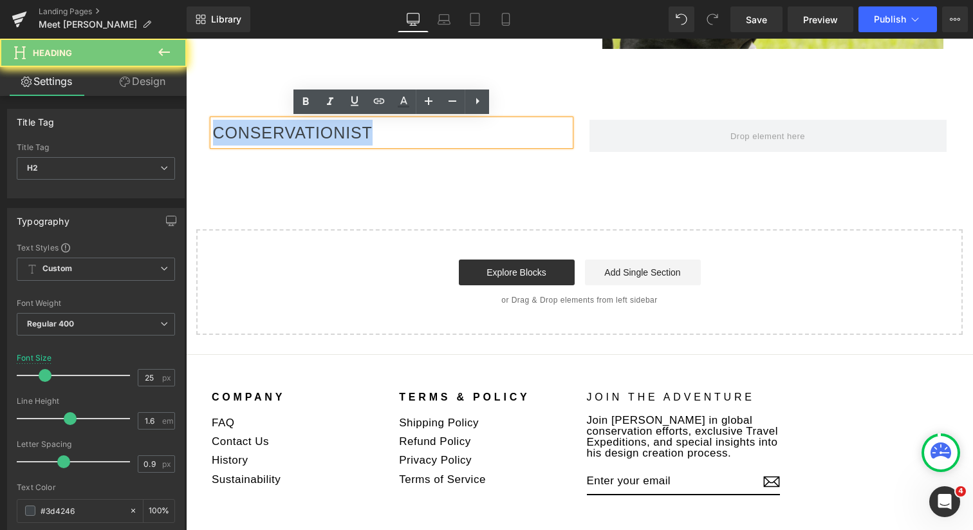
click at [329, 131] on h2 "CONSERVATIONIST" at bounding box center [391, 133] width 357 height 26
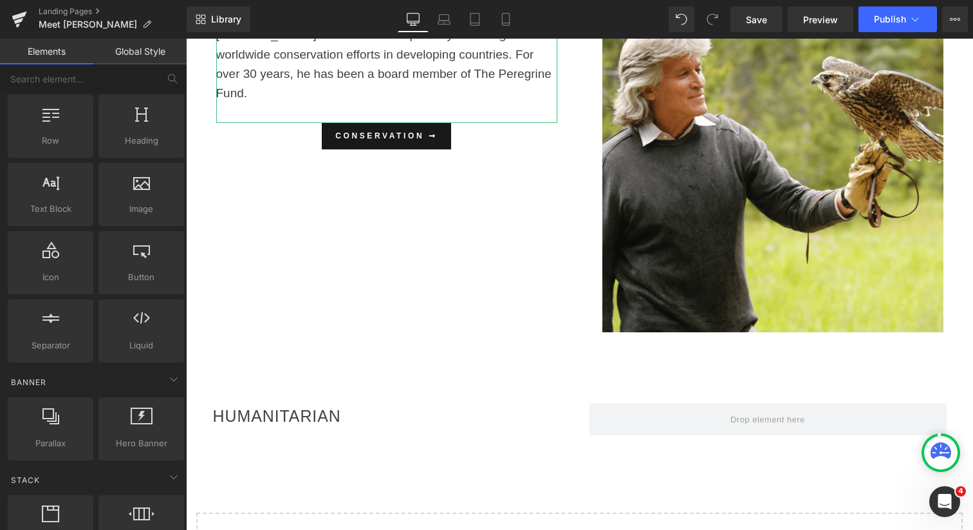
scroll to position [1146, 0]
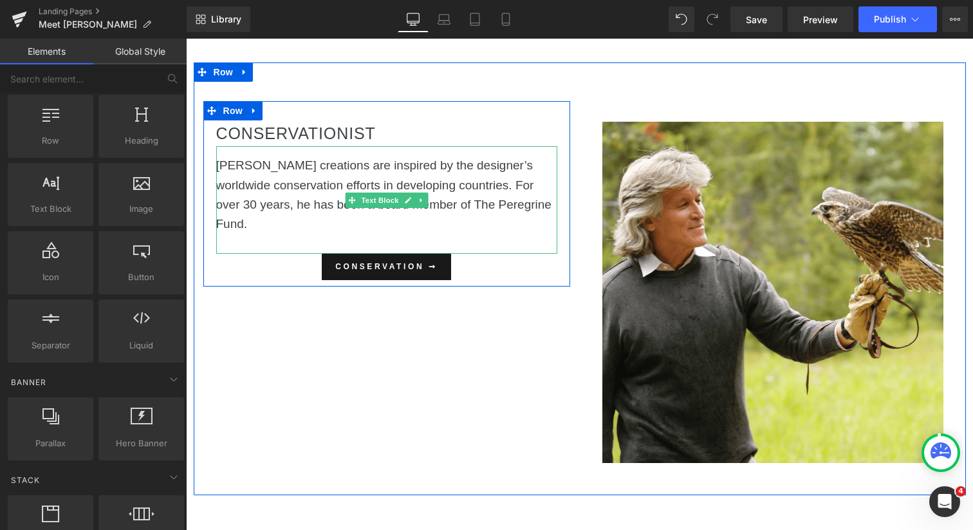
click at [237, 171] on p "Robert Comstock creations are inspired by the designer’s worldwide conservation…" at bounding box center [386, 195] width 341 height 79
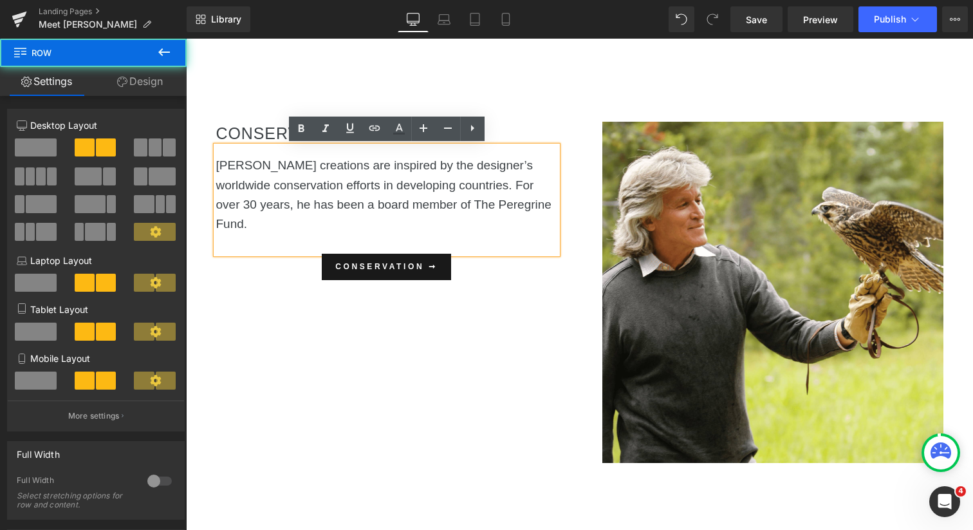
click at [309, 316] on div "CONSERVATIONIST Heading Robert Comstock creations are inspired by the designer’…" at bounding box center [580, 278] width 772 height 433
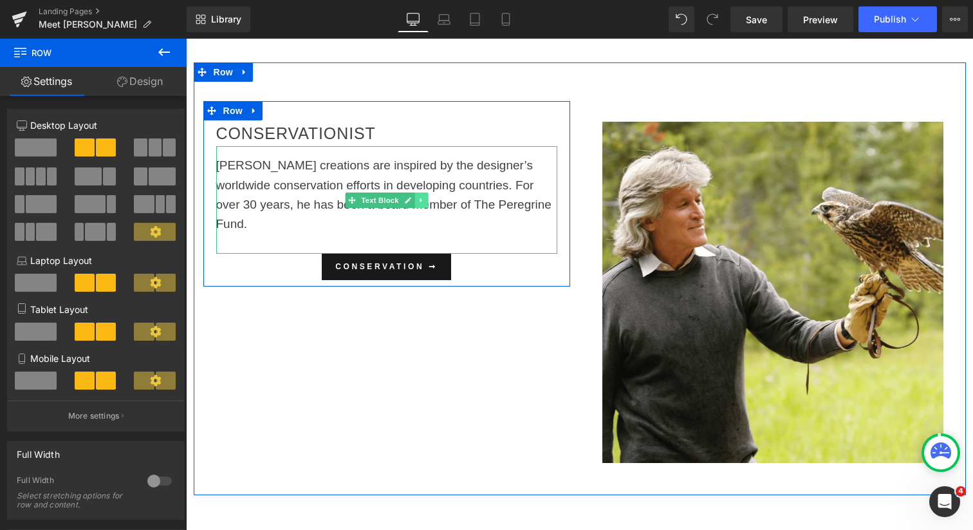
click at [420, 200] on icon at bounding box center [421, 200] width 2 height 5
click at [415, 199] on icon at bounding box center [414, 199] width 7 height 7
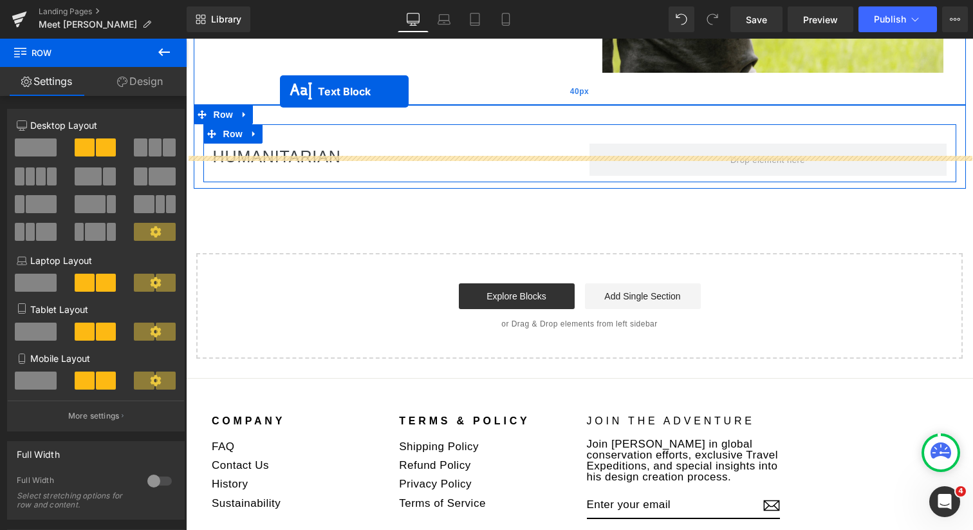
scroll to position [1485, 0]
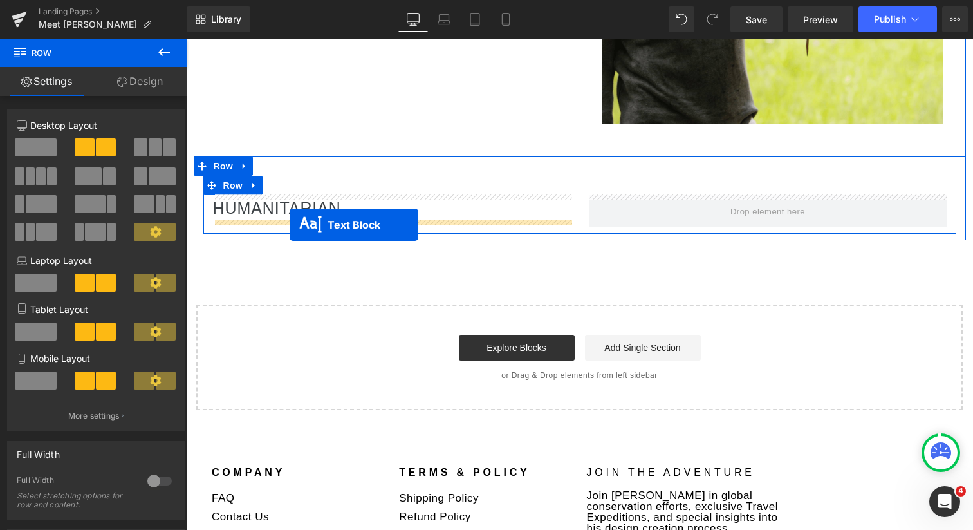
drag, startPoint x: 349, startPoint y: 307, endPoint x: 290, endPoint y: 223, distance: 102.9
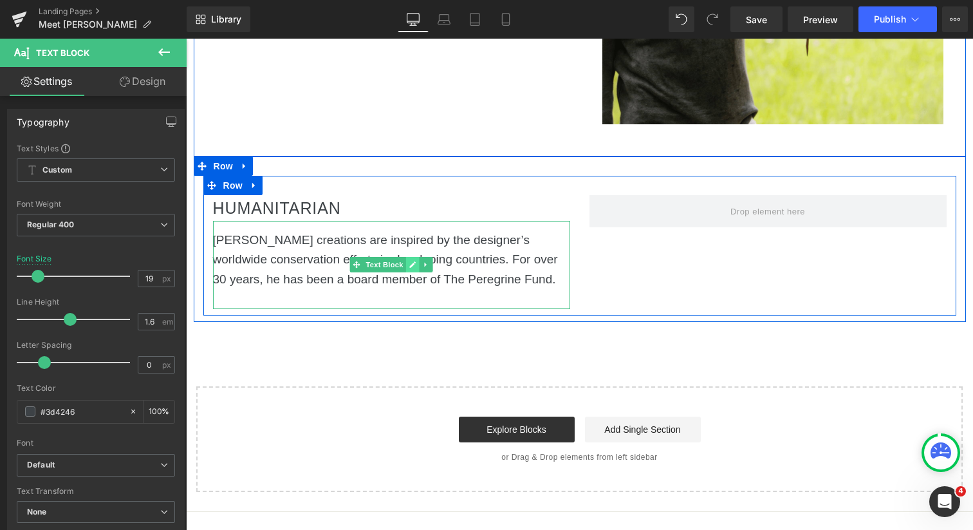
click at [414, 262] on icon at bounding box center [412, 264] width 6 height 6
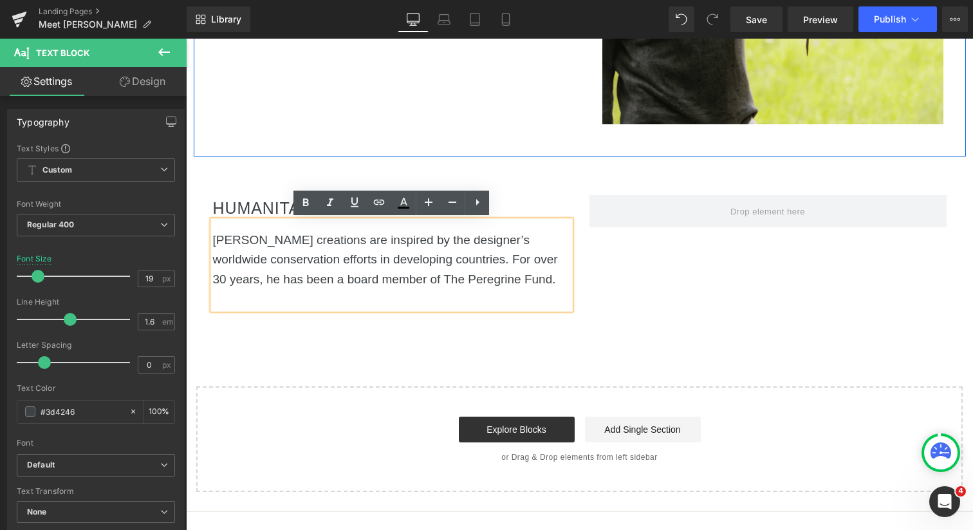
drag, startPoint x: 553, startPoint y: 281, endPoint x: 315, endPoint y: 241, distance: 242.1
click at [314, 240] on p "Robert Comstock creations are inspired by the designer’s worldwide conservation…" at bounding box center [391, 259] width 357 height 59
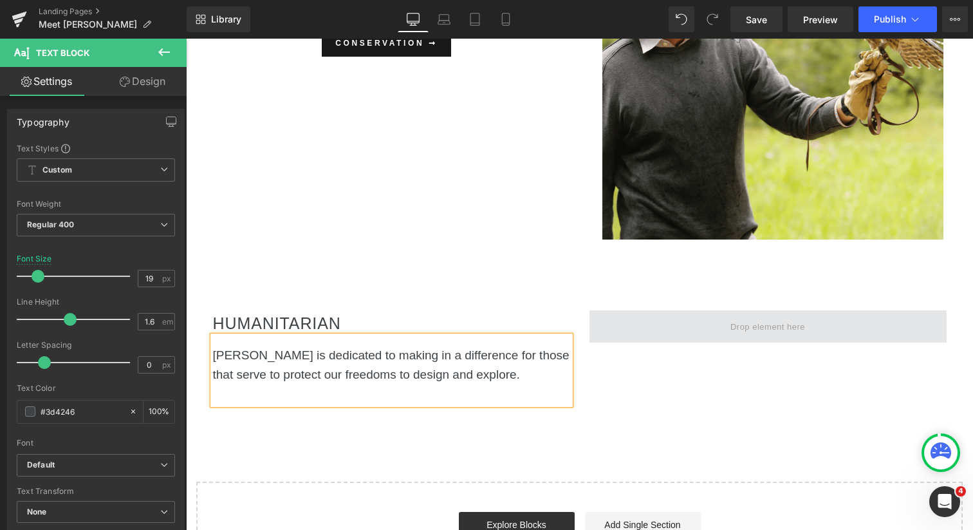
scroll to position [1456, 0]
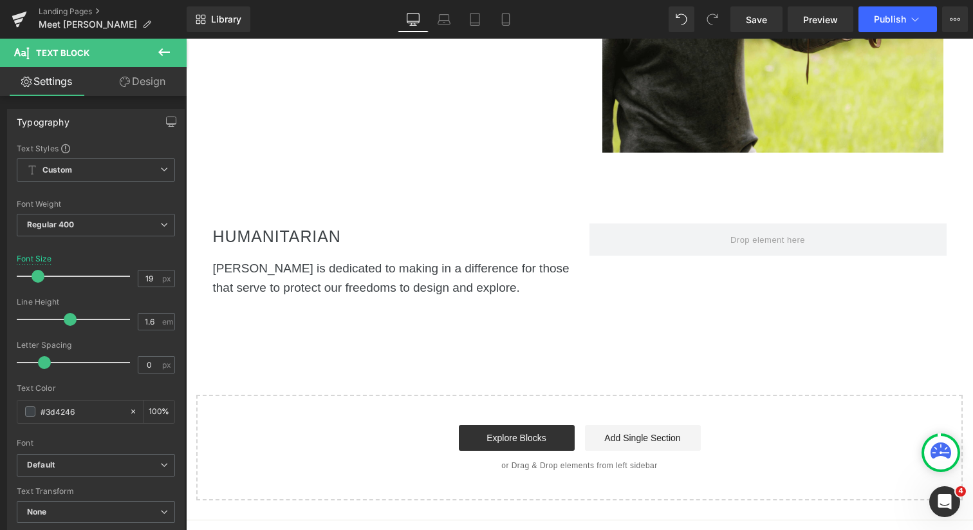
click at [163, 52] on icon at bounding box center [164, 52] width 12 height 8
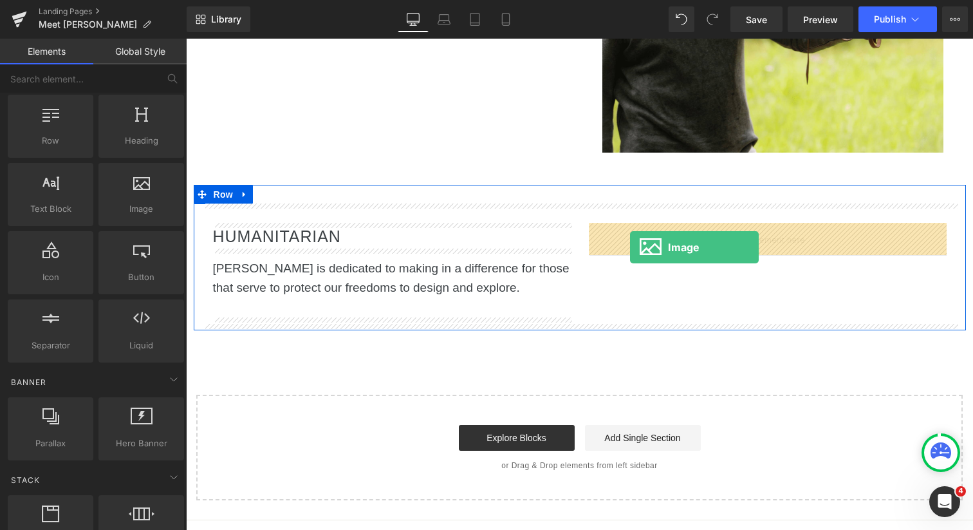
drag, startPoint x: 322, startPoint y: 234, endPoint x: 630, endPoint y: 247, distance: 307.9
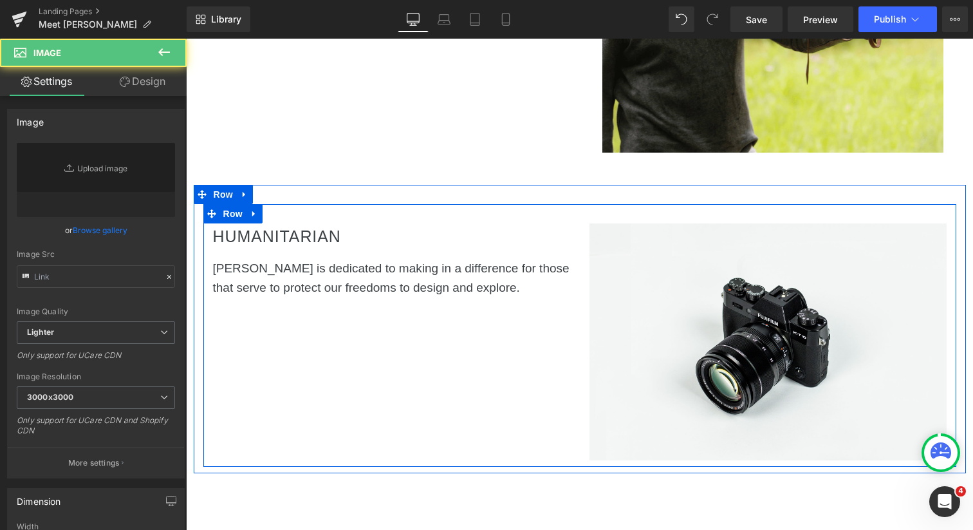
type input "//d1um8515vdn9kb.cloudfront.net/images/parallax.jpg"
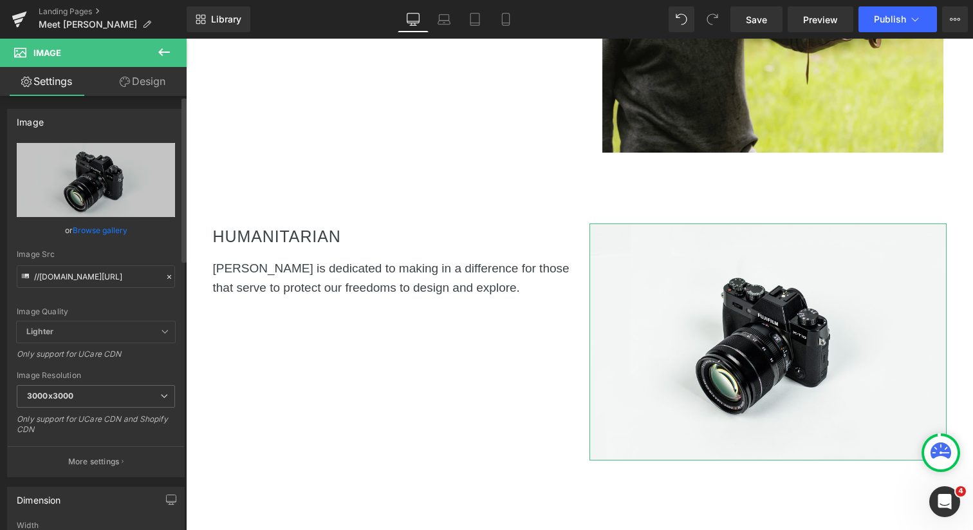
click at [99, 232] on link "Browse gallery" at bounding box center [100, 230] width 55 height 23
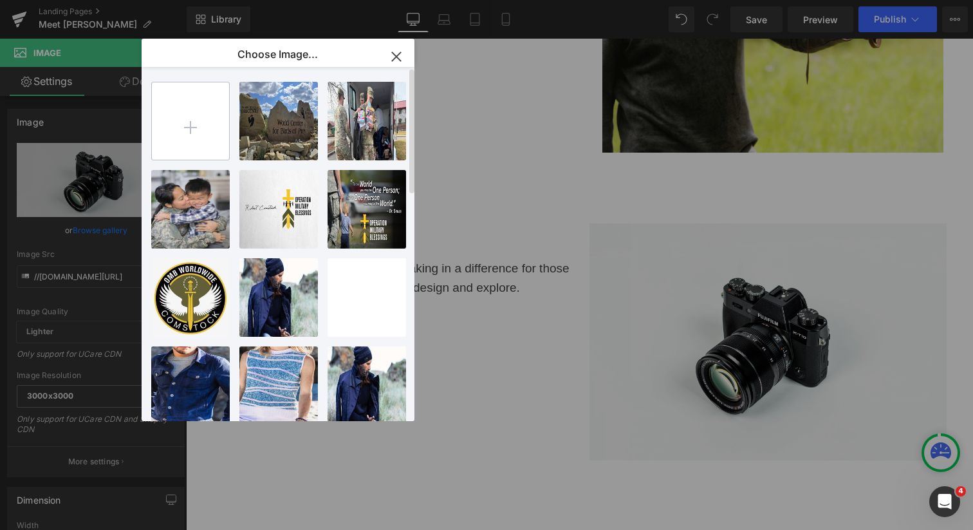
click at [192, 122] on input "file" at bounding box center [190, 120] width 77 height 77
type input "C:\fakepath\Close up624586334_rTnpZ-XL-1.jpg"
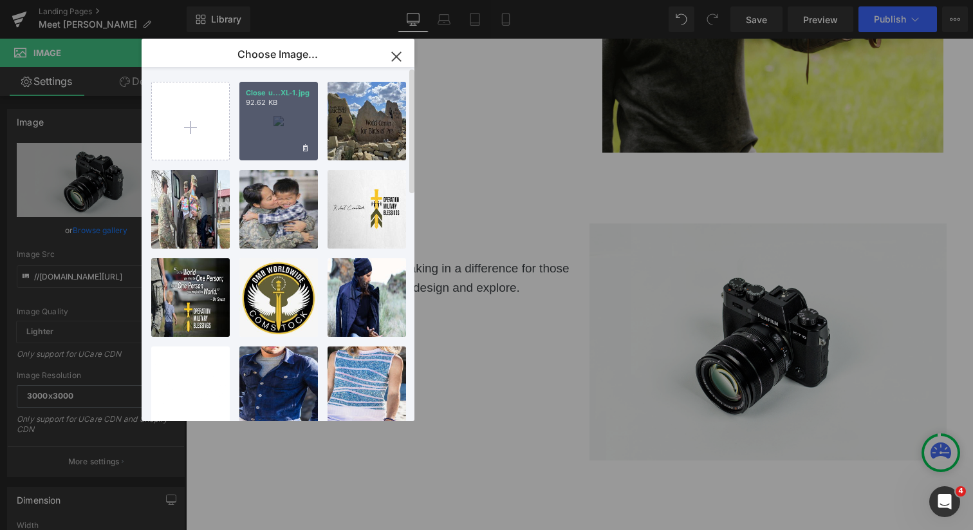
click at [280, 124] on div "Close u...XL-1.jpg 92.62 KB" at bounding box center [278, 121] width 79 height 79
type input "https://ucarecdn.com/433c84f6-6675-4ea4-be93-f9397a3fbc4c/-/format/auto/-/previ…"
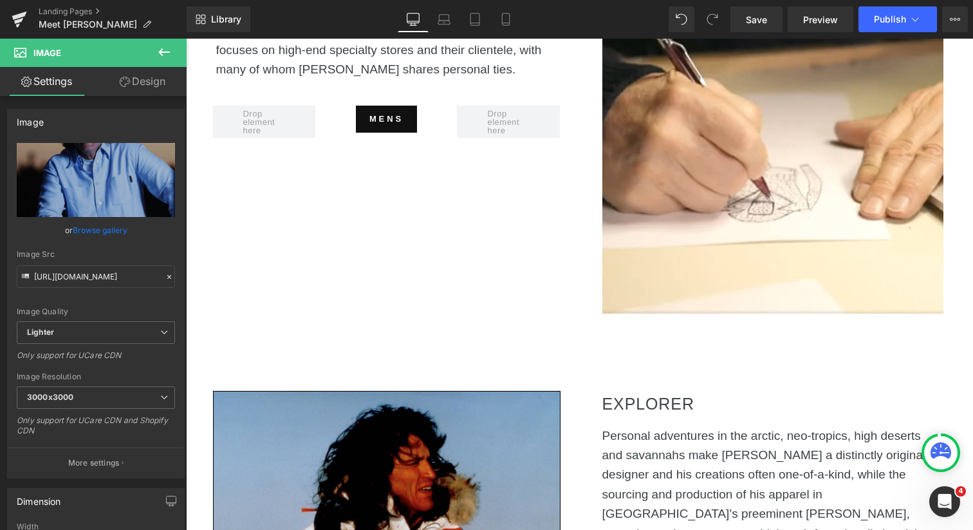
scroll to position [494, 0]
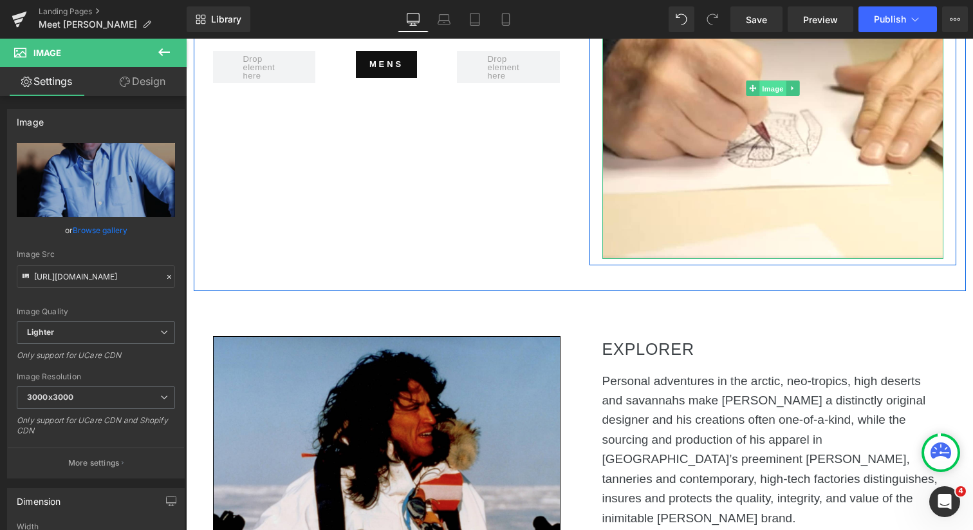
click at [766, 84] on span "Image" at bounding box center [772, 87] width 27 height 15
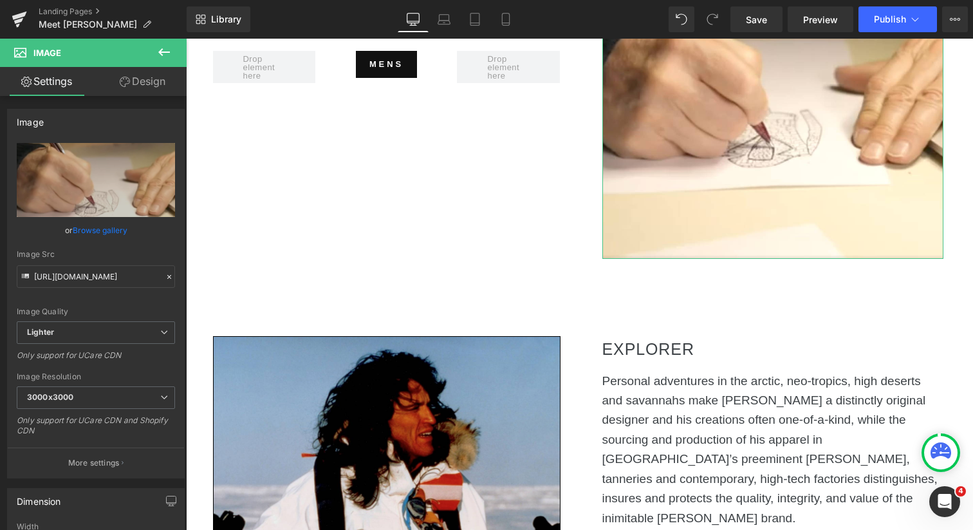
click at [145, 77] on link "Design" at bounding box center [142, 81] width 93 height 29
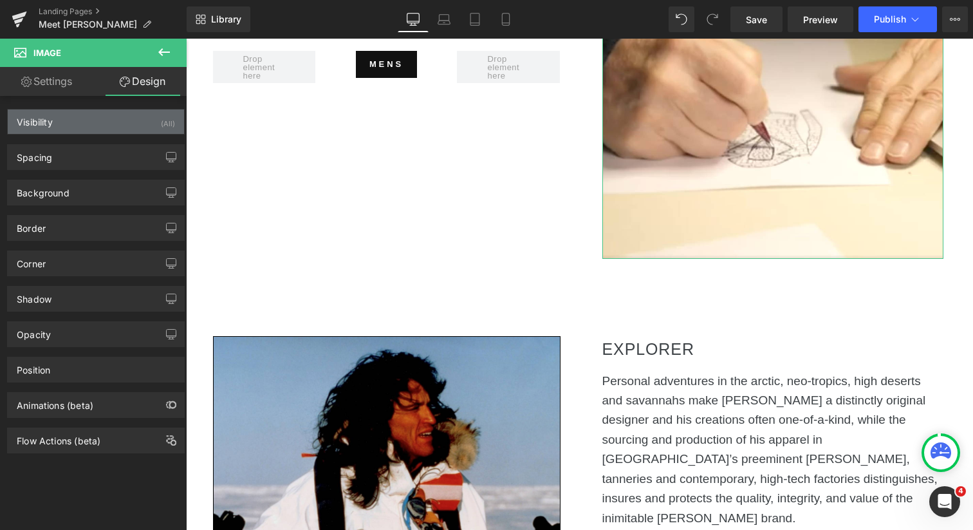
click at [85, 126] on div "Visibility (All)" at bounding box center [96, 121] width 176 height 24
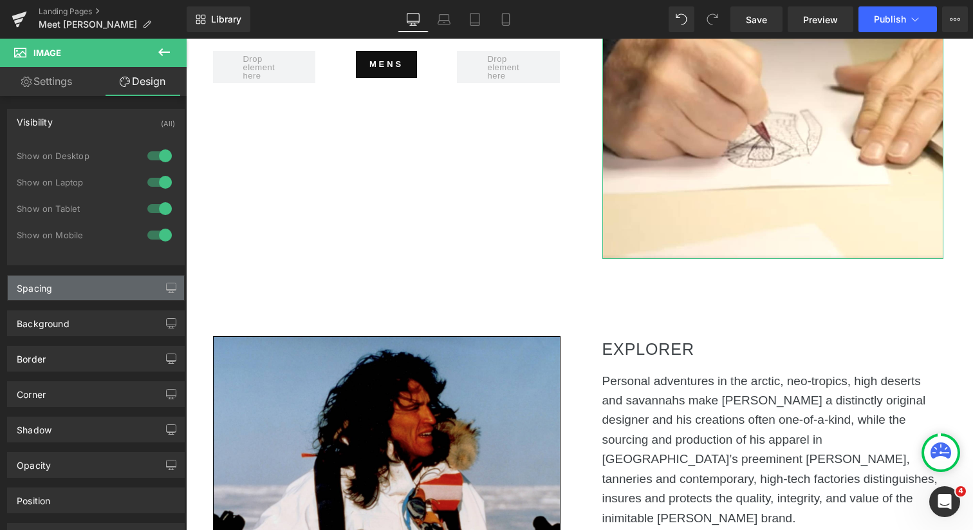
click at [87, 289] on div "Spacing" at bounding box center [96, 287] width 176 height 24
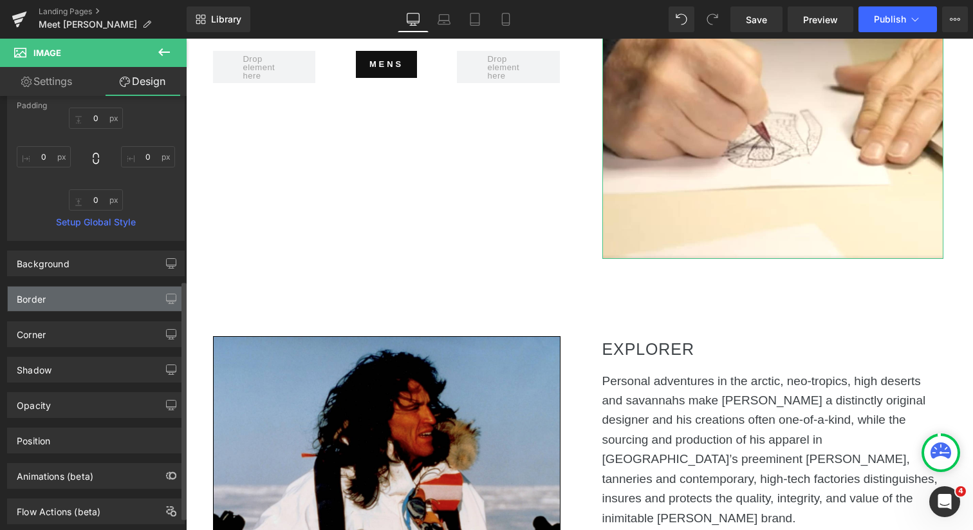
scroll to position [358, 0]
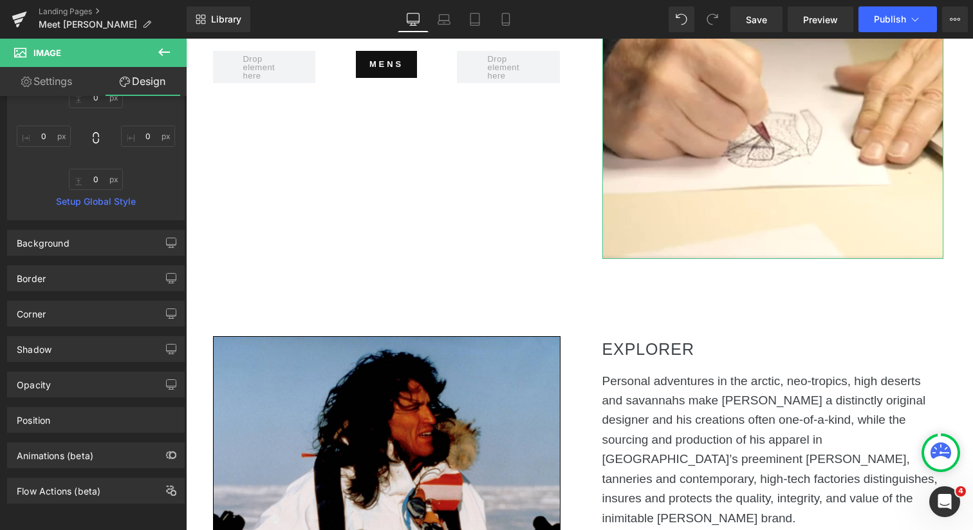
click at [41, 82] on link "Settings" at bounding box center [46, 81] width 93 height 29
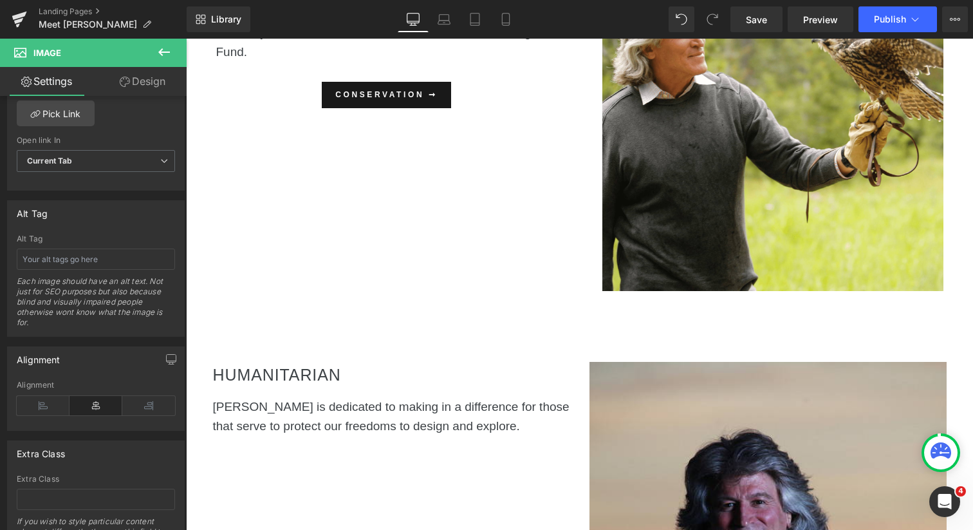
scroll to position [1474, 0]
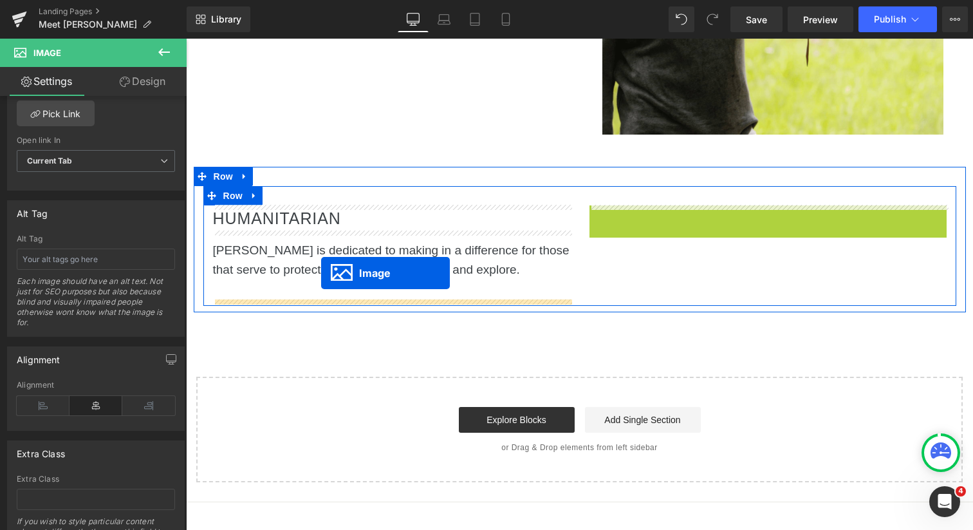
drag, startPoint x: 745, startPoint y: 472, endPoint x: 321, endPoint y: 273, distance: 468.4
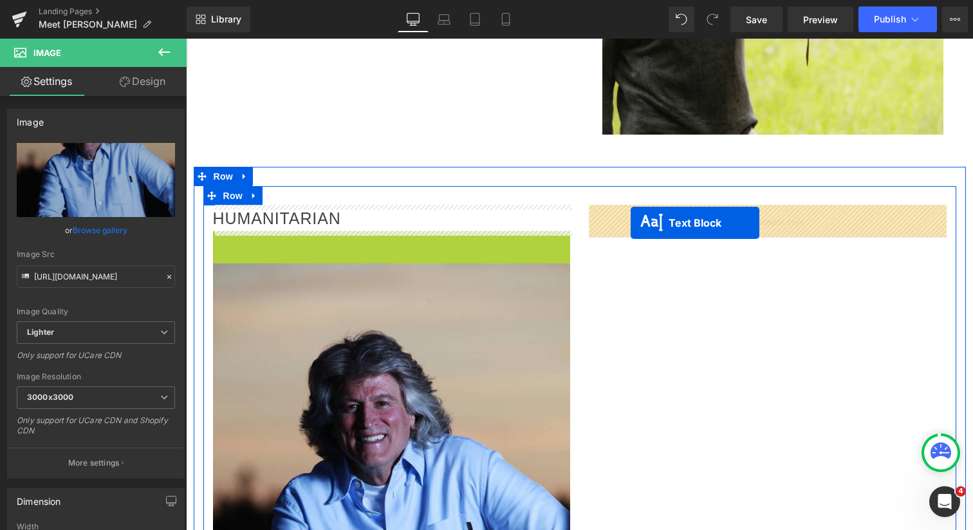
drag, startPoint x: 355, startPoint y: 263, endPoint x: 631, endPoint y: 222, distance: 278.5
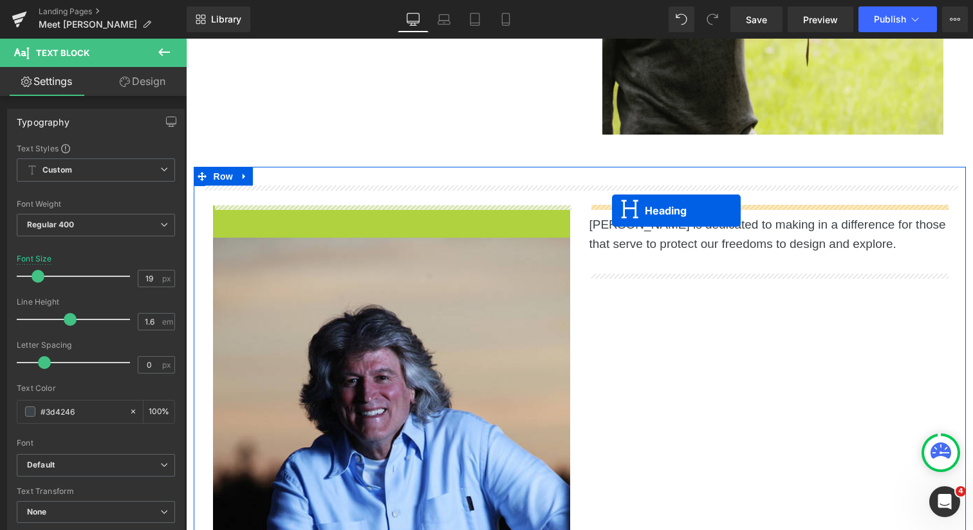
drag, startPoint x: 358, startPoint y: 216, endPoint x: 611, endPoint y: 209, distance: 253.0
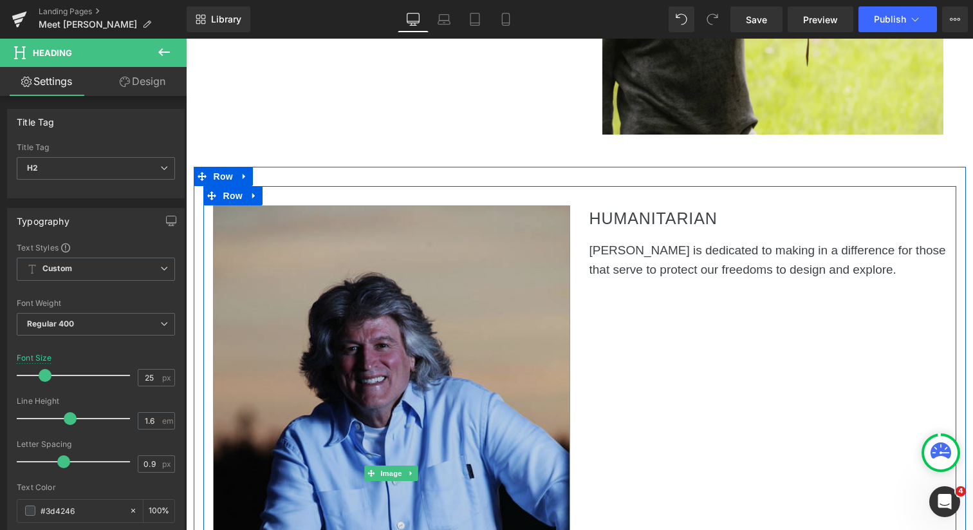
click at [343, 301] on img at bounding box center [391, 473] width 357 height 536
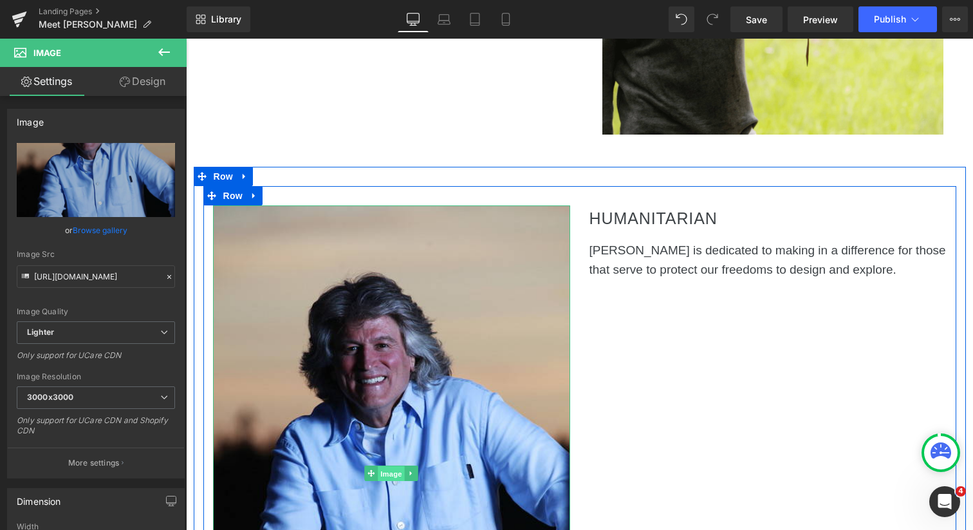
click at [393, 472] on span "Image" at bounding box center [391, 473] width 27 height 15
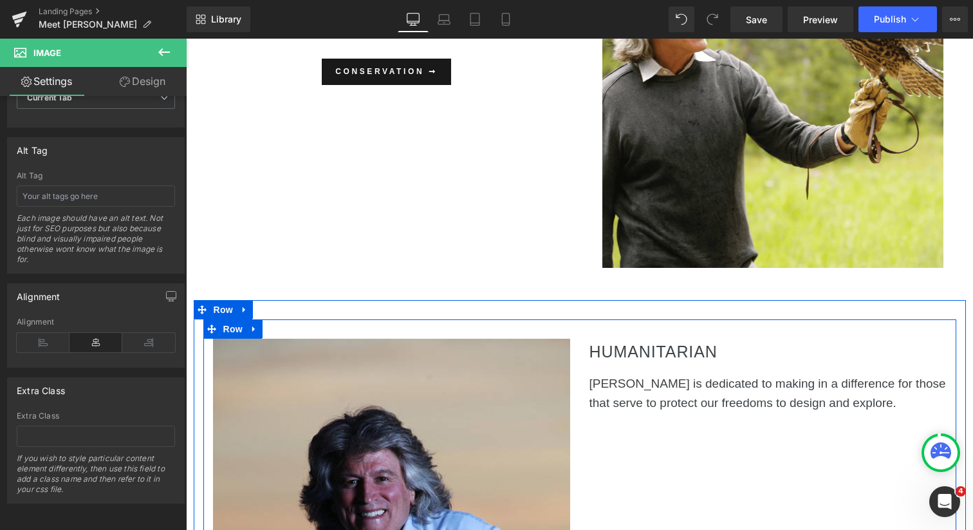
scroll to position [1214, 0]
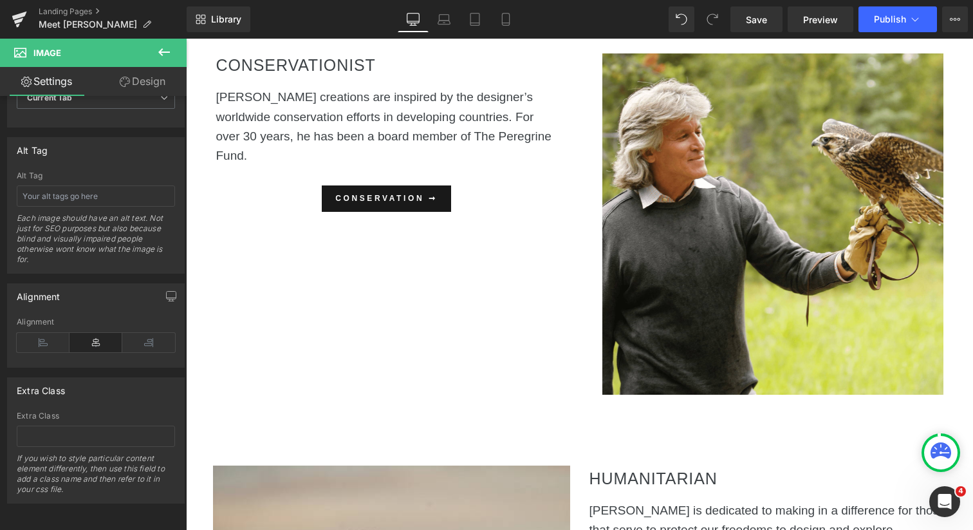
click at [162, 52] on icon at bounding box center [164, 52] width 12 height 8
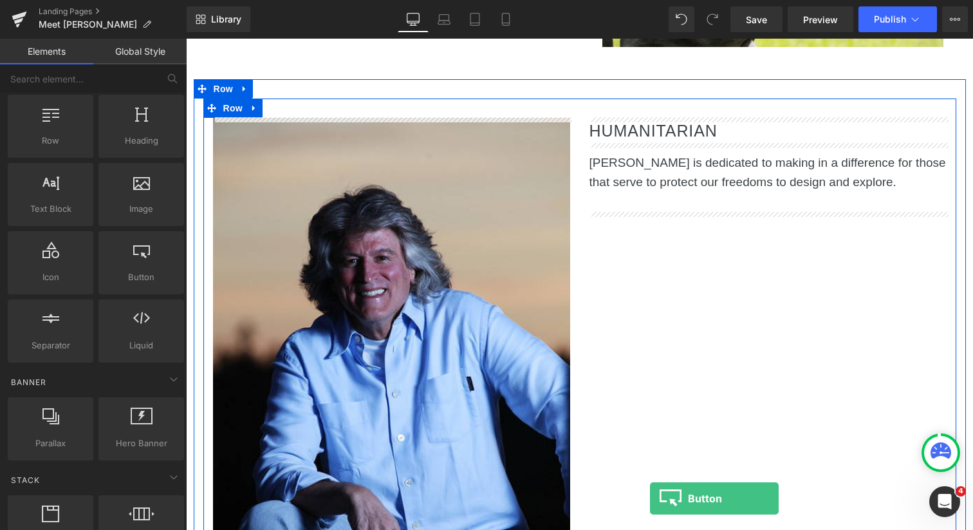
scroll to position [1614, 0]
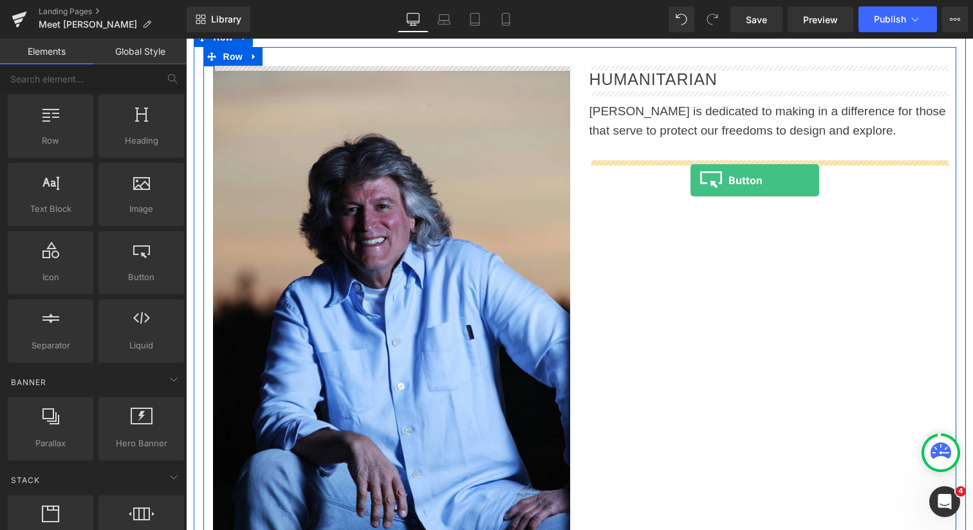
drag, startPoint x: 325, startPoint y: 298, endPoint x: 691, endPoint y: 178, distance: 384.7
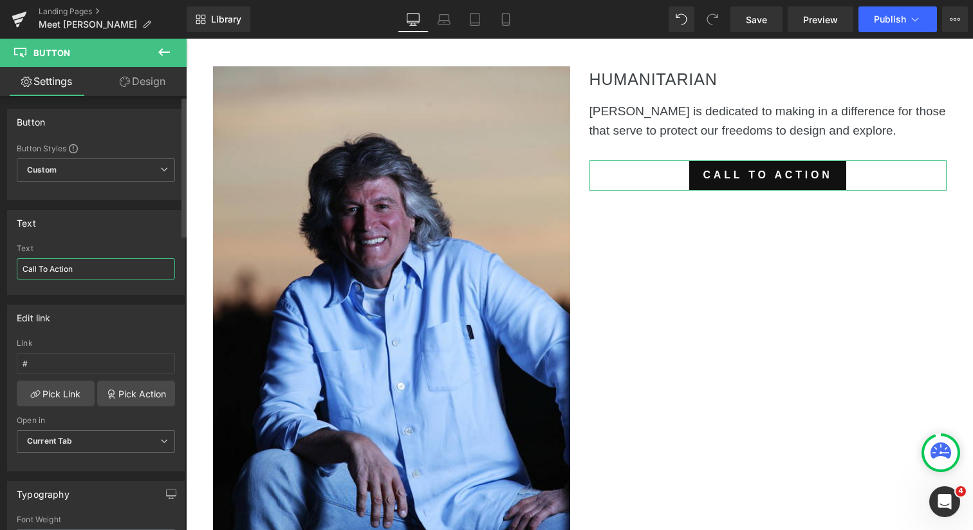
click at [76, 271] on input "Call To Action" at bounding box center [96, 268] width 158 height 21
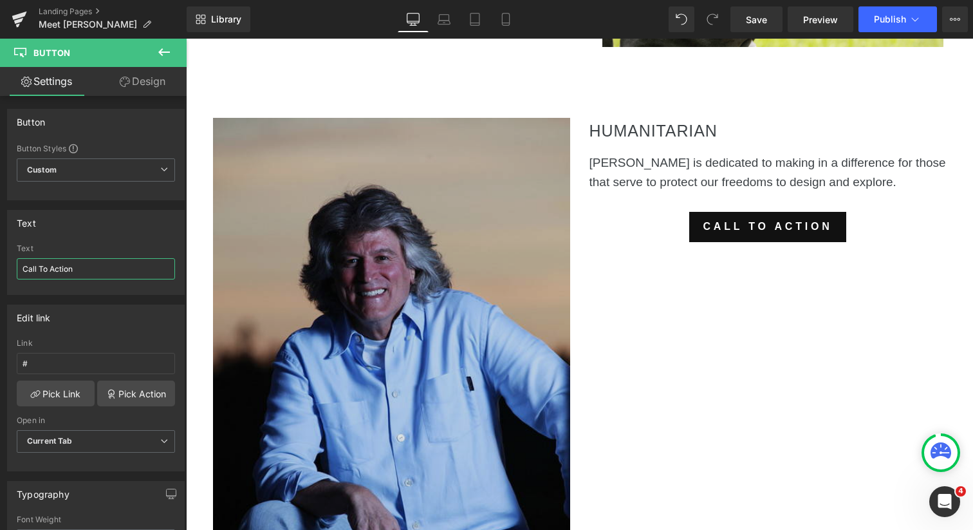
scroll to position [1567, 0]
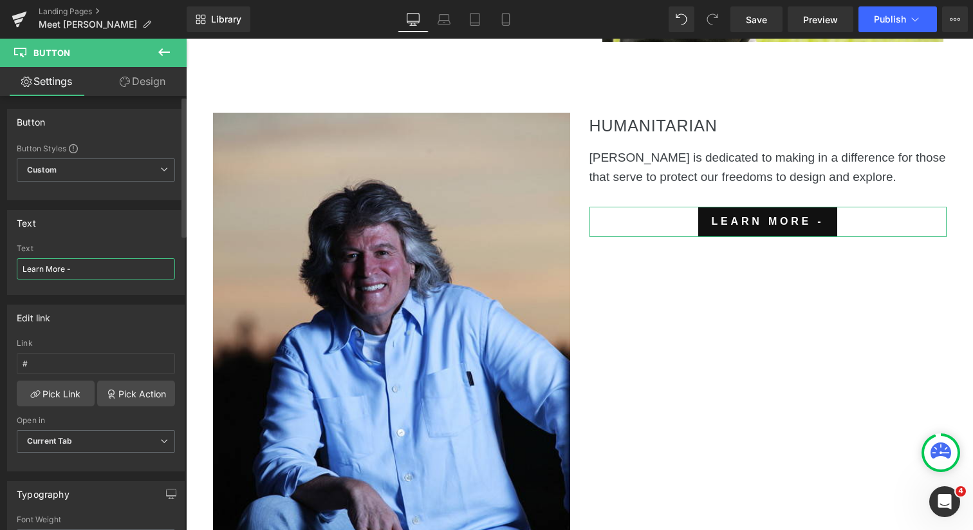
type input "Learn More ->"
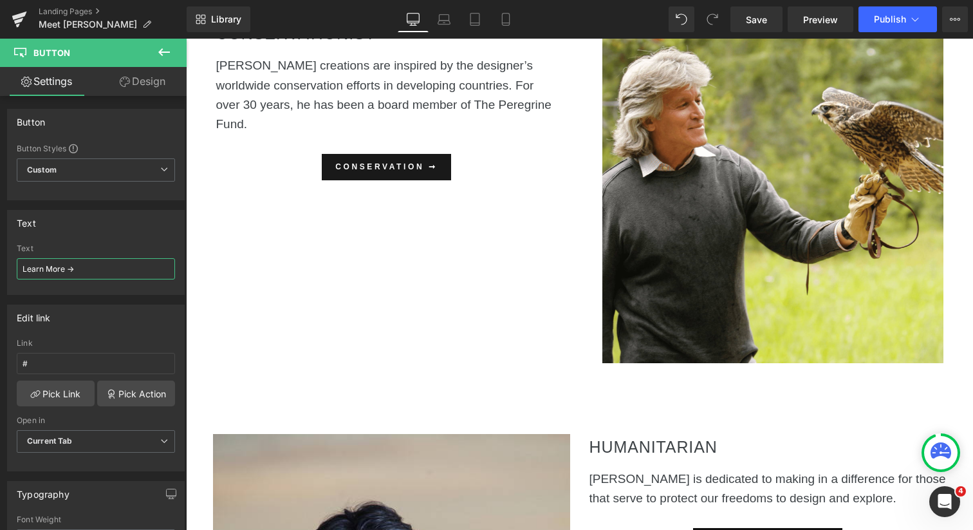
scroll to position [1216, 0]
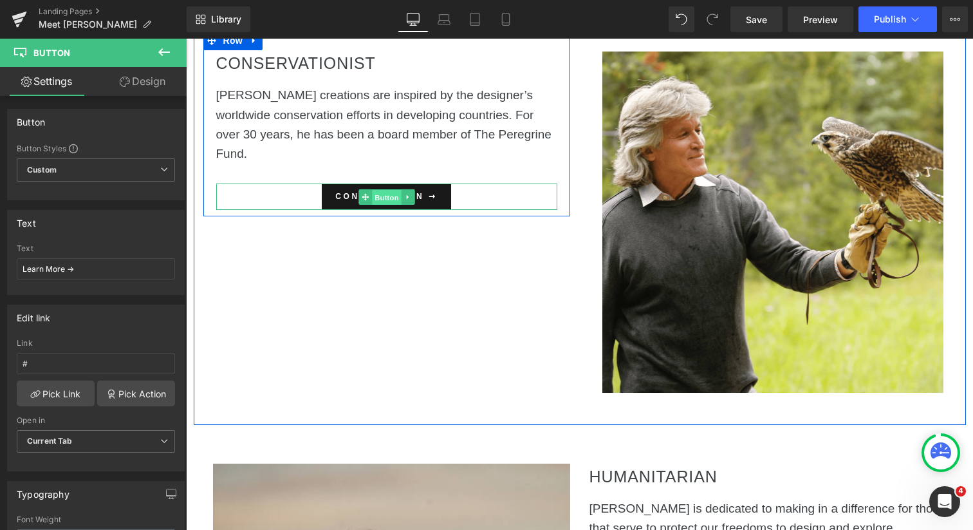
click at [389, 197] on span "Button" at bounding box center [387, 197] width 30 height 15
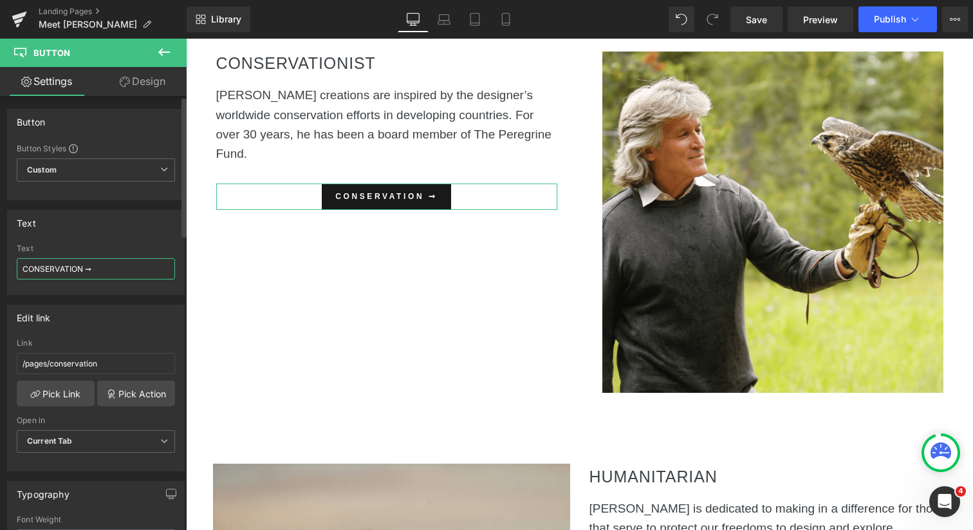
drag, startPoint x: 97, startPoint y: 270, endPoint x: 84, endPoint y: 270, distance: 12.2
click at [84, 270] on input "CONSERVATION ➞" at bounding box center [96, 268] width 158 height 21
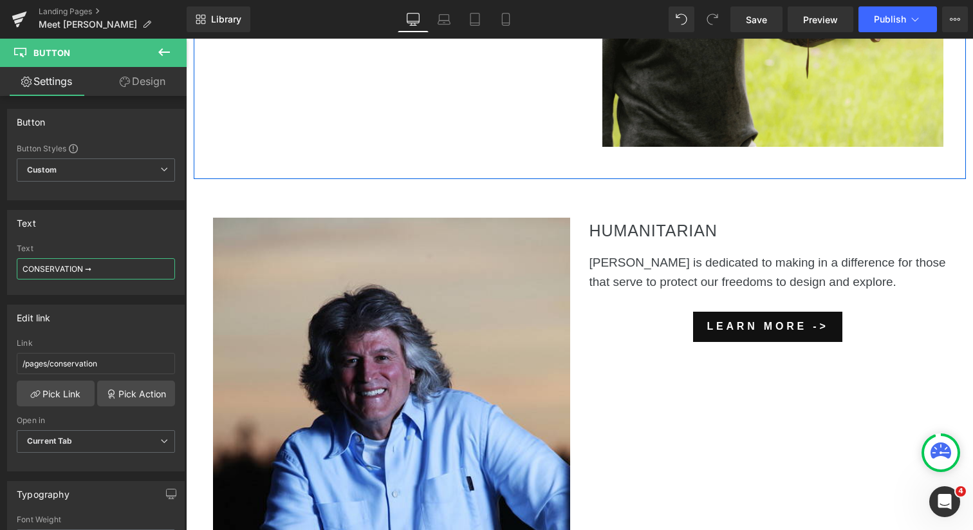
scroll to position [1609, 0]
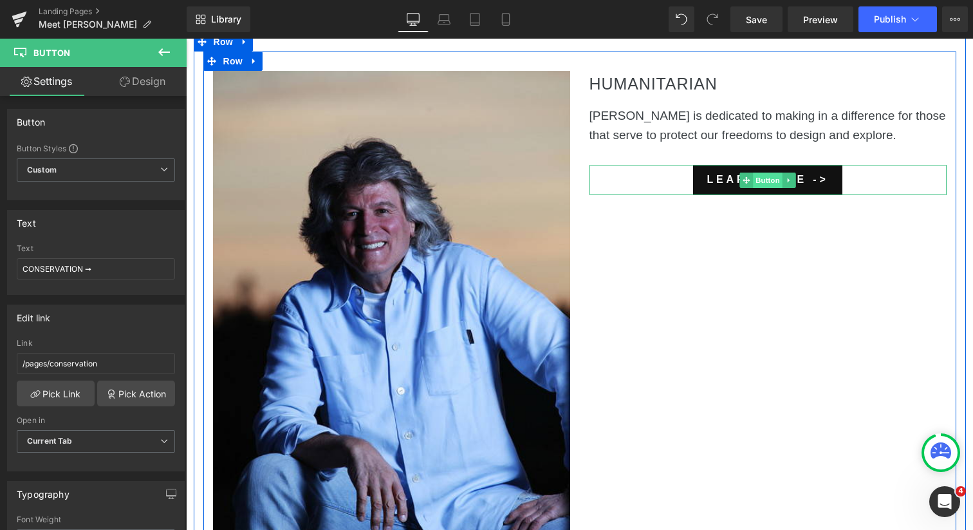
click at [766, 180] on span "Button" at bounding box center [768, 179] width 30 height 15
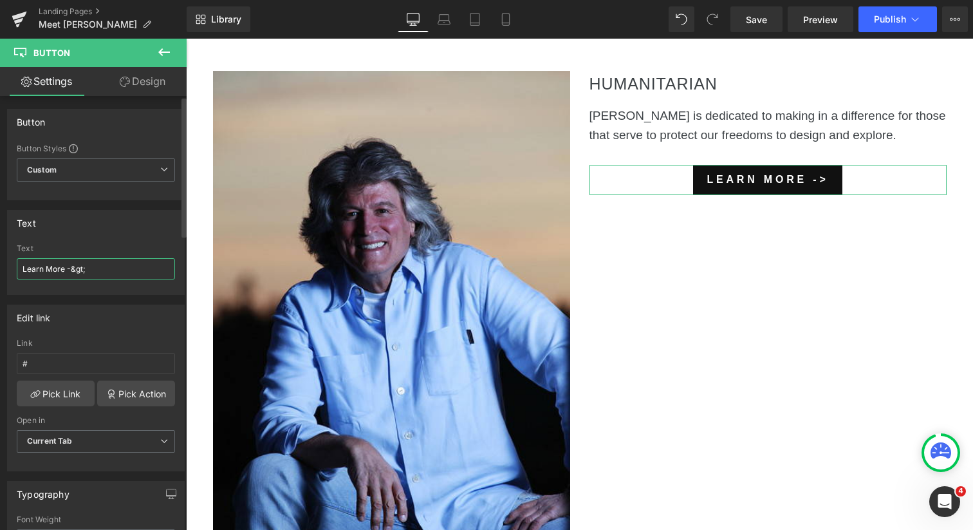
drag, startPoint x: 92, startPoint y: 266, endPoint x: 68, endPoint y: 266, distance: 24.5
click at [68, 266] on input "Learn More -&gt;" at bounding box center [96, 268] width 158 height 21
paste input "➞"
type input "Learn More ➞"
click at [58, 396] on link "Pick Link" at bounding box center [56, 393] width 78 height 26
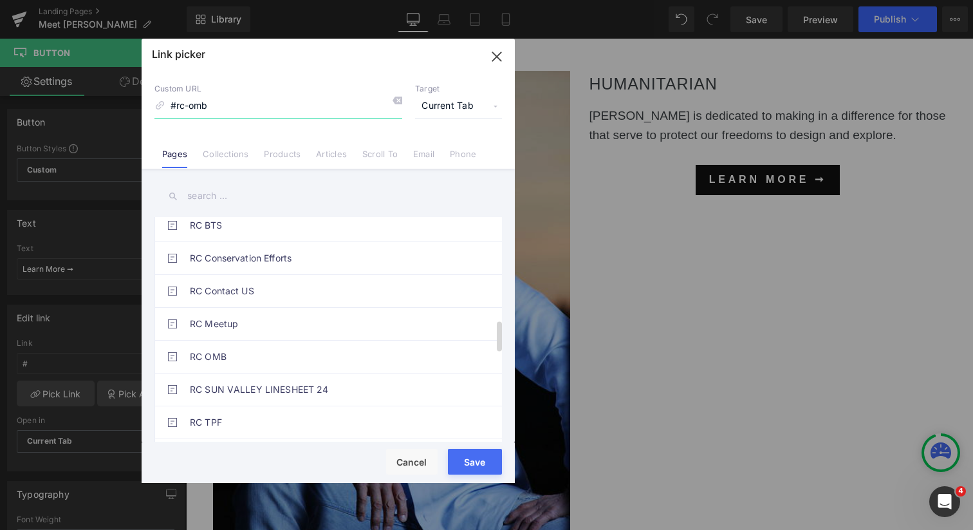
scroll to position [1036, 0]
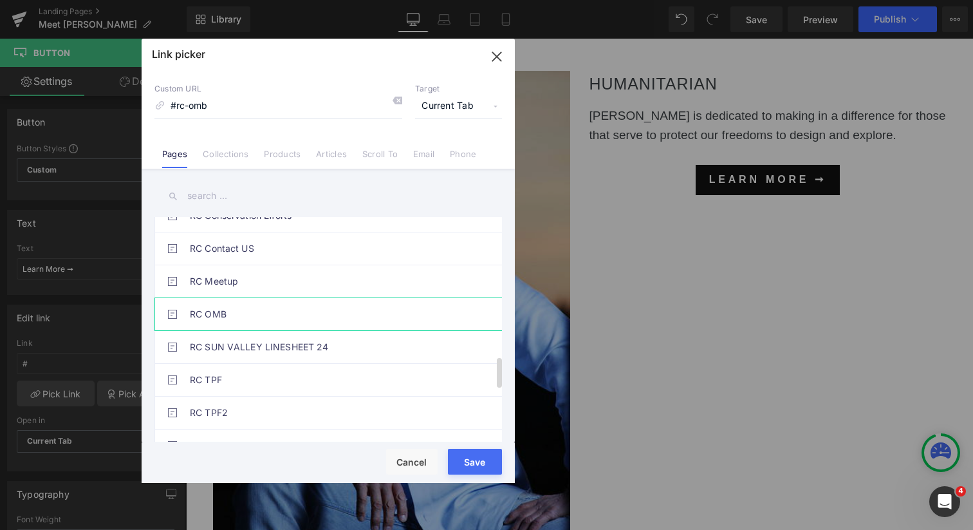
click at [283, 314] on link "RC OMB" at bounding box center [331, 314] width 283 height 32
type input "/pages/rc-omb"
click at [470, 460] on button "Save" at bounding box center [475, 462] width 54 height 26
type input "/pages/rc-omb"
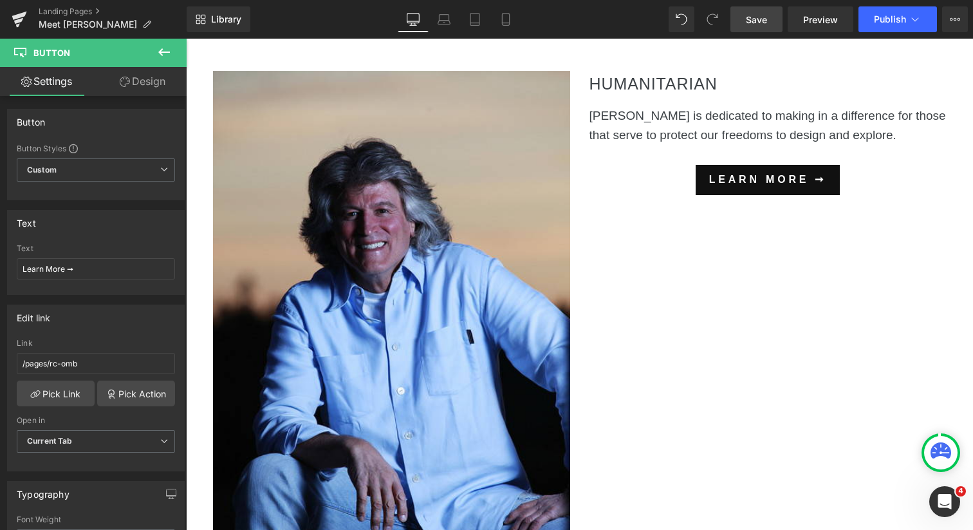
click at [756, 14] on span "Save" at bounding box center [756, 20] width 21 height 14
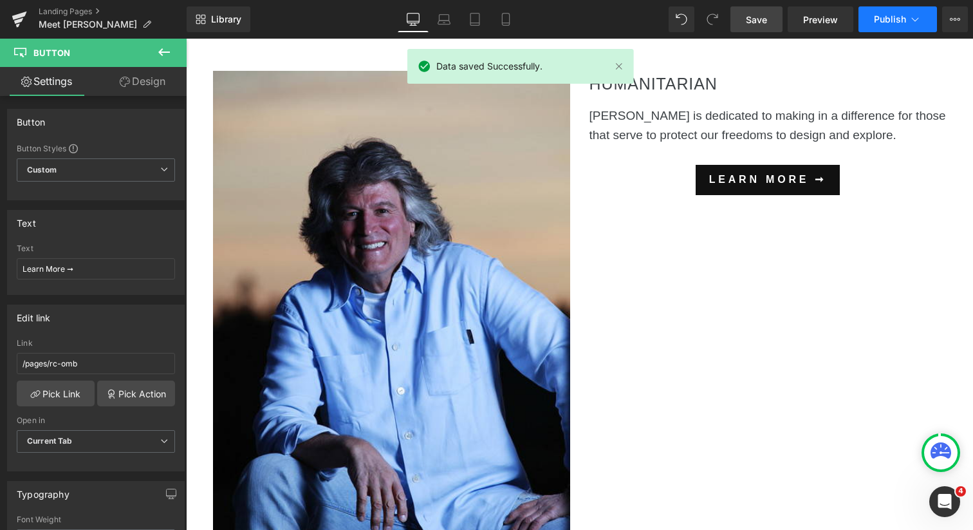
click at [880, 22] on span "Publish" at bounding box center [890, 19] width 32 height 10
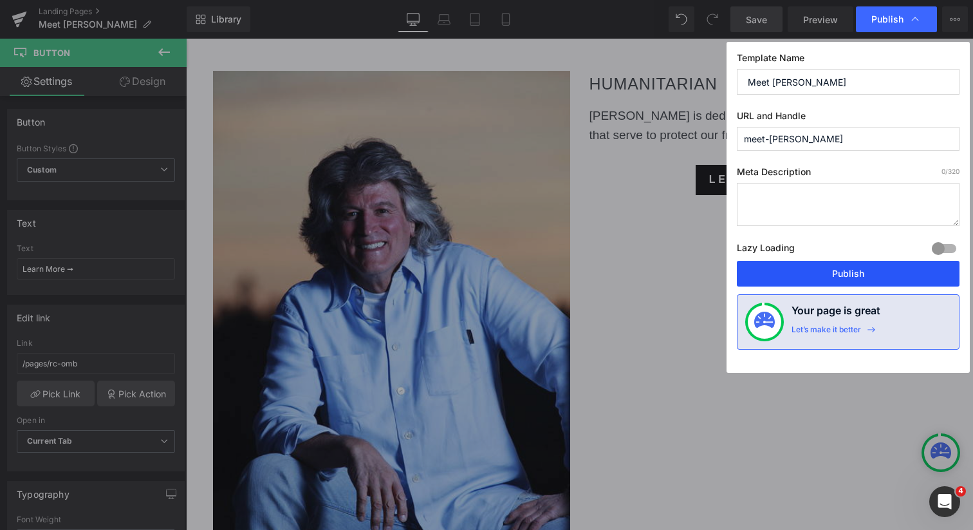
click at [842, 275] on button "Publish" at bounding box center [848, 274] width 223 height 26
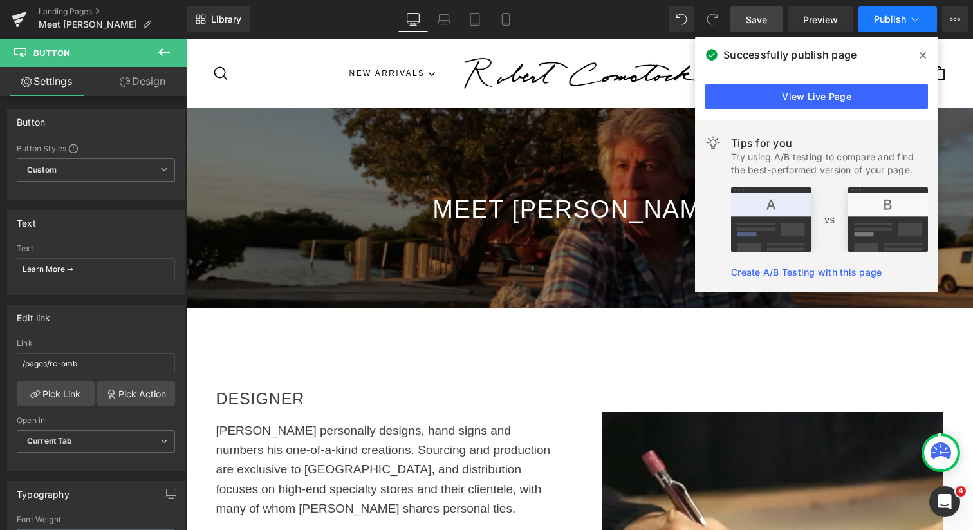
click at [890, 19] on span "Publish" at bounding box center [890, 19] width 32 height 10
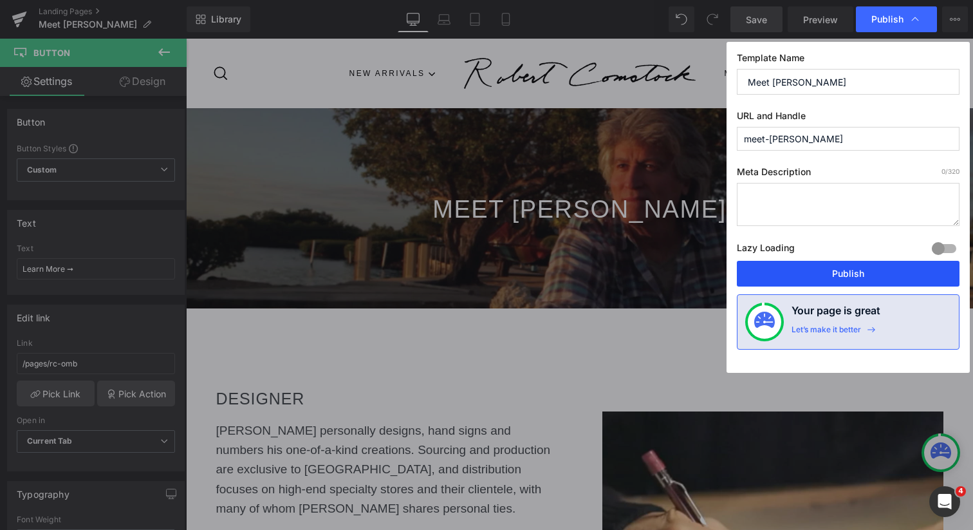
click at [845, 269] on button "Publish" at bounding box center [848, 274] width 223 height 26
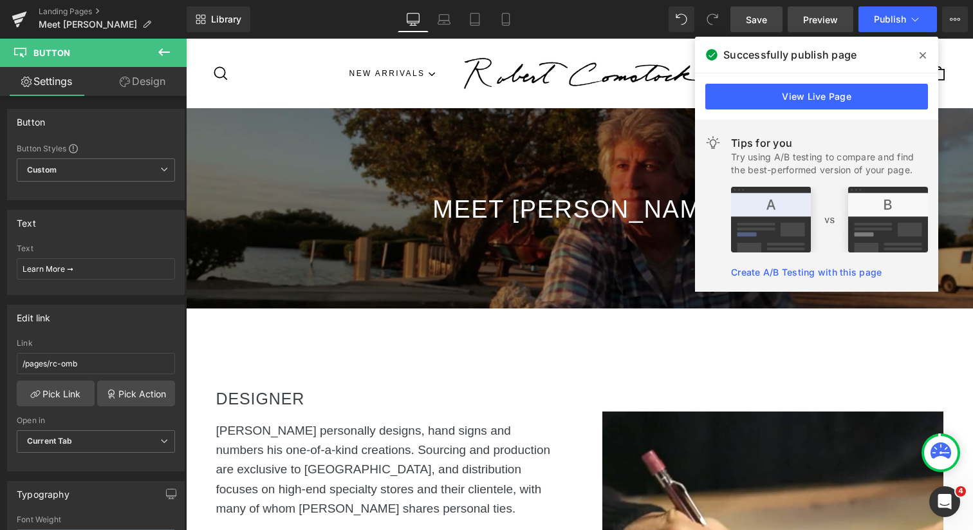
click at [829, 19] on span "Preview" at bounding box center [820, 20] width 35 height 14
click at [72, 12] on link "Landing Pages" at bounding box center [113, 11] width 148 height 10
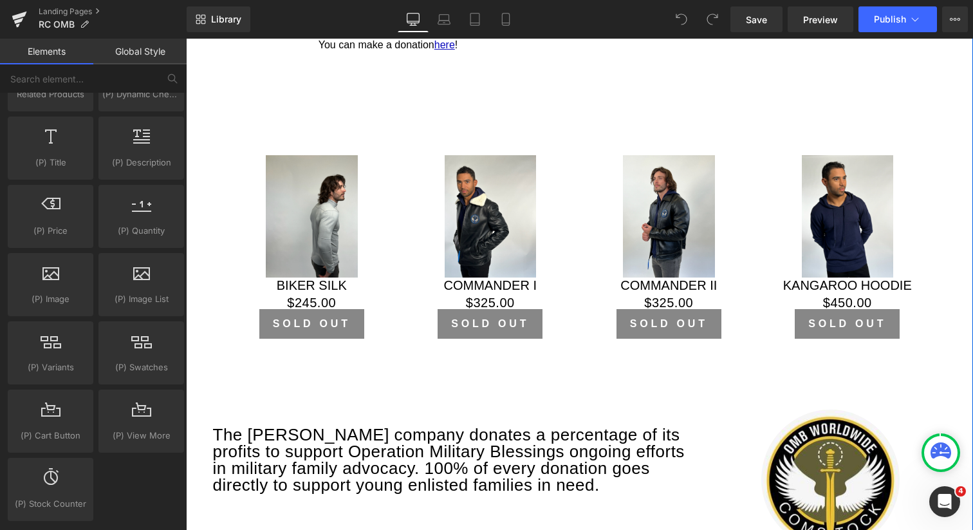
scroll to position [1632, 0]
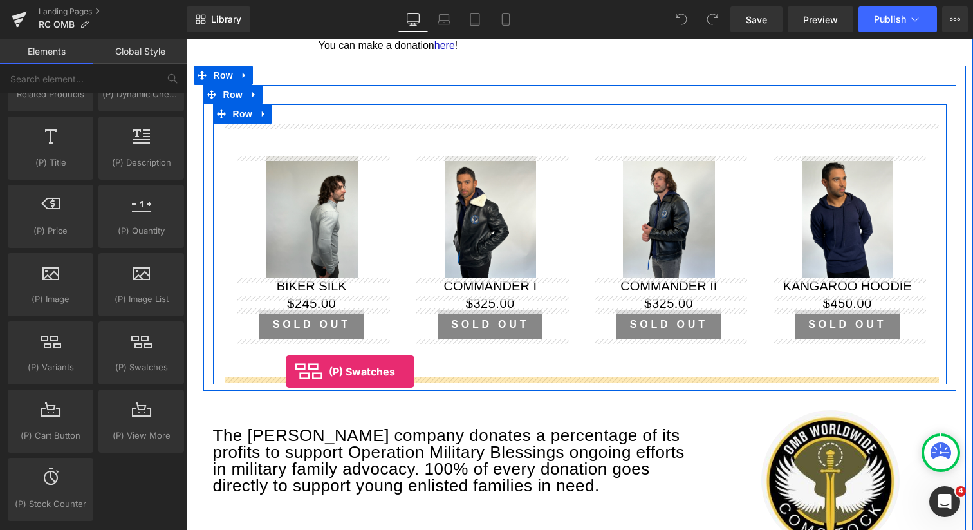
drag, startPoint x: 322, startPoint y: 388, endPoint x: 284, endPoint y: 370, distance: 42.0
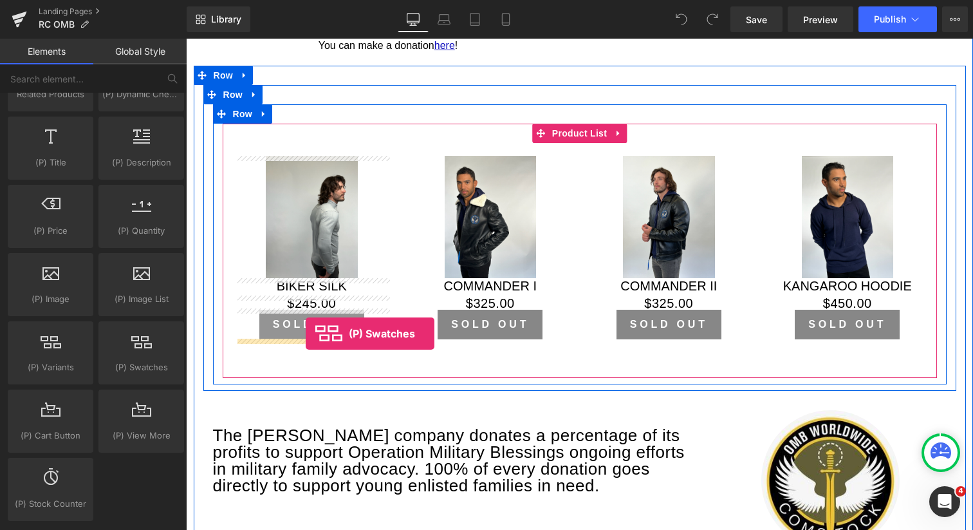
drag, startPoint x: 328, startPoint y: 392, endPoint x: 305, endPoint y: 333, distance: 63.0
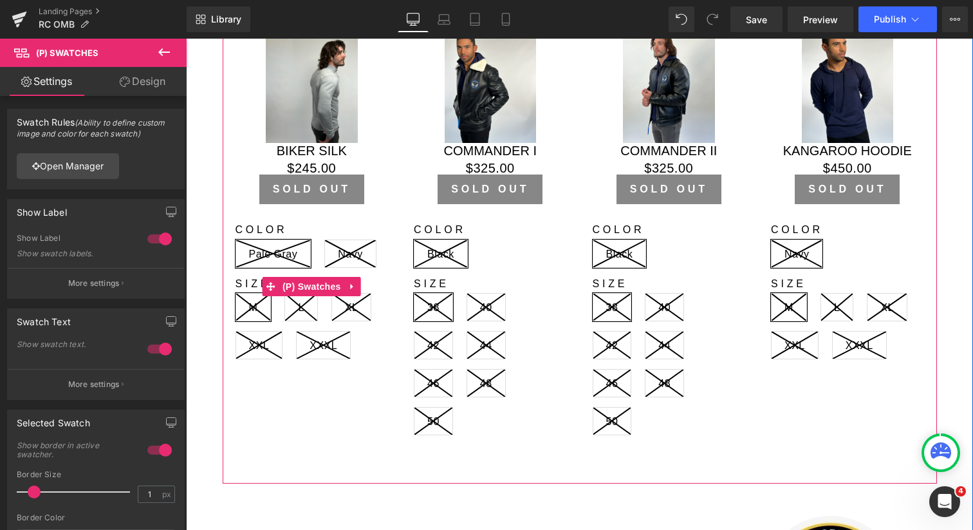
scroll to position [1813, 0]
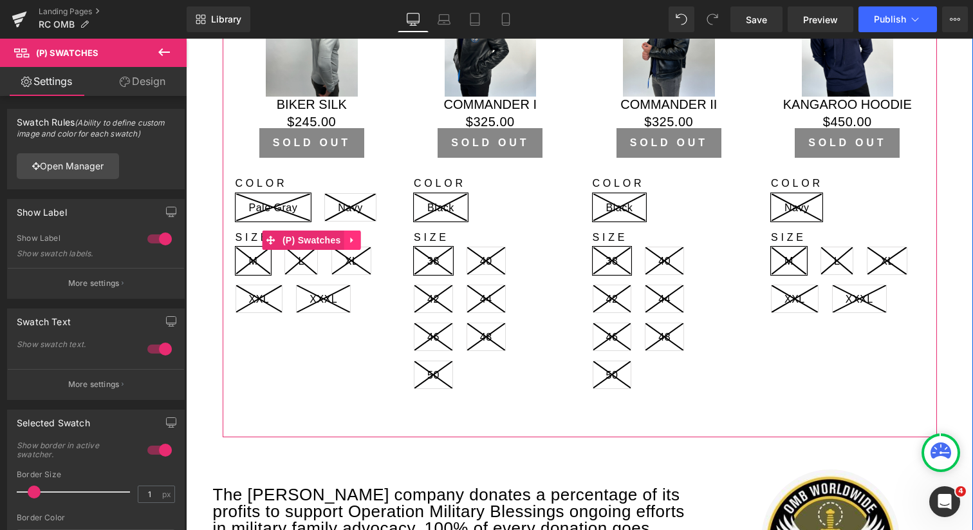
click at [350, 237] on icon at bounding box center [351, 240] width 3 height 6
click at [362, 238] on icon at bounding box center [361, 241] width 9 height 10
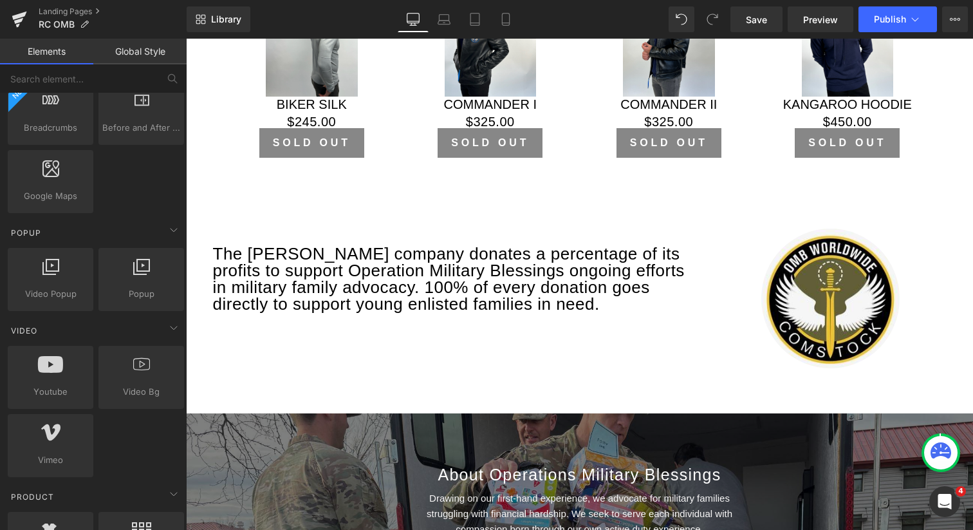
scroll to position [693, 0]
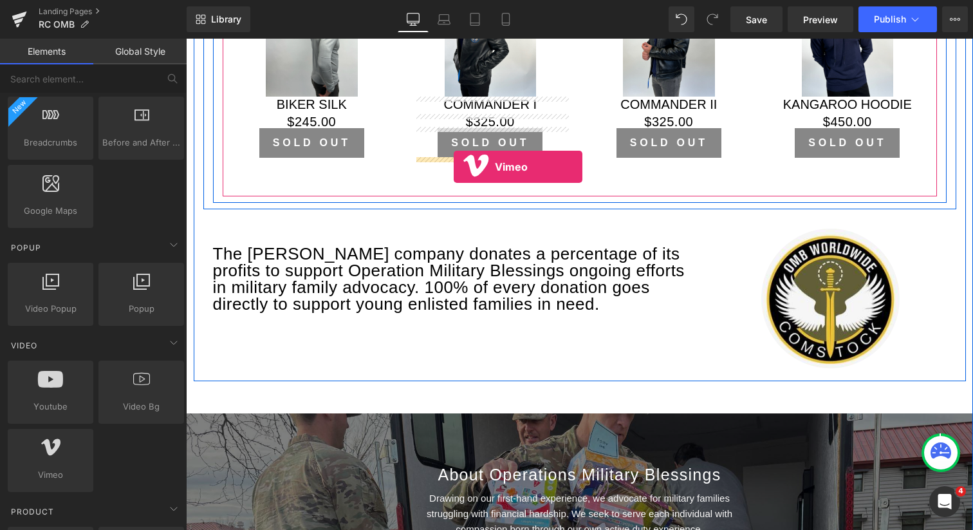
drag, startPoint x: 233, startPoint y: 498, endPoint x: 454, endPoint y: 166, distance: 398.2
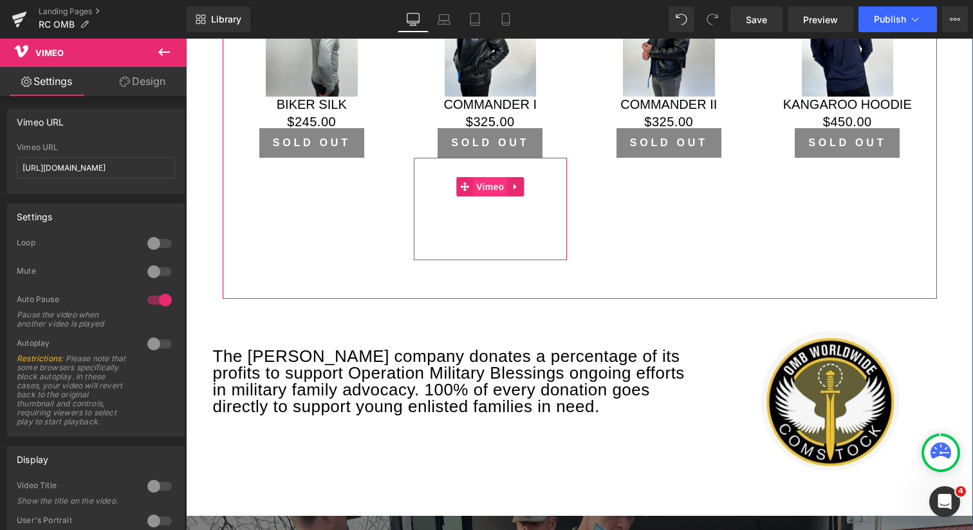
click at [492, 185] on span "Vimeo" at bounding box center [490, 186] width 34 height 19
click at [514, 185] on icon at bounding box center [515, 187] width 3 height 6
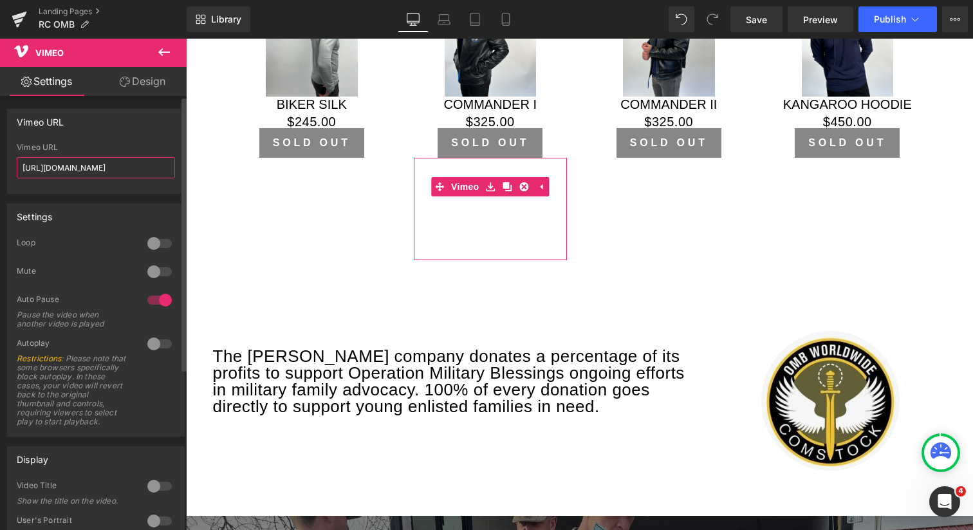
click at [144, 163] on input "[URL][DOMAIN_NAME]" at bounding box center [96, 167] width 158 height 21
paste input "silverlinefilms/review/1100065865/ec71e8a0ff"
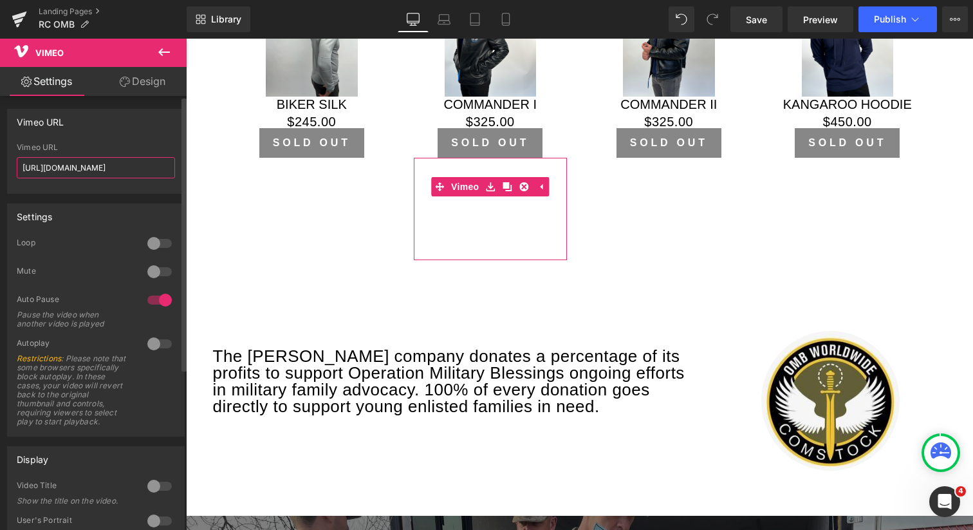
scroll to position [0, 94]
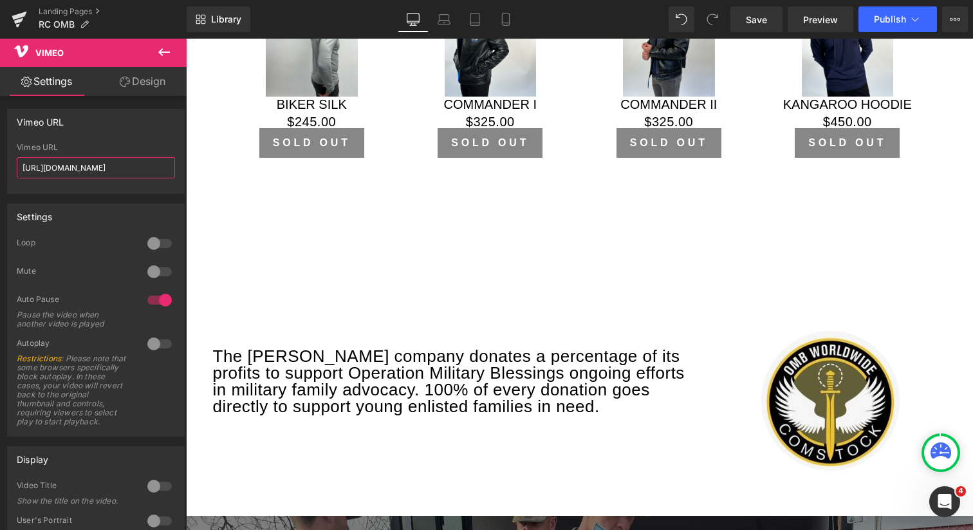
type input "[URL][DOMAIN_NAME]"
click at [163, 47] on icon at bounding box center [163, 51] width 15 height 15
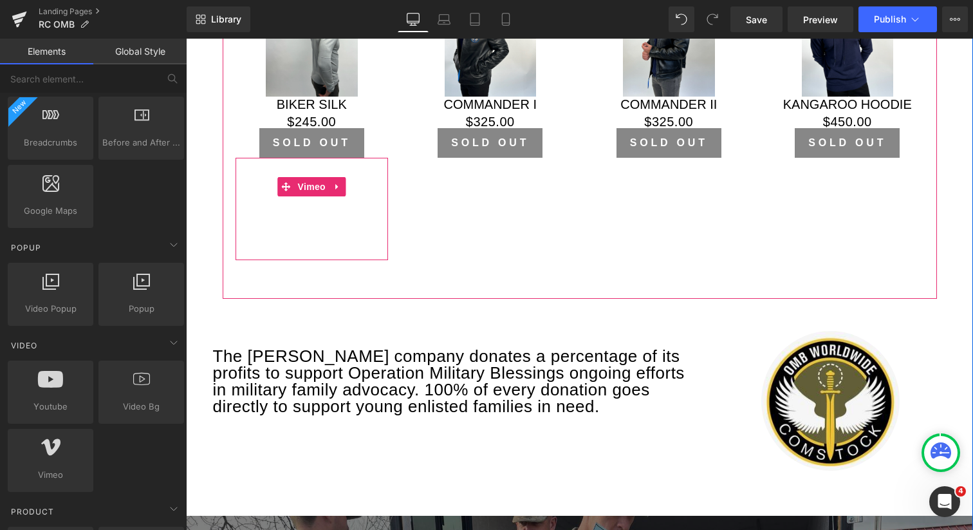
click at [335, 185] on div at bounding box center [312, 209] width 153 height 102
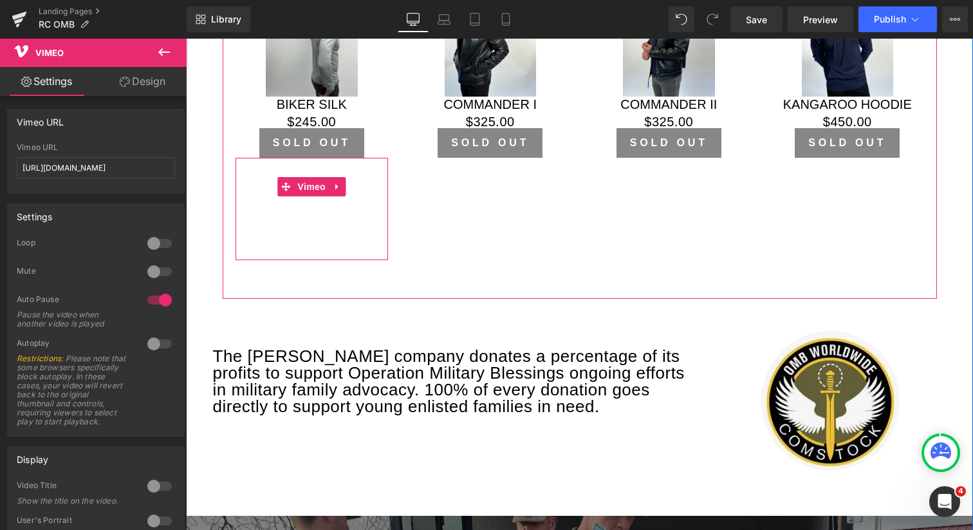
click at [335, 188] on div at bounding box center [312, 209] width 153 height 102
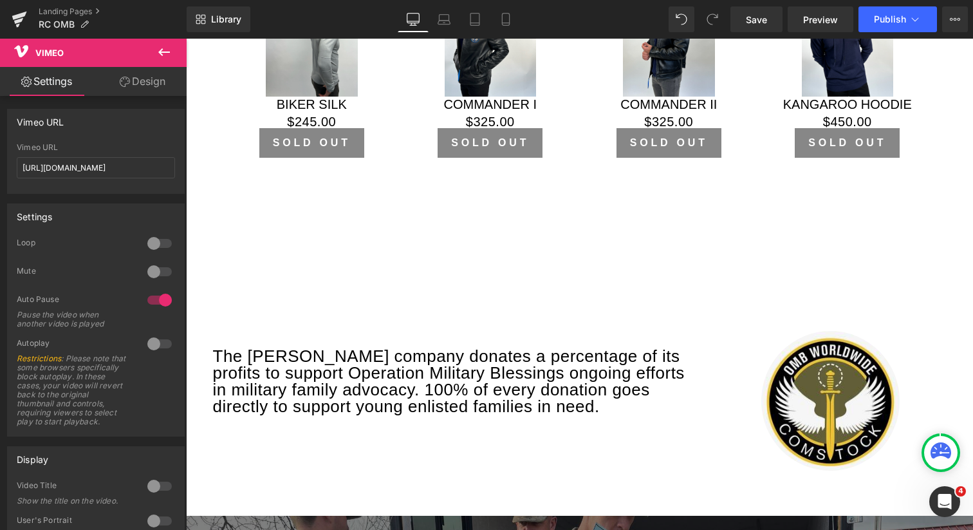
click at [161, 51] on icon at bounding box center [163, 51] width 15 height 15
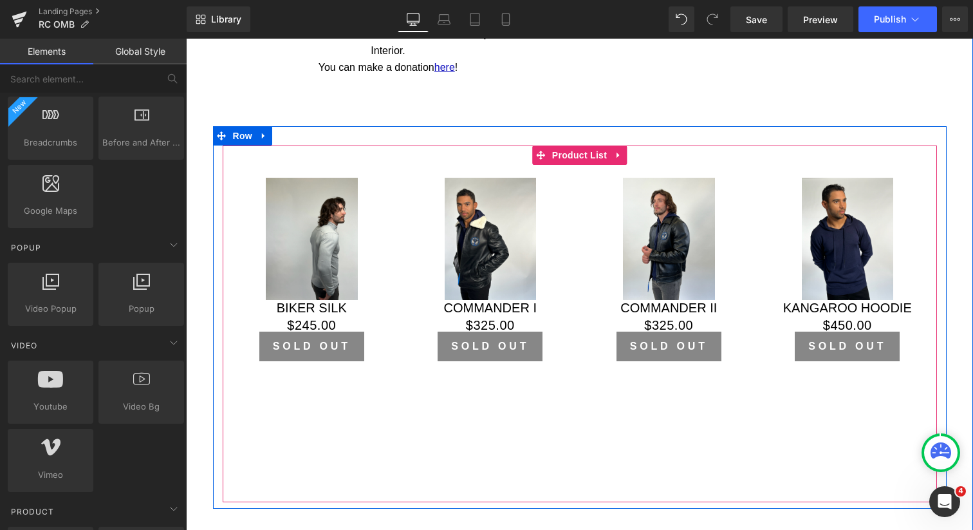
scroll to position [1595, 0]
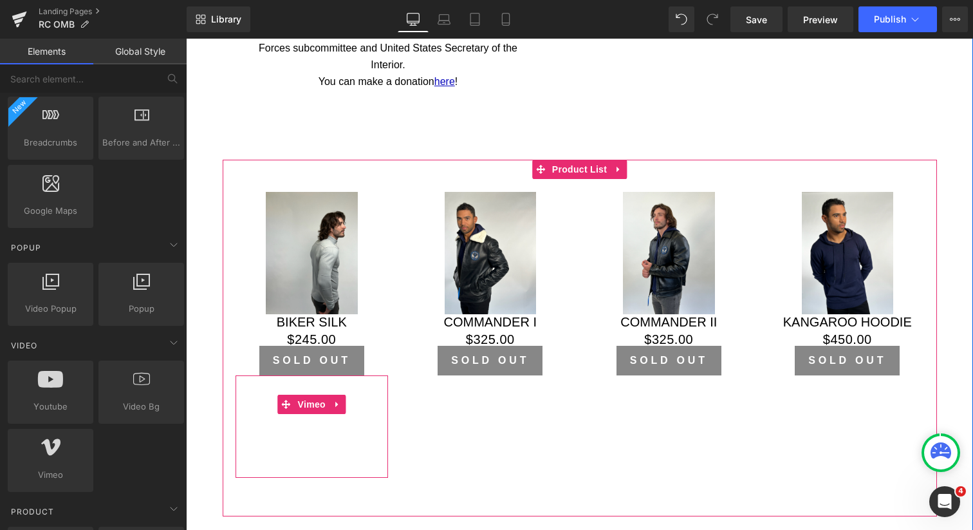
click at [382, 447] on div at bounding box center [312, 426] width 153 height 102
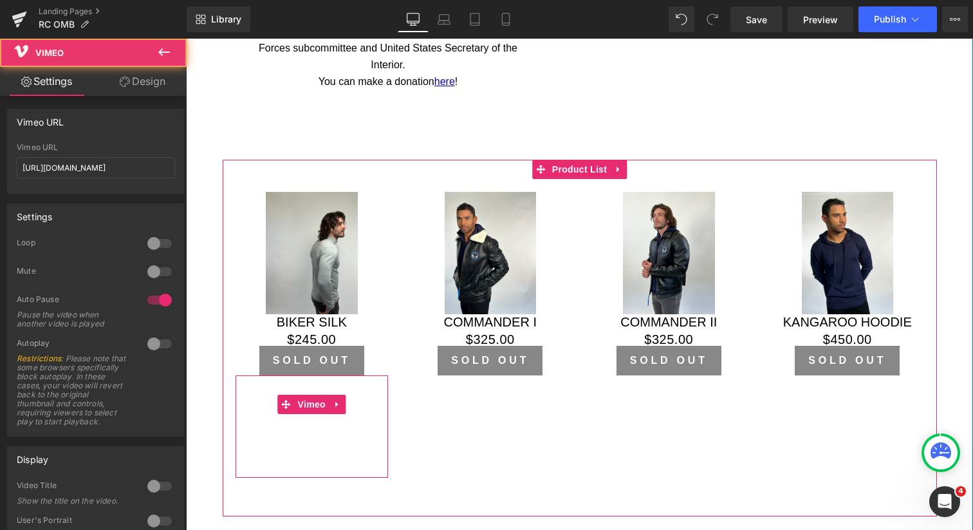
drag, startPoint x: 282, startPoint y: 405, endPoint x: 295, endPoint y: 415, distance: 16.1
click at [294, 416] on div at bounding box center [312, 426] width 153 height 102
click at [333, 403] on div at bounding box center [312, 426] width 153 height 102
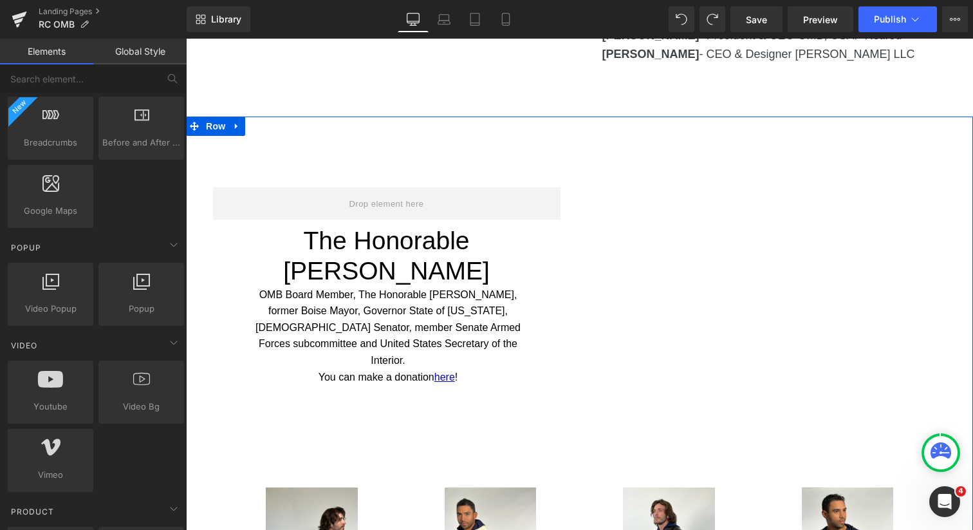
scroll to position [1281, 0]
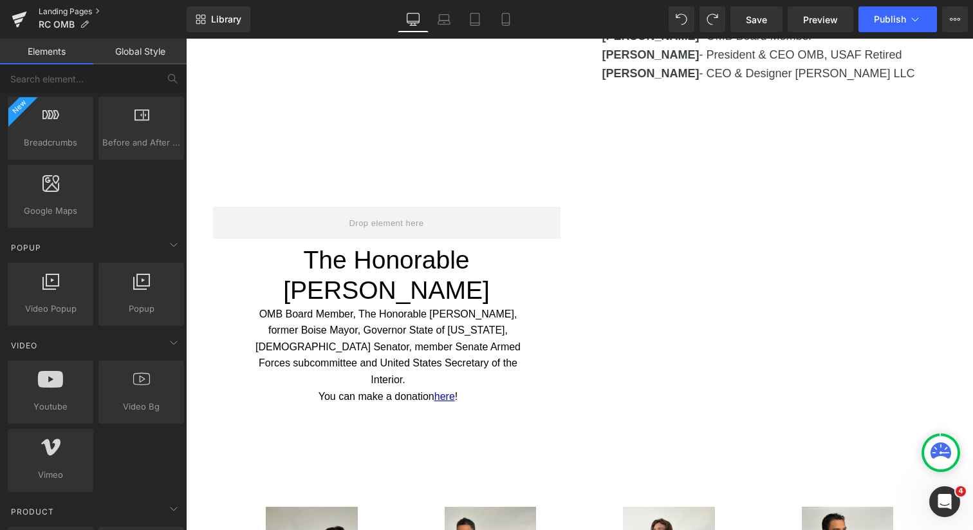
drag, startPoint x: 88, startPoint y: 10, endPoint x: 101, endPoint y: 29, distance: 22.7
click at [88, 10] on link "Landing Pages" at bounding box center [113, 11] width 148 height 10
